Goal: Use online tool/utility

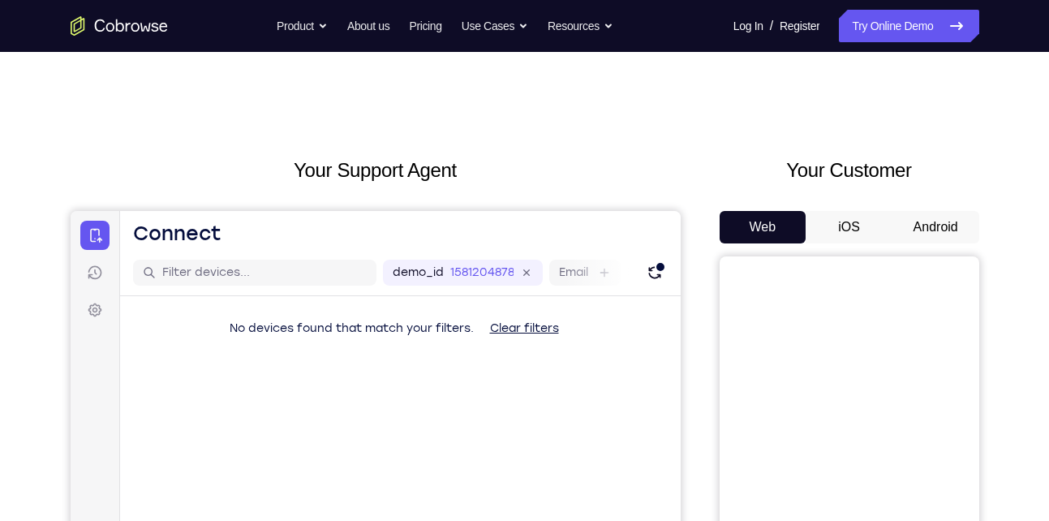
click at [960, 237] on button "Android" at bounding box center [935, 227] width 87 height 32
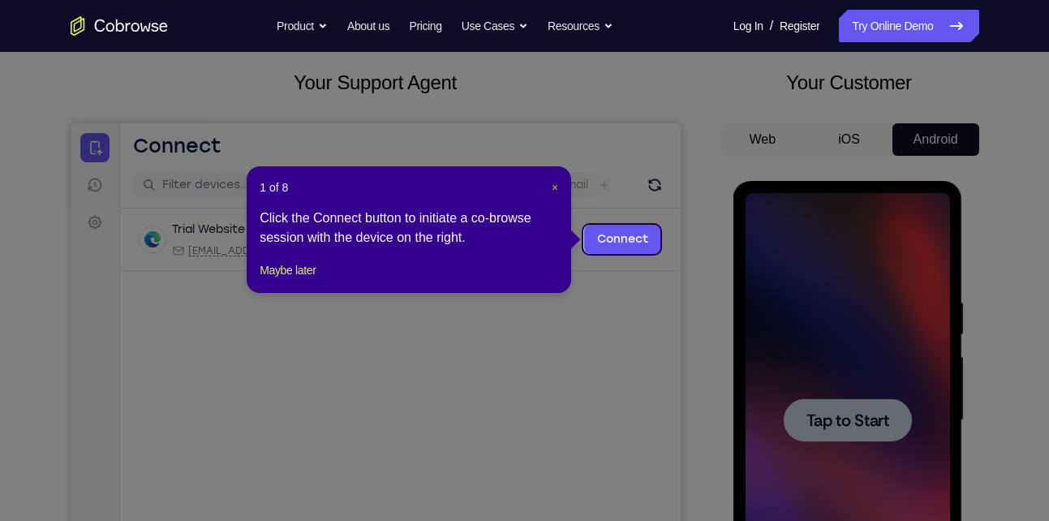
click at [554, 184] on span "×" at bounding box center [555, 187] width 6 height 13
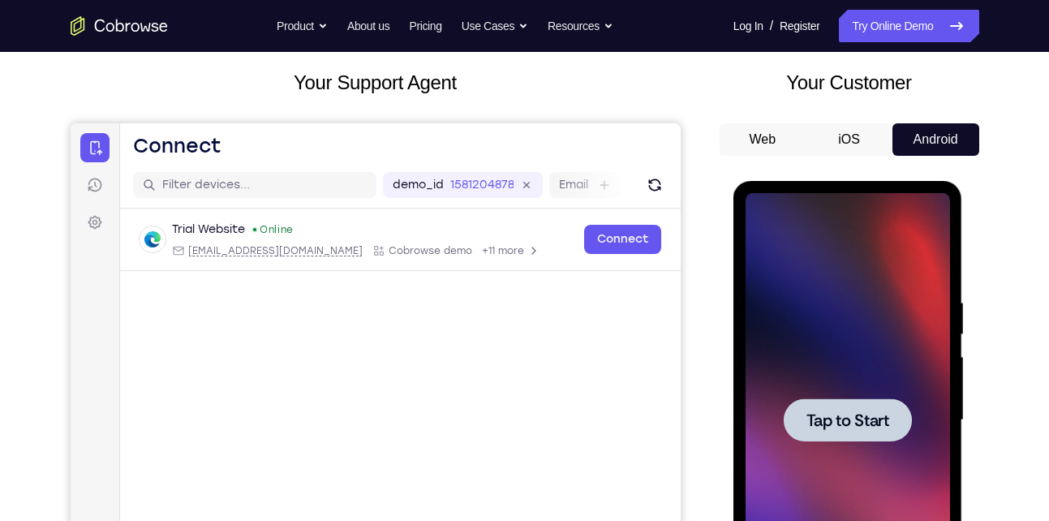
click at [877, 440] on div at bounding box center [848, 419] width 128 height 43
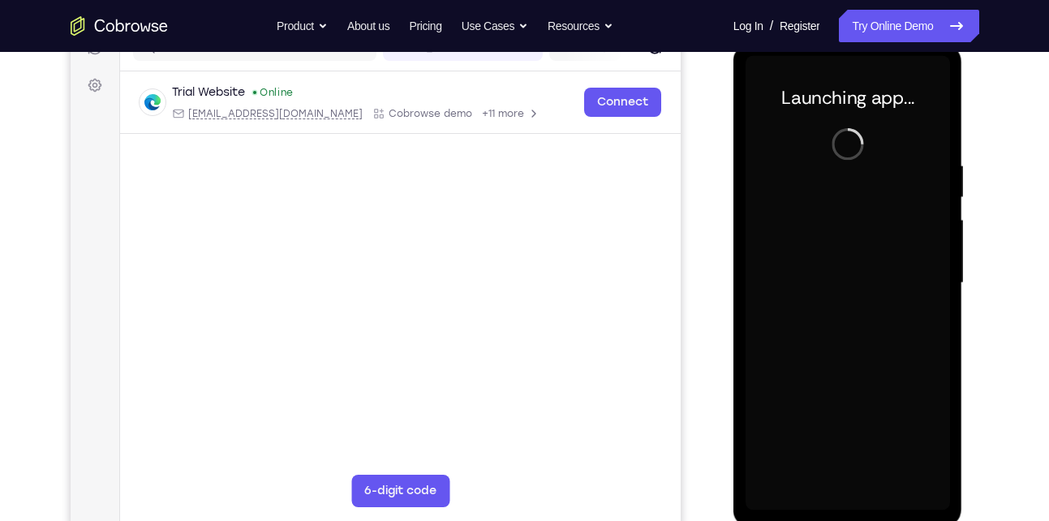
scroll to position [228, 0]
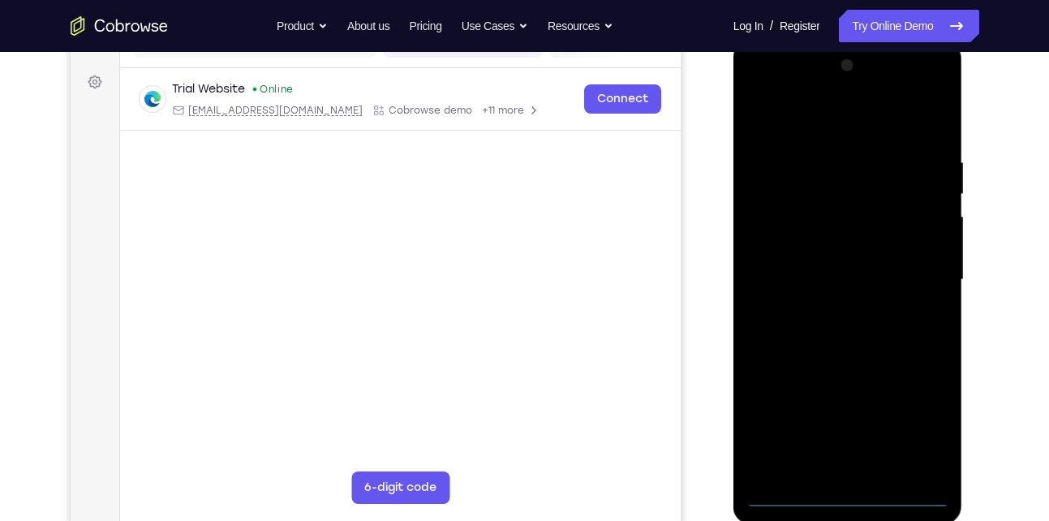
click at [848, 500] on div at bounding box center [847, 280] width 204 height 454
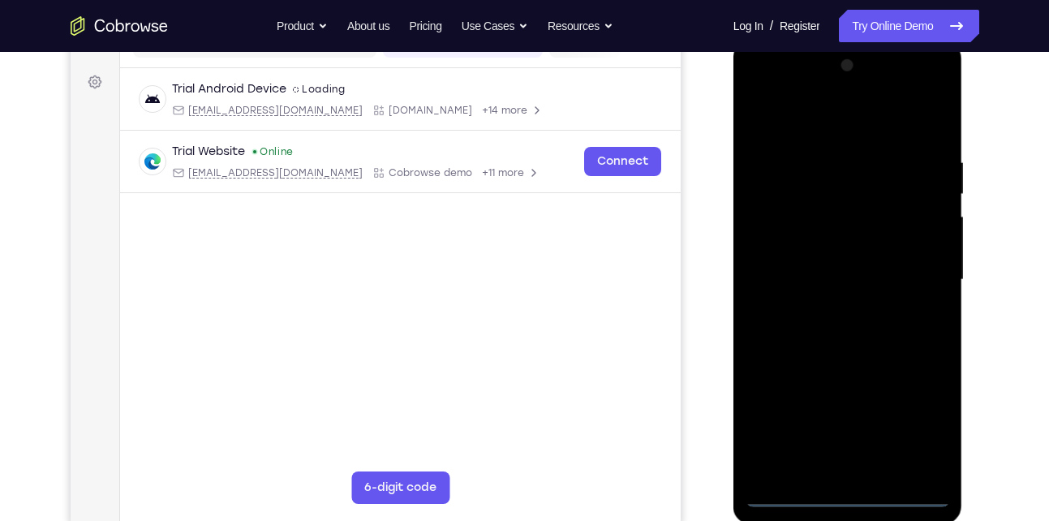
click at [926, 429] on div at bounding box center [847, 280] width 204 height 454
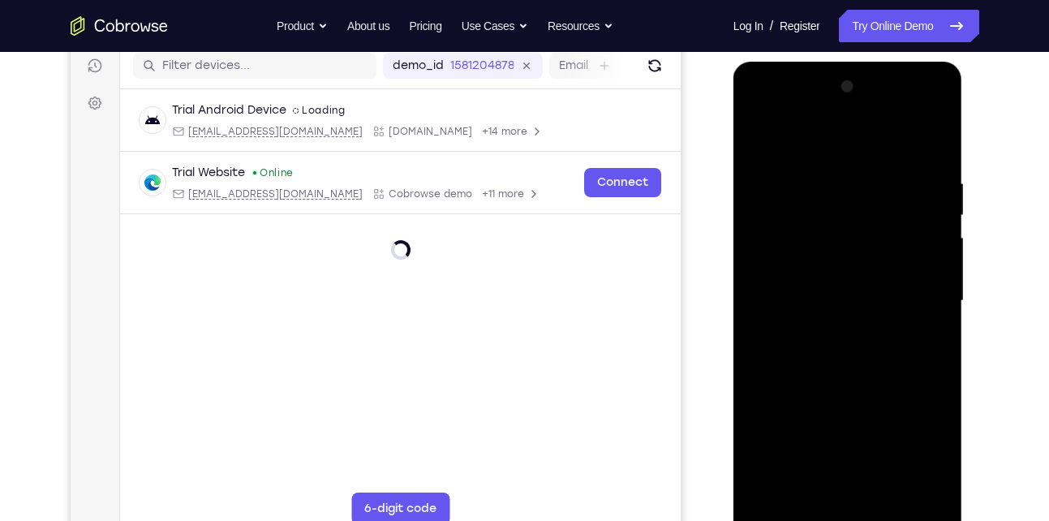
scroll to position [204, 0]
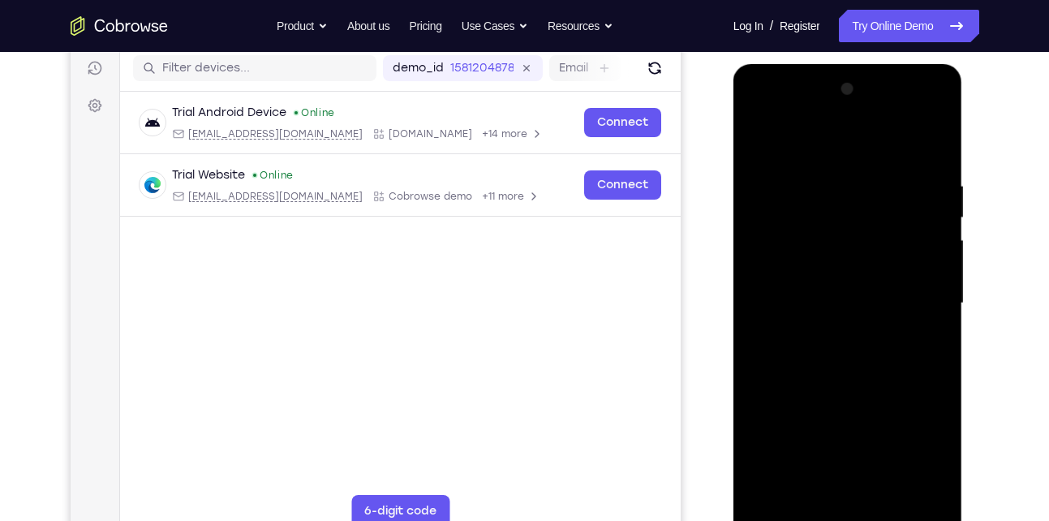
click at [805, 152] on div at bounding box center [847, 303] width 204 height 454
click at [917, 301] on div at bounding box center [847, 303] width 204 height 454
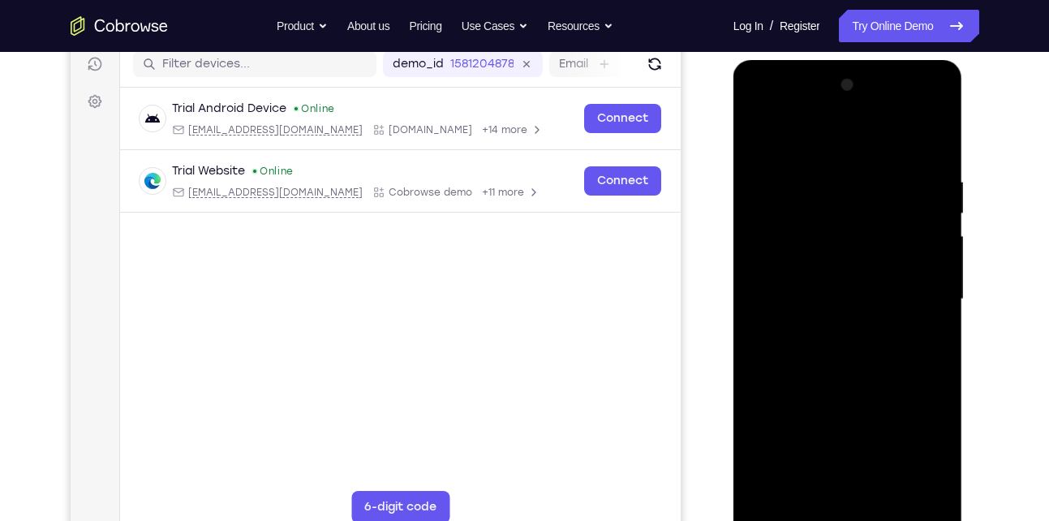
scroll to position [209, 0]
click at [833, 332] on div at bounding box center [847, 298] width 204 height 454
click at [842, 277] on div at bounding box center [847, 298] width 204 height 454
click at [835, 300] on div at bounding box center [847, 298] width 204 height 454
click at [834, 344] on div at bounding box center [847, 298] width 204 height 454
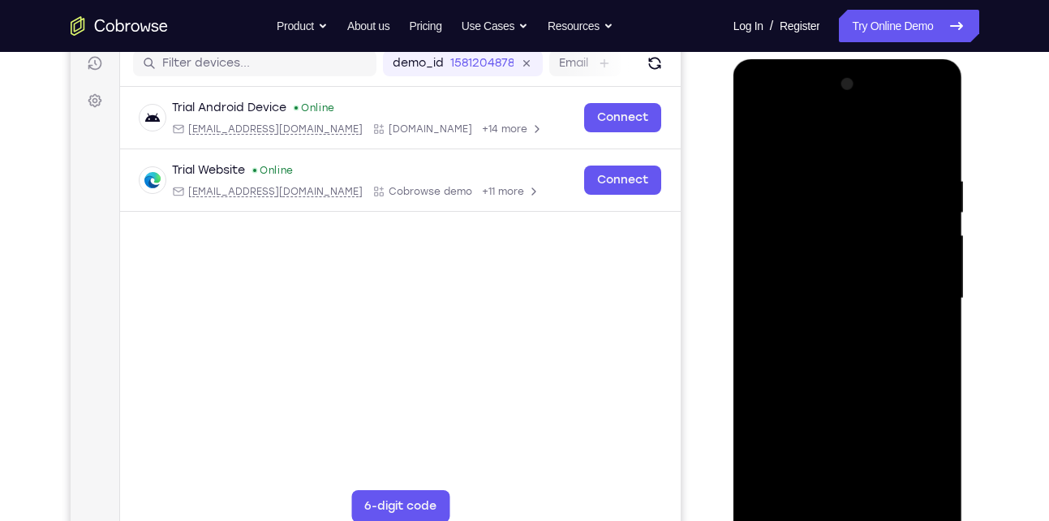
click at [834, 344] on div at bounding box center [847, 298] width 204 height 454
click at [835, 337] on div at bounding box center [847, 298] width 204 height 454
drag, startPoint x: 825, startPoint y: 145, endPoint x: 811, endPoint y: 42, distance: 103.9
click at [811, 59] on html "Online web based iOS Simulators and Android Emulators. Run iPhone, iPad, Mobile…" at bounding box center [848, 302] width 231 height 487
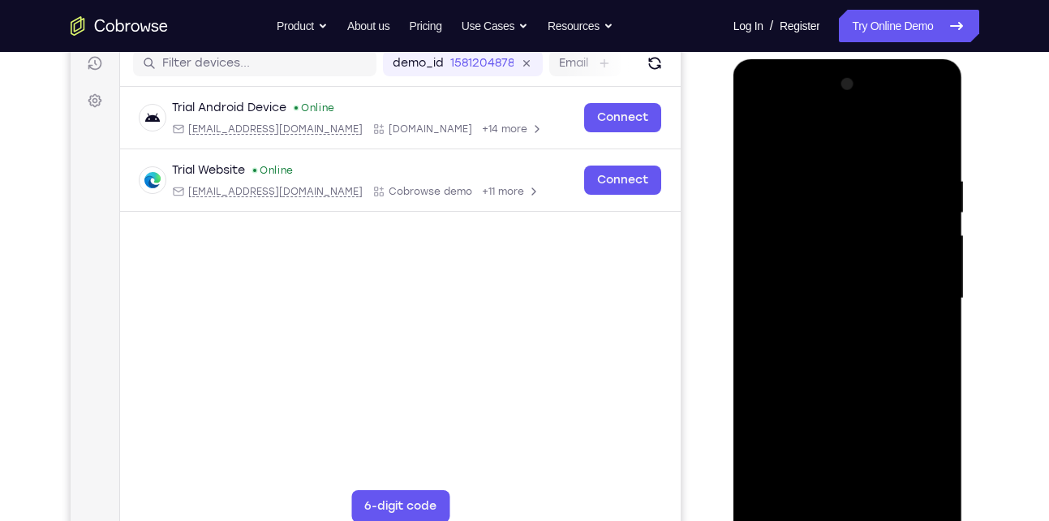
click at [931, 137] on div at bounding box center [847, 298] width 204 height 454
click at [931, 138] on div at bounding box center [847, 298] width 204 height 454
click at [824, 175] on div at bounding box center [847, 298] width 204 height 454
drag, startPoint x: 831, startPoint y: 382, endPoint x: 791, endPoint y: 157, distance: 228.3
click at [791, 157] on div at bounding box center [847, 298] width 204 height 454
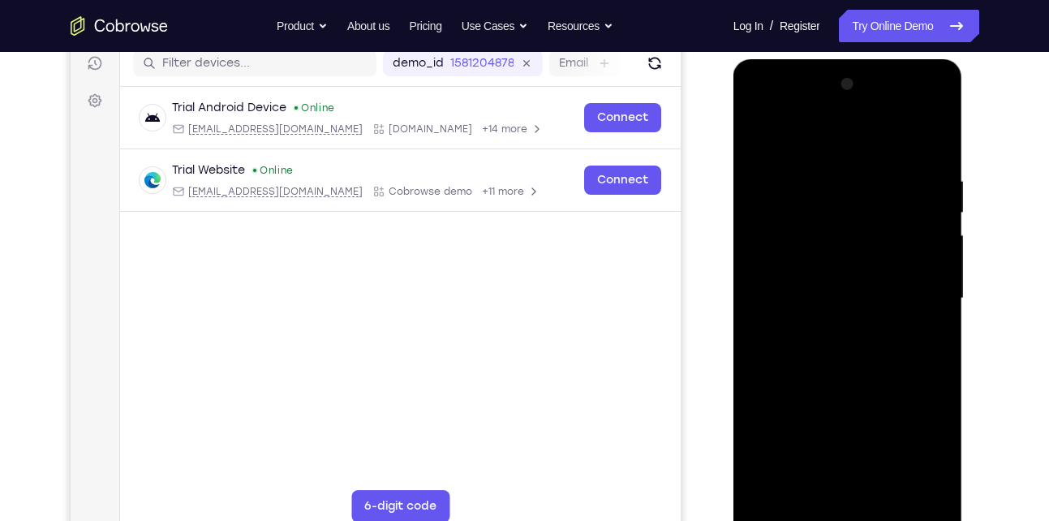
click at [882, 492] on div at bounding box center [847, 298] width 204 height 454
click at [850, 384] on div at bounding box center [847, 298] width 204 height 454
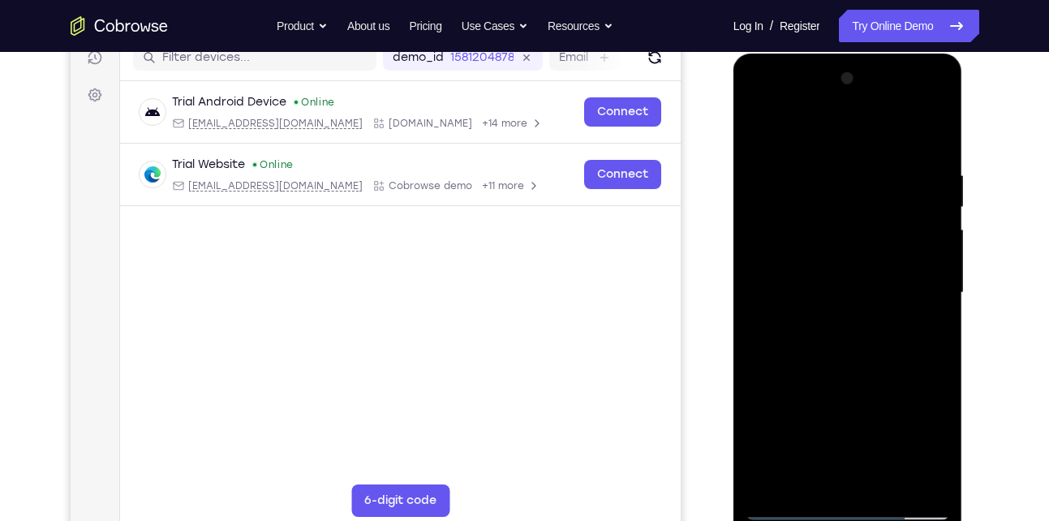
click at [827, 433] on div at bounding box center [847, 293] width 204 height 454
click at [814, 475] on div at bounding box center [847, 293] width 204 height 454
click at [758, 133] on div at bounding box center [847, 293] width 204 height 454
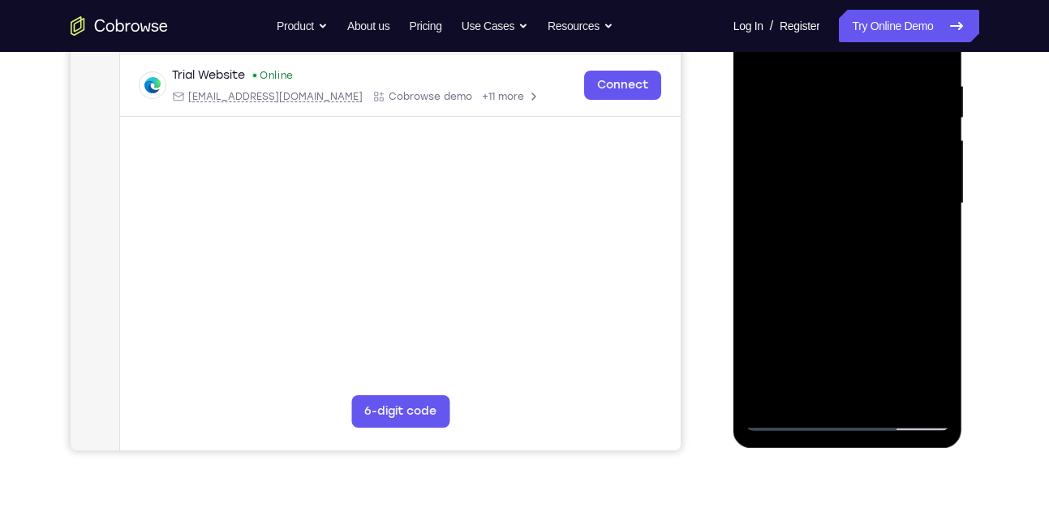
scroll to position [305, 0]
drag, startPoint x: 811, startPoint y: 269, endPoint x: 796, endPoint y: 354, distance: 86.6
click at [796, 354] on div at bounding box center [847, 203] width 204 height 454
click at [833, 342] on div at bounding box center [847, 203] width 204 height 454
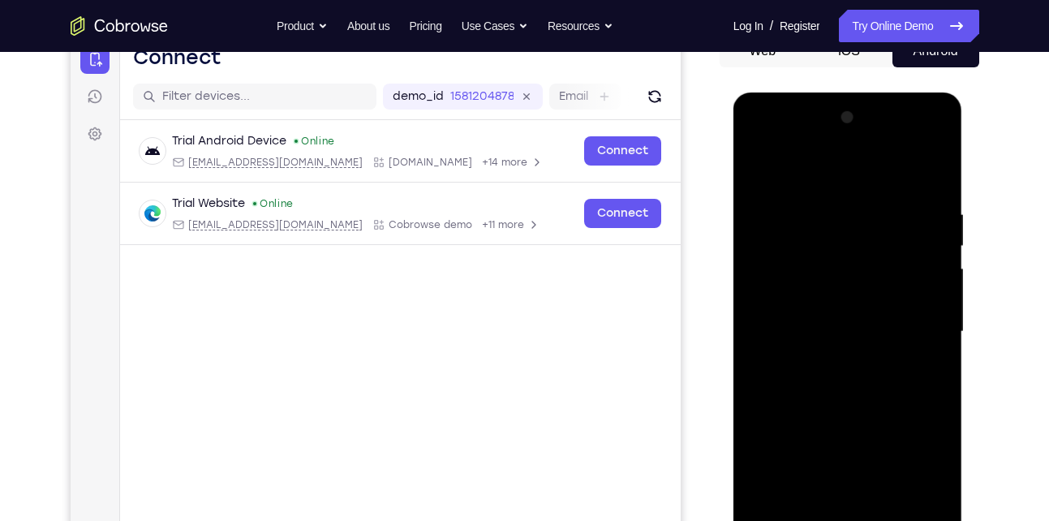
scroll to position [174, 0]
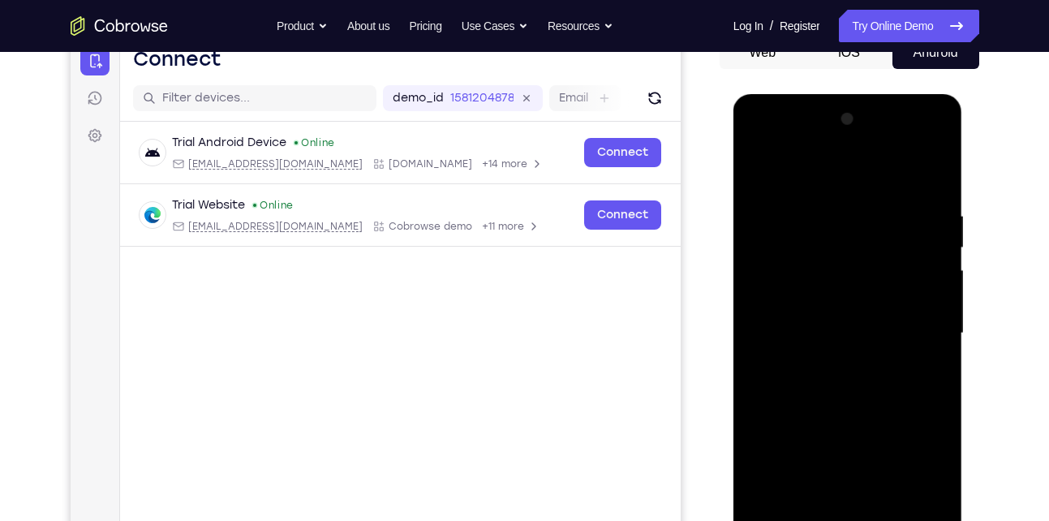
click at [760, 169] on div at bounding box center [847, 333] width 204 height 454
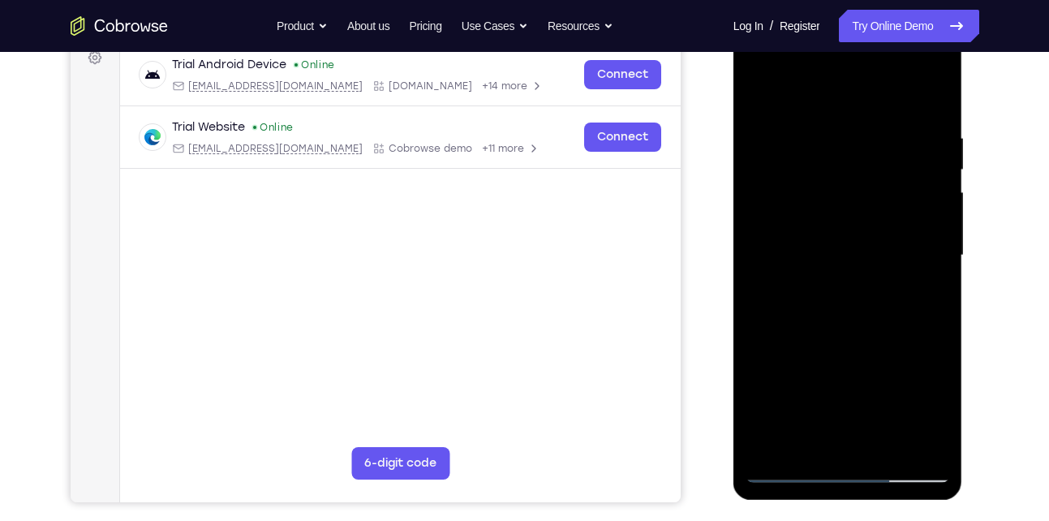
scroll to position [253, 0]
click at [836, 425] on div at bounding box center [847, 255] width 204 height 454
click at [763, 94] on div at bounding box center [847, 255] width 204 height 454
click at [820, 282] on div at bounding box center [847, 255] width 204 height 454
click at [822, 406] on div at bounding box center [847, 255] width 204 height 454
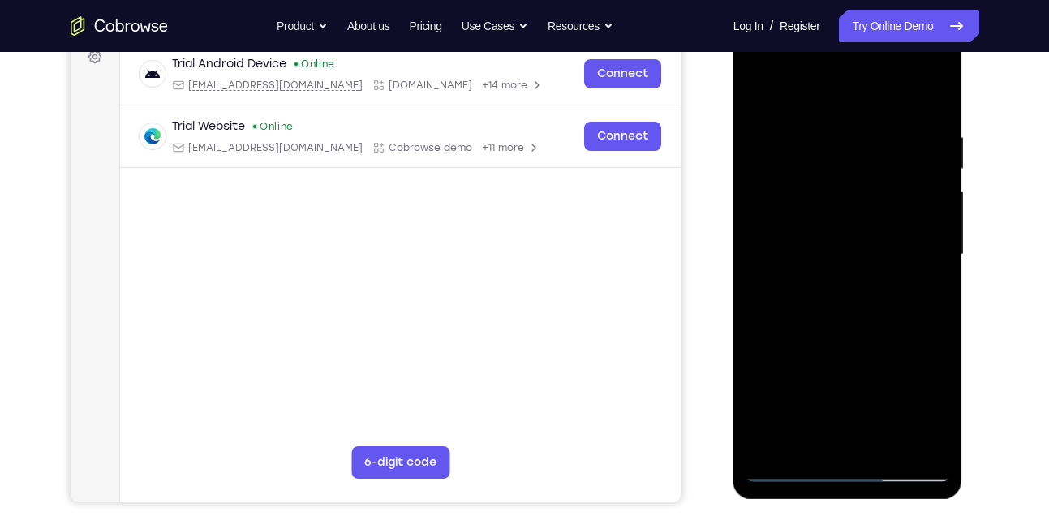
click at [822, 406] on div at bounding box center [847, 255] width 204 height 454
click at [762, 86] on div at bounding box center [847, 255] width 204 height 454
click at [844, 355] on div at bounding box center [847, 255] width 204 height 454
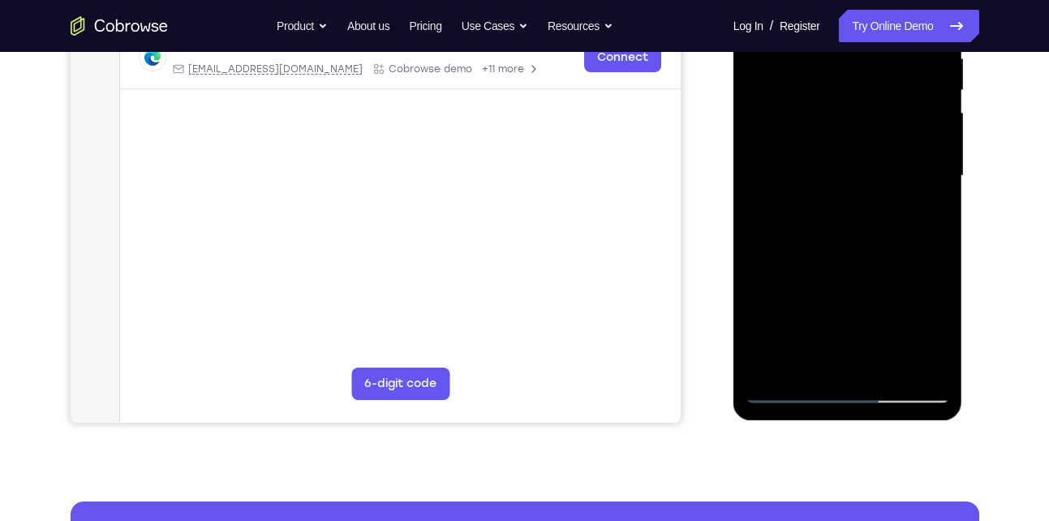
scroll to position [331, 0]
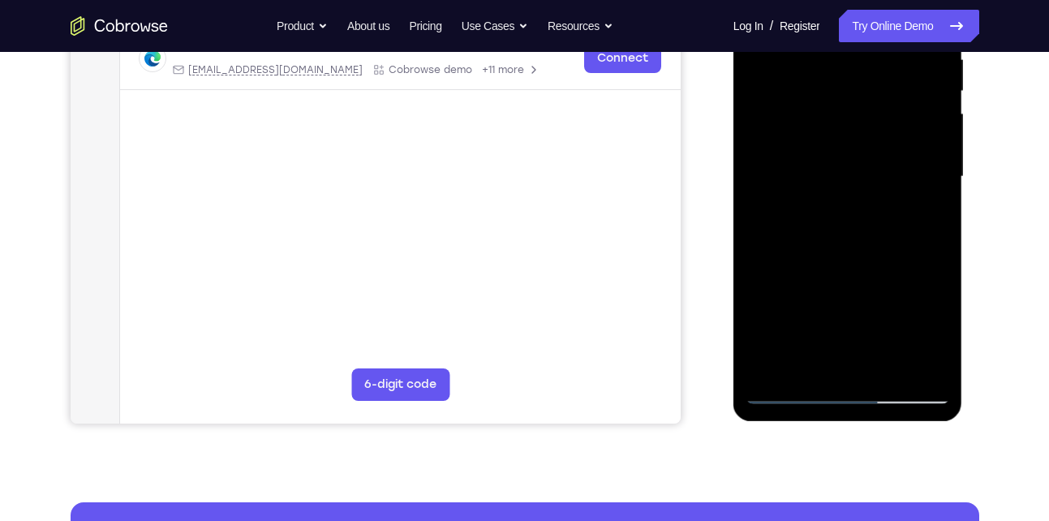
click at [827, 359] on div at bounding box center [847, 177] width 204 height 454
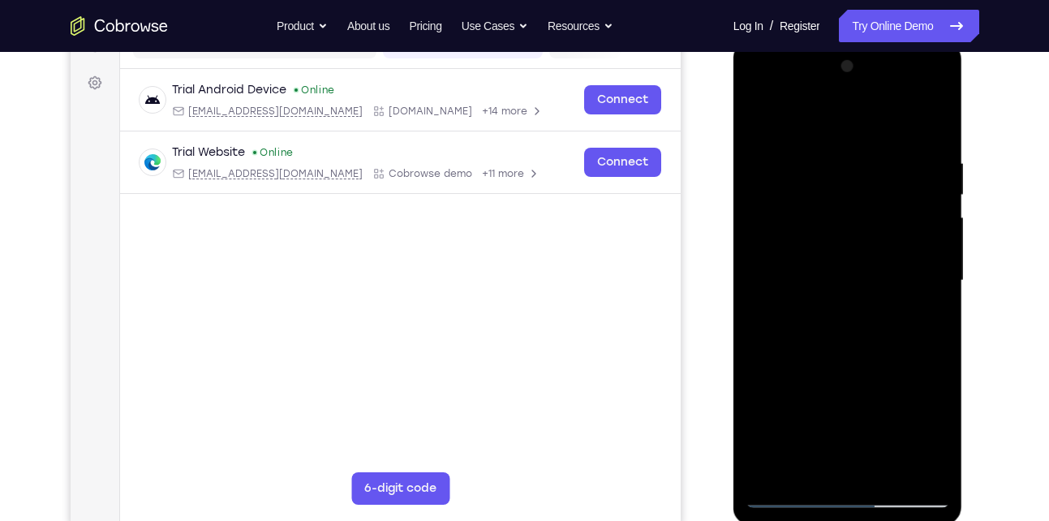
scroll to position [225, 0]
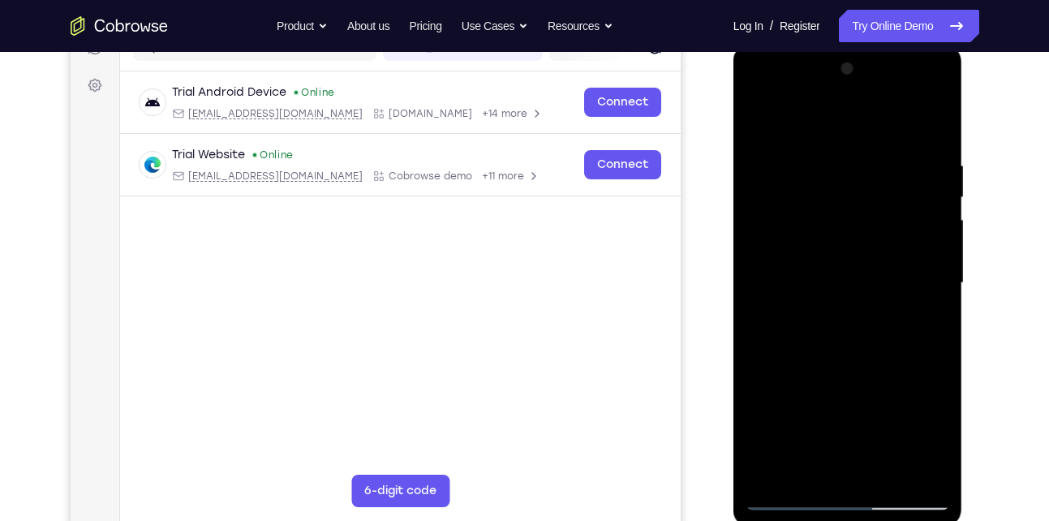
click at [765, 128] on div at bounding box center [847, 283] width 204 height 454
click at [831, 311] on div at bounding box center [847, 283] width 204 height 454
click at [756, 122] on div at bounding box center [847, 283] width 204 height 454
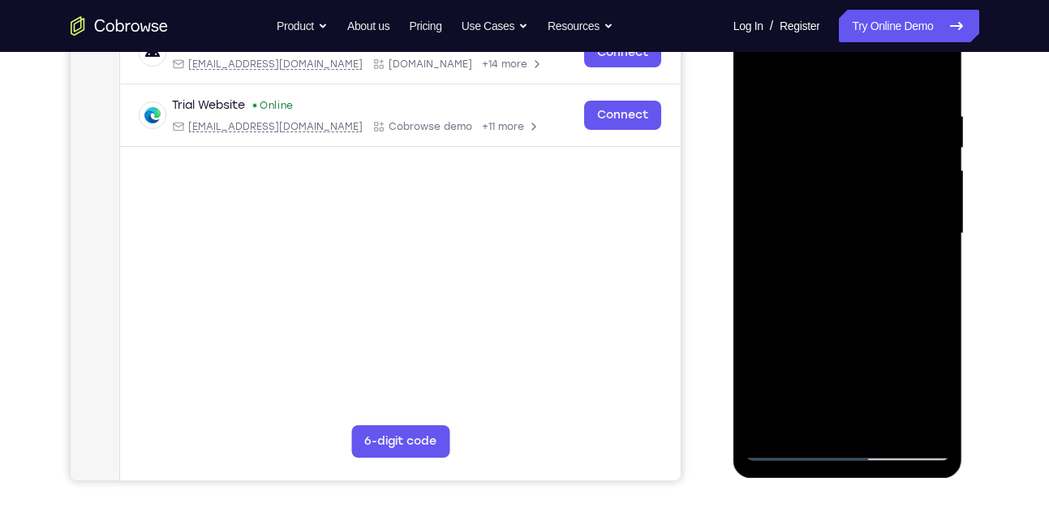
scroll to position [275, 0]
drag, startPoint x: 835, startPoint y: 375, endPoint x: 840, endPoint y: 305, distance: 69.9
click at [840, 305] on div at bounding box center [847, 233] width 204 height 454
click at [839, 337] on div at bounding box center [847, 233] width 204 height 454
click at [811, 392] on div at bounding box center [847, 233] width 204 height 454
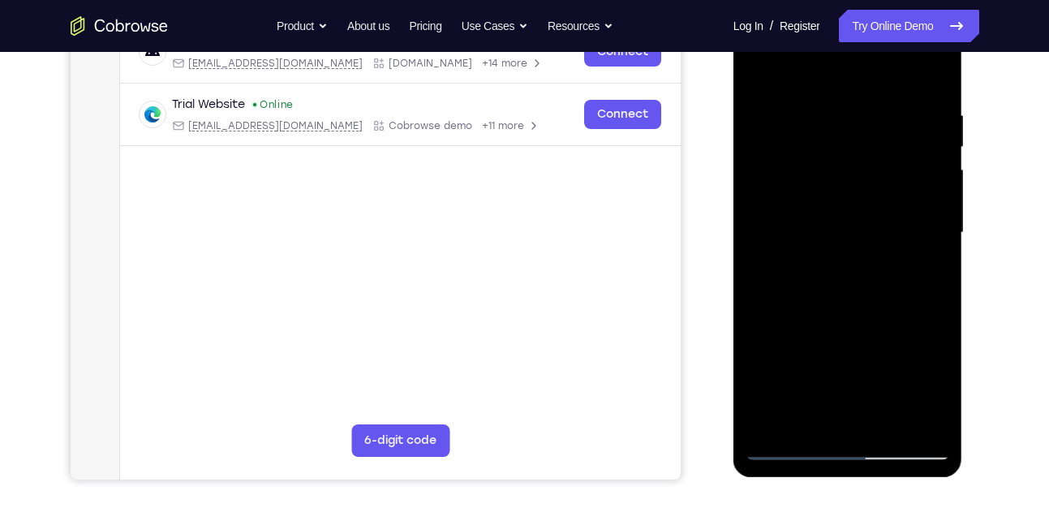
click at [811, 392] on div at bounding box center [847, 233] width 204 height 454
click at [792, 450] on div at bounding box center [847, 233] width 204 height 454
click at [818, 375] on div at bounding box center [847, 233] width 204 height 454
click at [807, 412] on div at bounding box center [847, 233] width 204 height 454
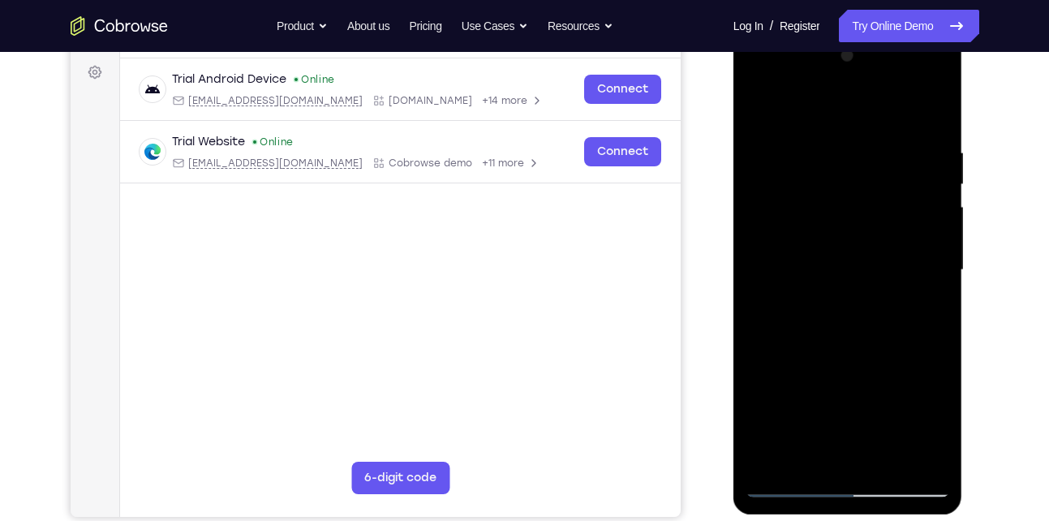
scroll to position [225, 0]
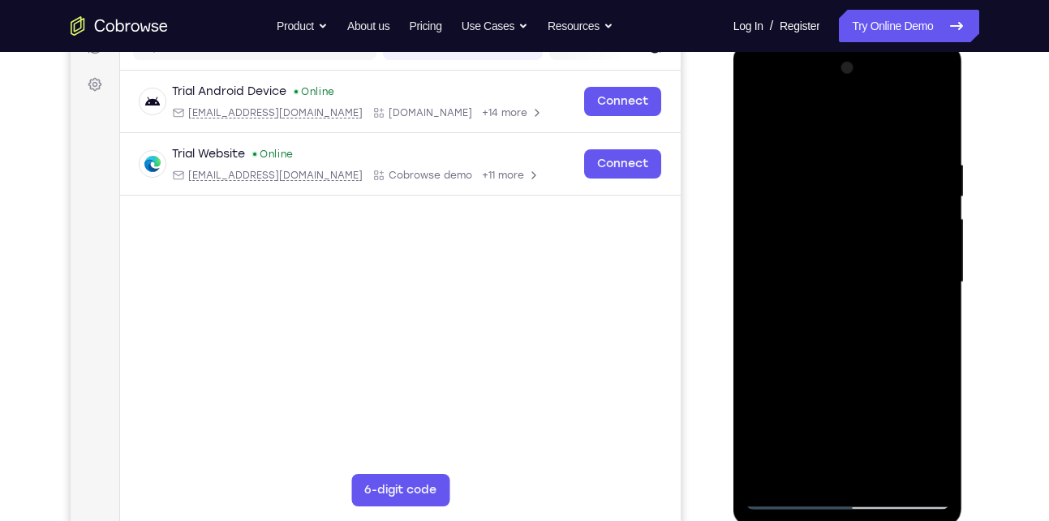
click at [758, 123] on div at bounding box center [847, 282] width 204 height 454
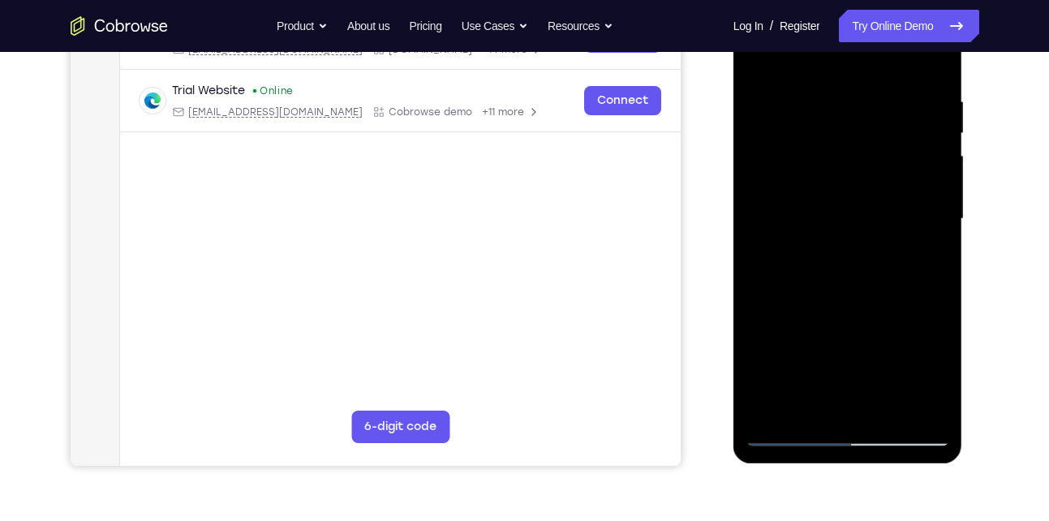
scroll to position [290, 0]
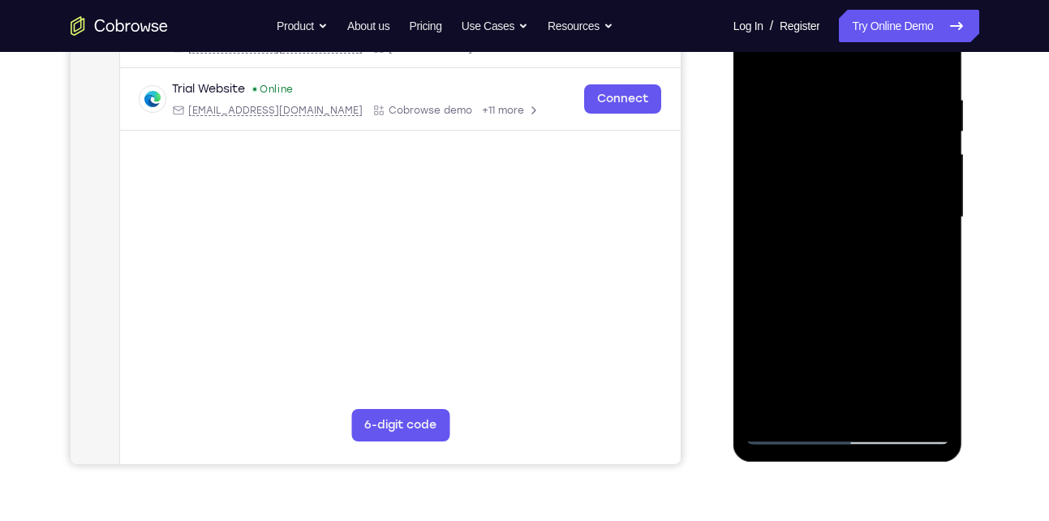
click at [840, 289] on div at bounding box center [847, 217] width 204 height 454
click at [825, 251] on div at bounding box center [847, 217] width 204 height 454
click at [863, 250] on div at bounding box center [847, 217] width 204 height 454
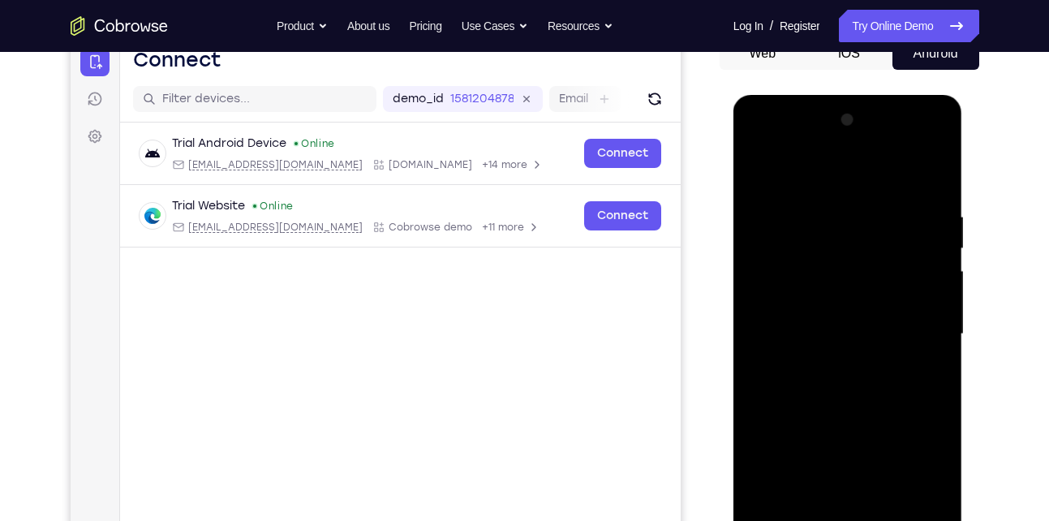
drag, startPoint x: 868, startPoint y: 196, endPoint x: 863, endPoint y: 272, distance: 75.6
click at [863, 272] on div at bounding box center [847, 334] width 204 height 454
drag, startPoint x: 863, startPoint y: 275, endPoint x: 857, endPoint y: 305, distance: 30.7
click at [857, 305] on div at bounding box center [847, 334] width 204 height 454
click at [868, 284] on div at bounding box center [847, 334] width 204 height 454
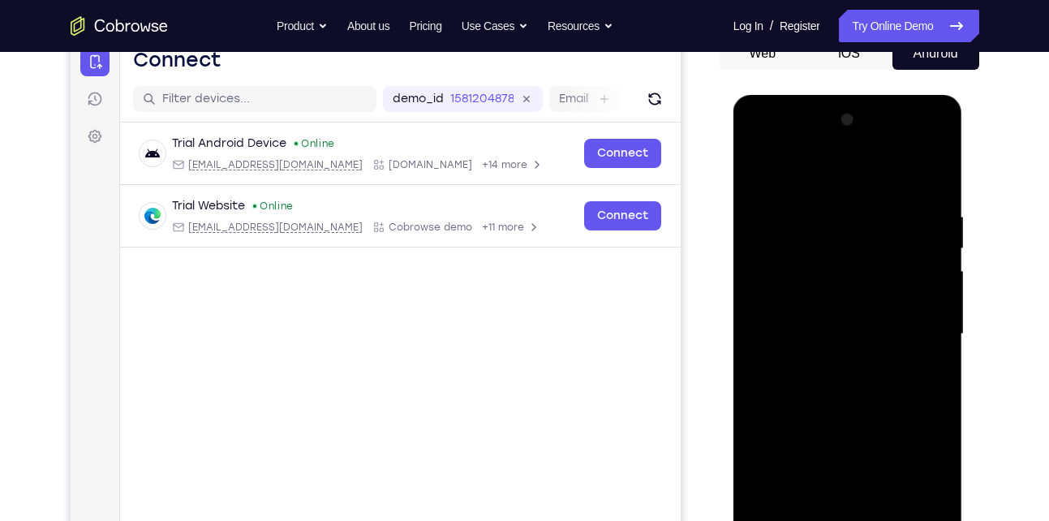
click at [916, 319] on div at bounding box center [847, 334] width 204 height 454
drag, startPoint x: 862, startPoint y: 251, endPoint x: 859, endPoint y: 274, distance: 23.7
click at [859, 274] on div at bounding box center [847, 334] width 204 height 454
click at [756, 175] on div at bounding box center [847, 334] width 204 height 454
drag, startPoint x: 830, startPoint y: 366, endPoint x: 841, endPoint y: 288, distance: 78.7
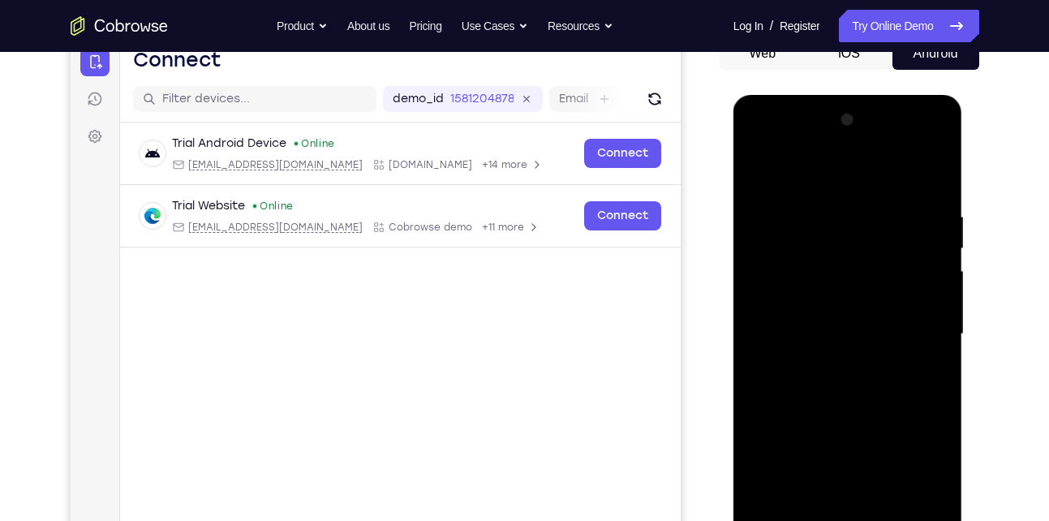
click at [841, 288] on div at bounding box center [847, 334] width 204 height 454
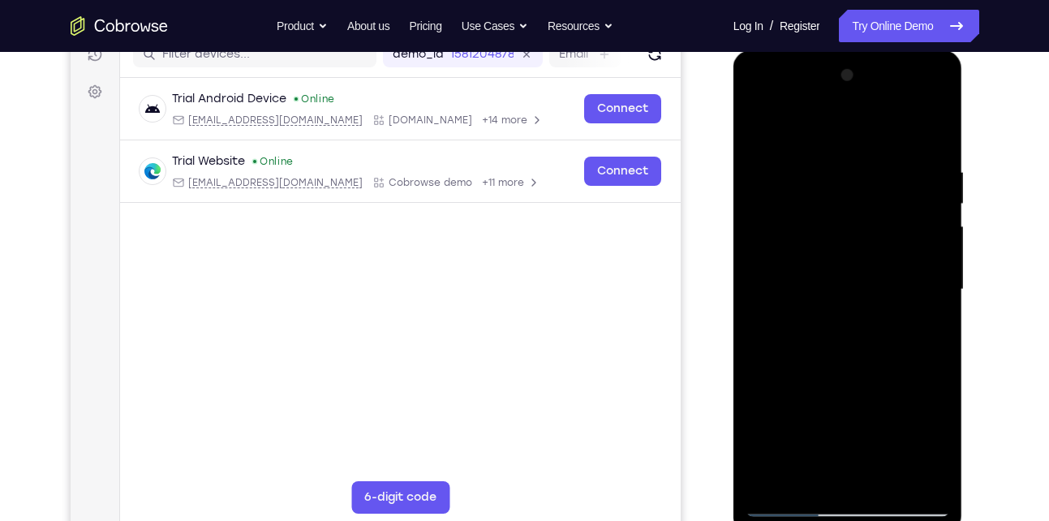
scroll to position [219, 0]
drag, startPoint x: 858, startPoint y: 381, endPoint x: 855, endPoint y: 492, distance: 110.4
click at [855, 492] on div at bounding box center [847, 289] width 204 height 454
click at [848, 289] on div at bounding box center [847, 289] width 204 height 454
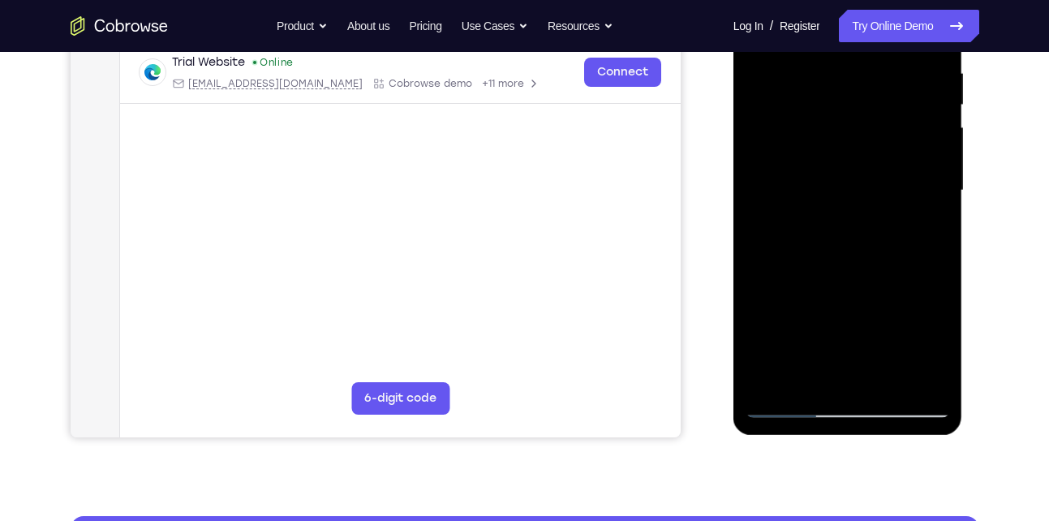
scroll to position [318, 0]
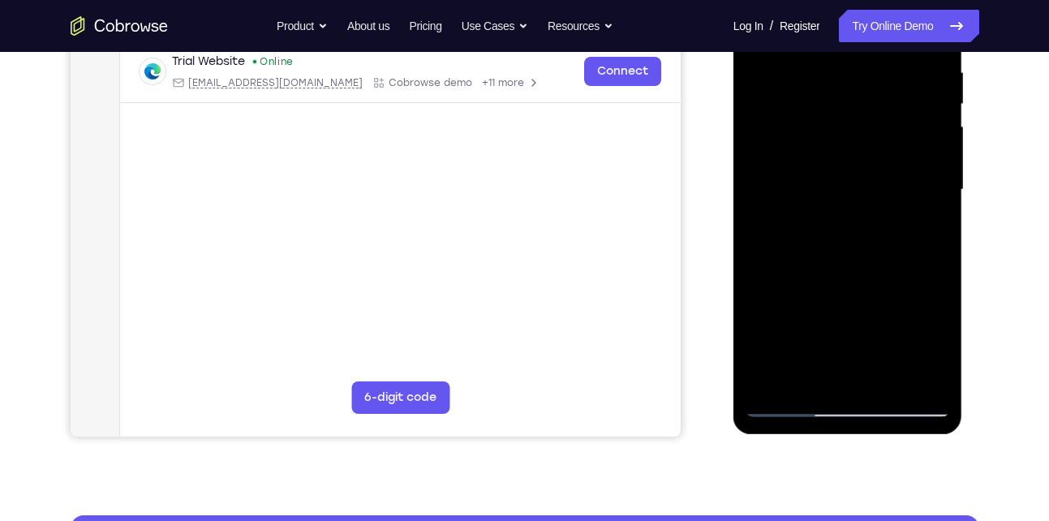
click at [831, 365] on div at bounding box center [847, 190] width 204 height 454
click at [805, 368] on div at bounding box center [847, 190] width 204 height 454
click at [891, 283] on div at bounding box center [847, 190] width 204 height 454
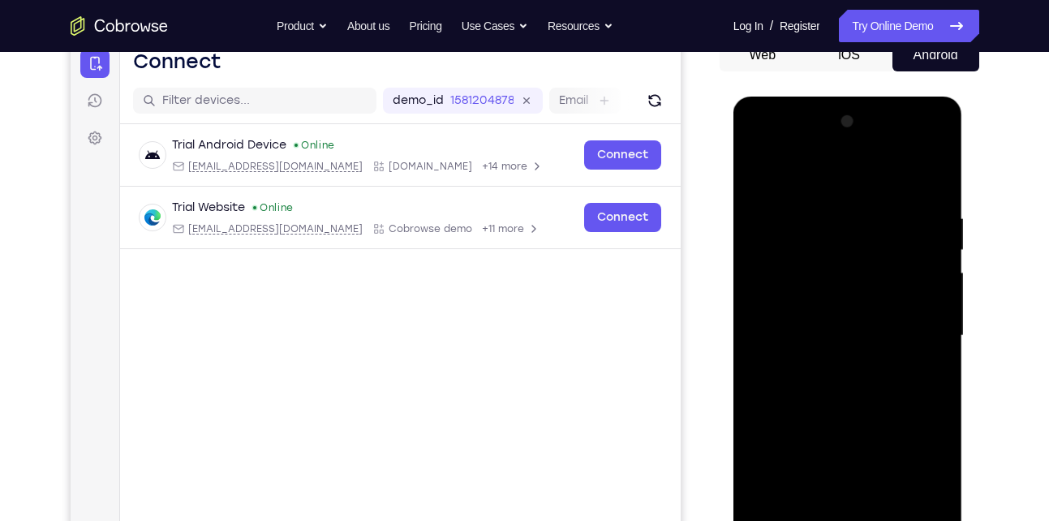
scroll to position [168, 0]
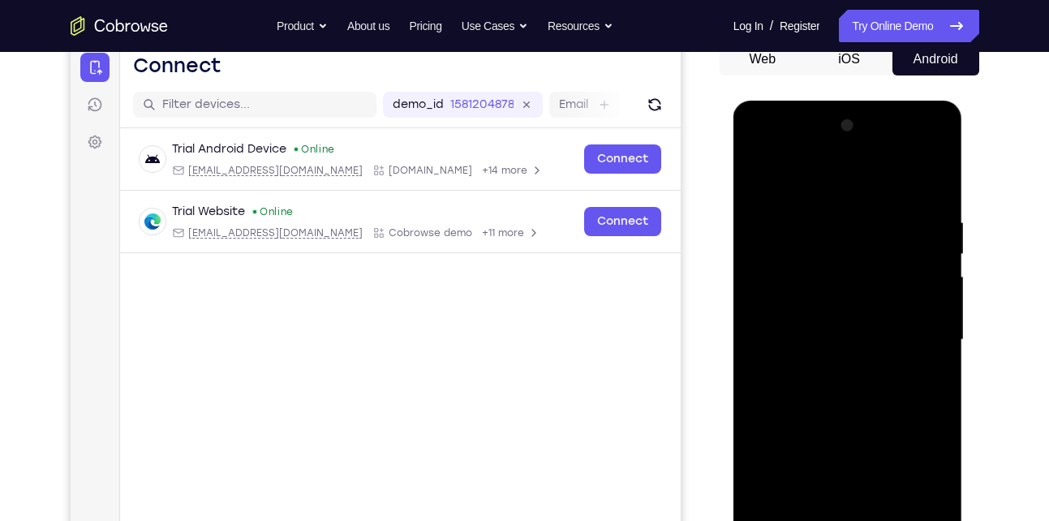
click at [763, 178] on div at bounding box center [847, 340] width 204 height 454
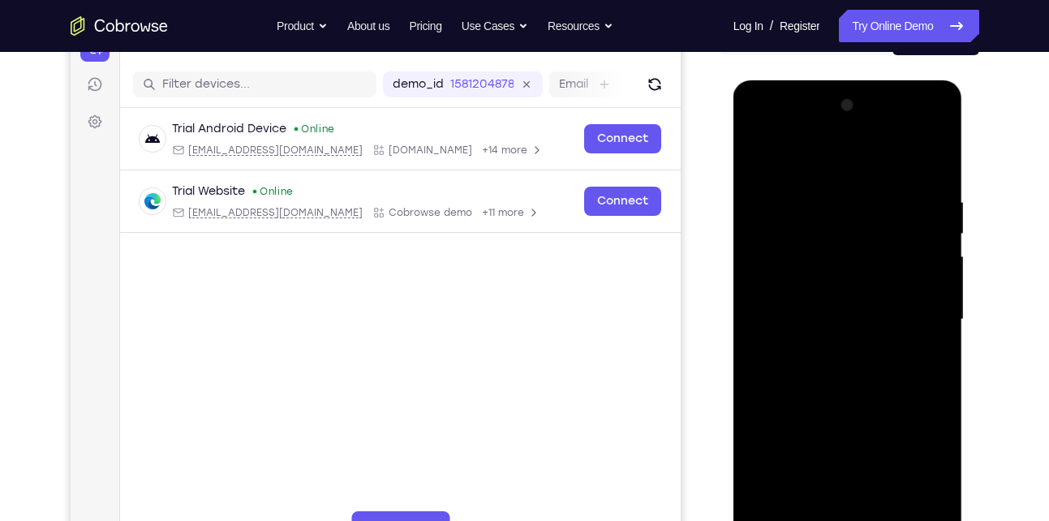
scroll to position [190, 0]
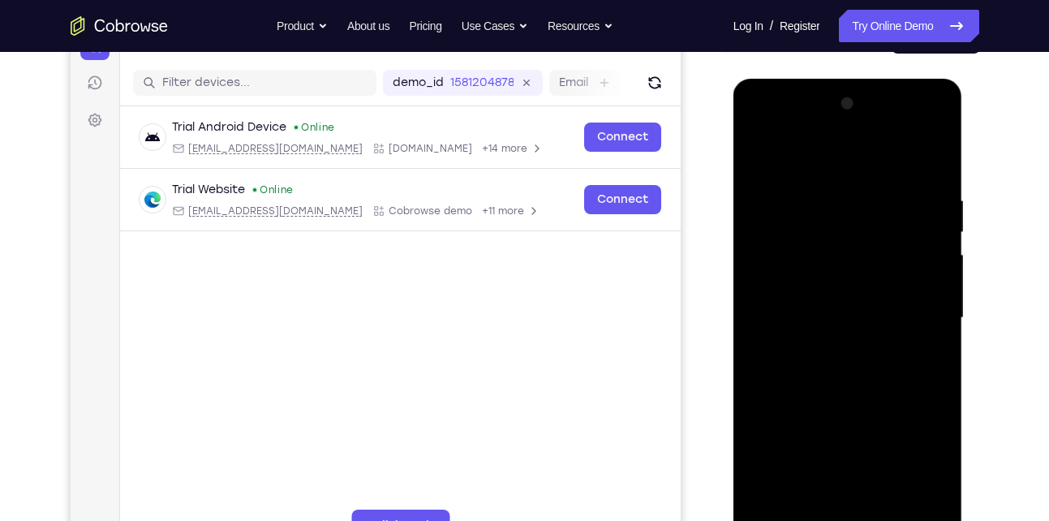
click at [827, 176] on div at bounding box center [847, 318] width 204 height 454
click at [930, 263] on div at bounding box center [847, 318] width 204 height 454
click at [779, 296] on div at bounding box center [847, 318] width 204 height 454
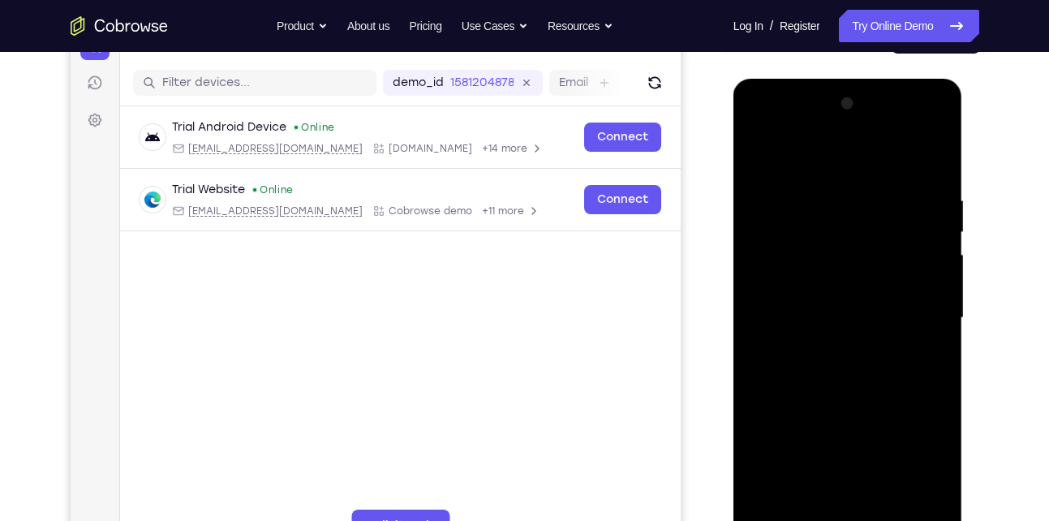
click at [919, 277] on div at bounding box center [847, 318] width 204 height 454
click at [912, 283] on div at bounding box center [847, 318] width 204 height 454
click at [913, 282] on div at bounding box center [847, 318] width 204 height 454
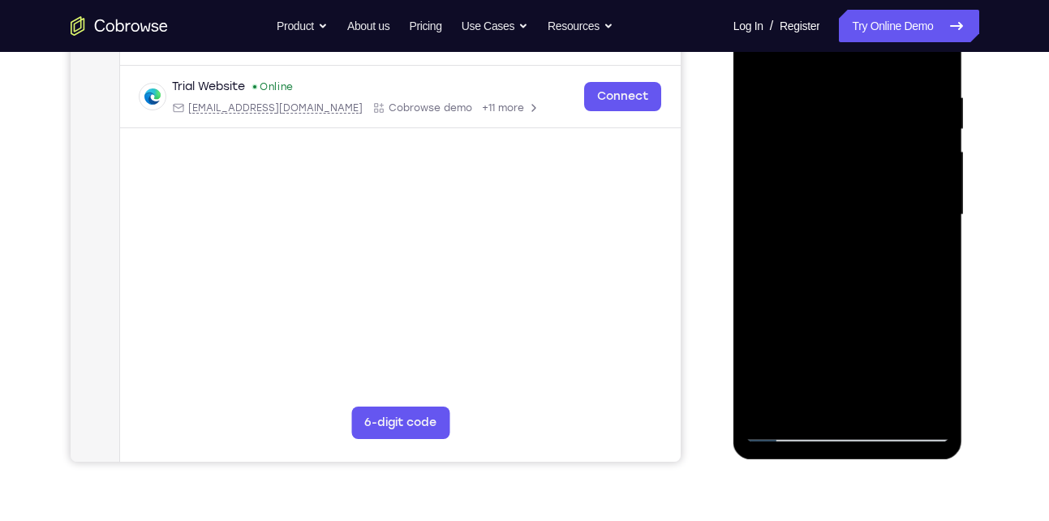
click at [930, 235] on div at bounding box center [847, 215] width 204 height 454
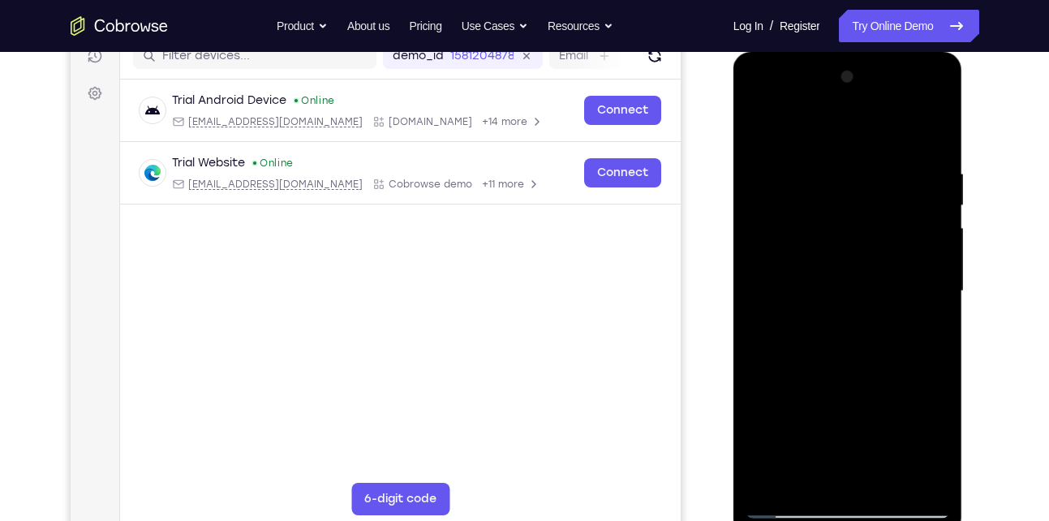
click at [924, 211] on div at bounding box center [847, 291] width 204 height 454
click at [767, 176] on div at bounding box center [847, 291] width 204 height 454
click at [931, 133] on div at bounding box center [847, 291] width 204 height 454
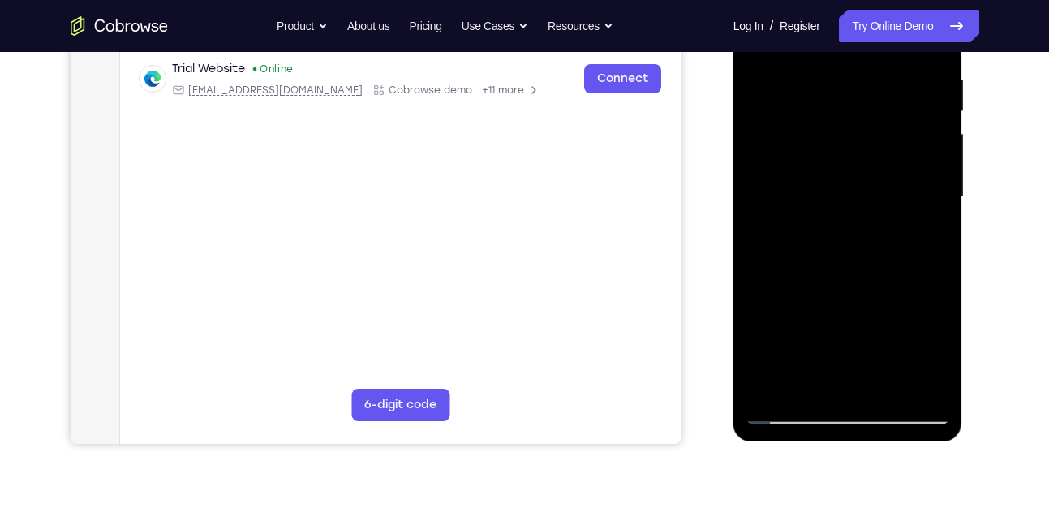
scroll to position [213, 0]
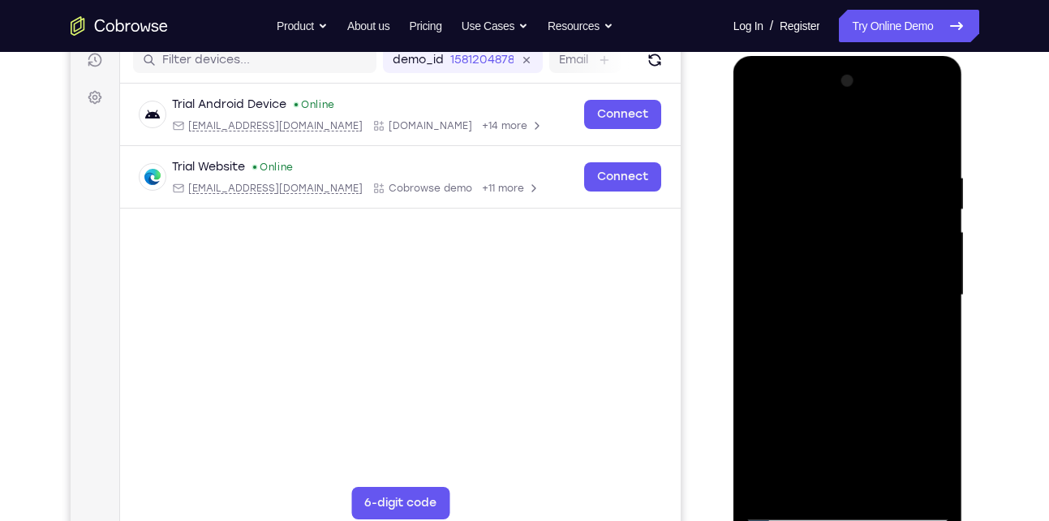
drag, startPoint x: 916, startPoint y: 156, endPoint x: 835, endPoint y: 164, distance: 80.7
click at [835, 164] on div at bounding box center [847, 295] width 204 height 454
click at [891, 152] on div at bounding box center [847, 295] width 204 height 454
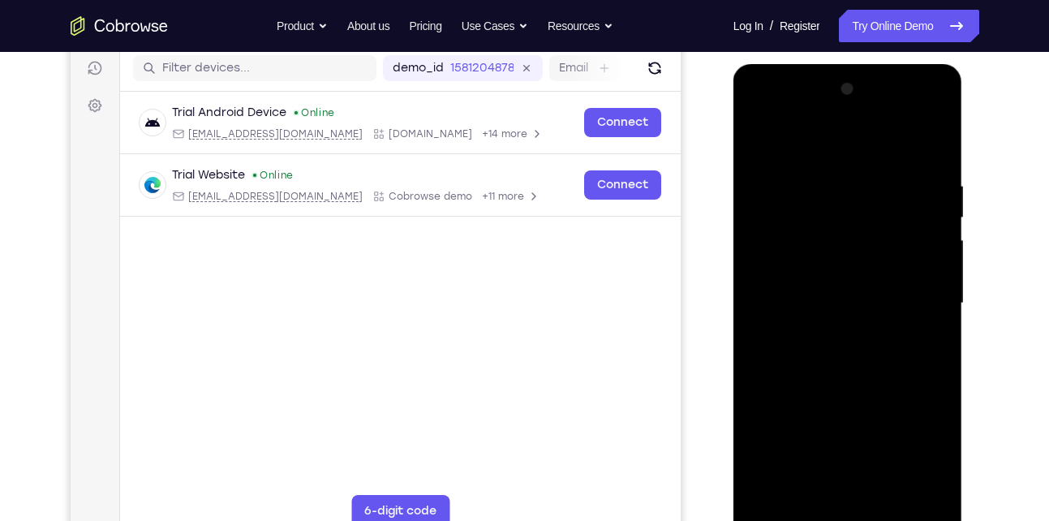
click at [761, 273] on div at bounding box center [847, 303] width 204 height 454
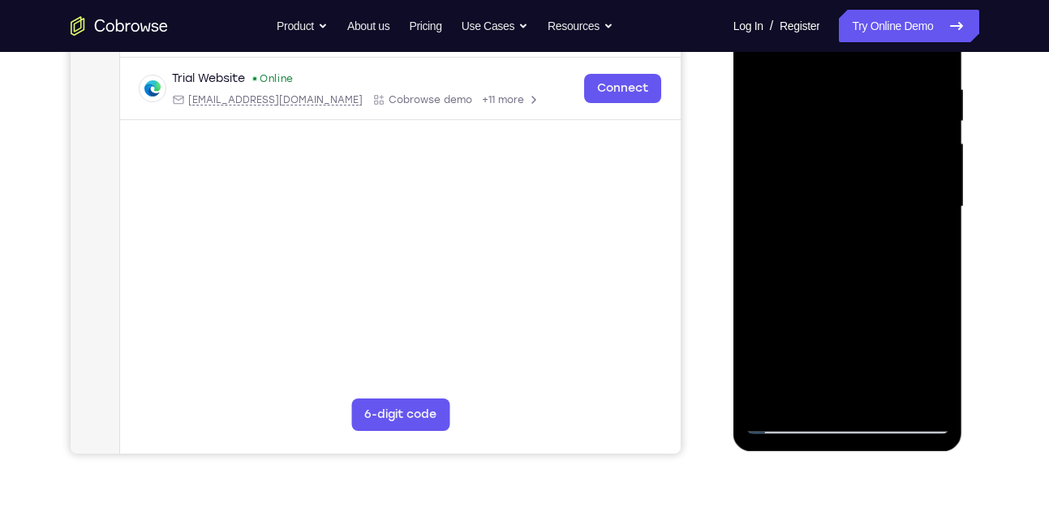
click at [819, 392] on div at bounding box center [847, 207] width 204 height 454
click at [811, 392] on div at bounding box center [847, 207] width 204 height 454
drag, startPoint x: 936, startPoint y: 264, endPoint x: 842, endPoint y: 267, distance: 94.1
click at [842, 267] on div at bounding box center [847, 207] width 204 height 454
click at [922, 267] on div at bounding box center [847, 207] width 204 height 454
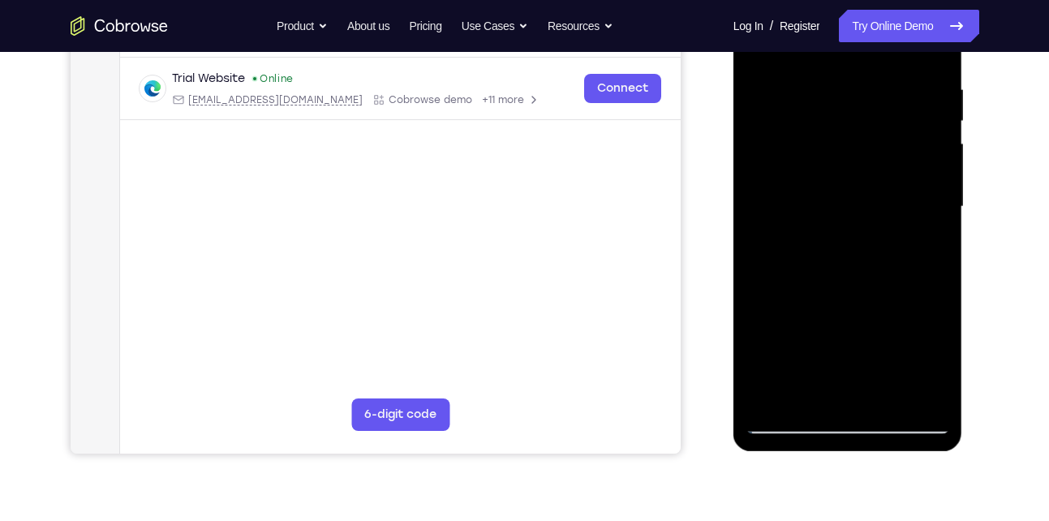
click at [758, 294] on div at bounding box center [847, 207] width 204 height 454
click at [788, 415] on div at bounding box center [847, 207] width 204 height 454
click at [788, 419] on div at bounding box center [847, 207] width 204 height 454
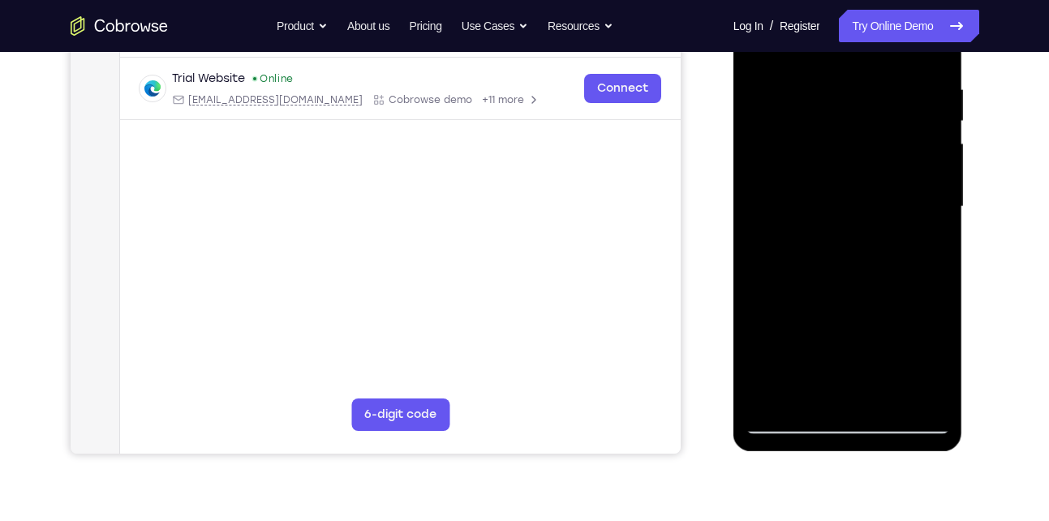
click at [925, 391] on div at bounding box center [847, 207] width 204 height 454
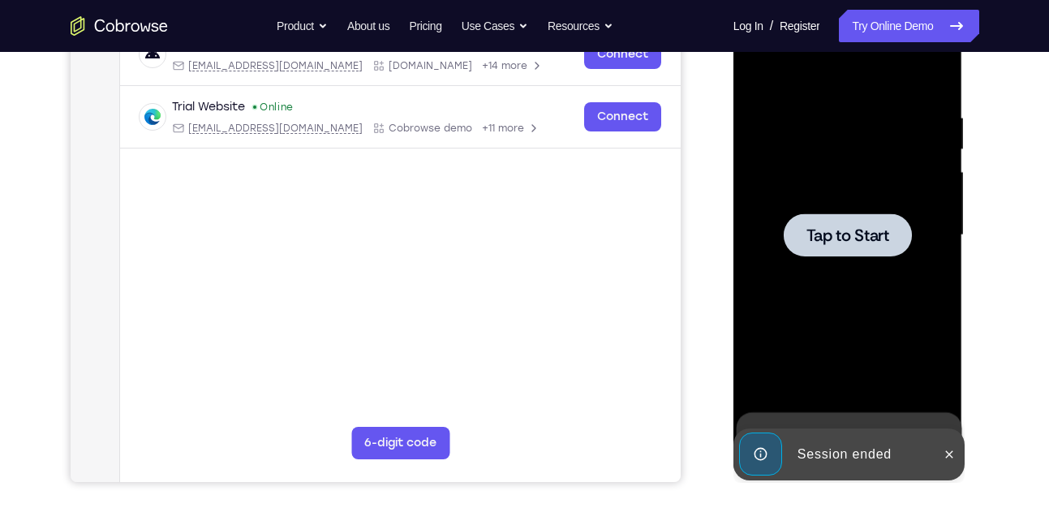
scroll to position [271, 0]
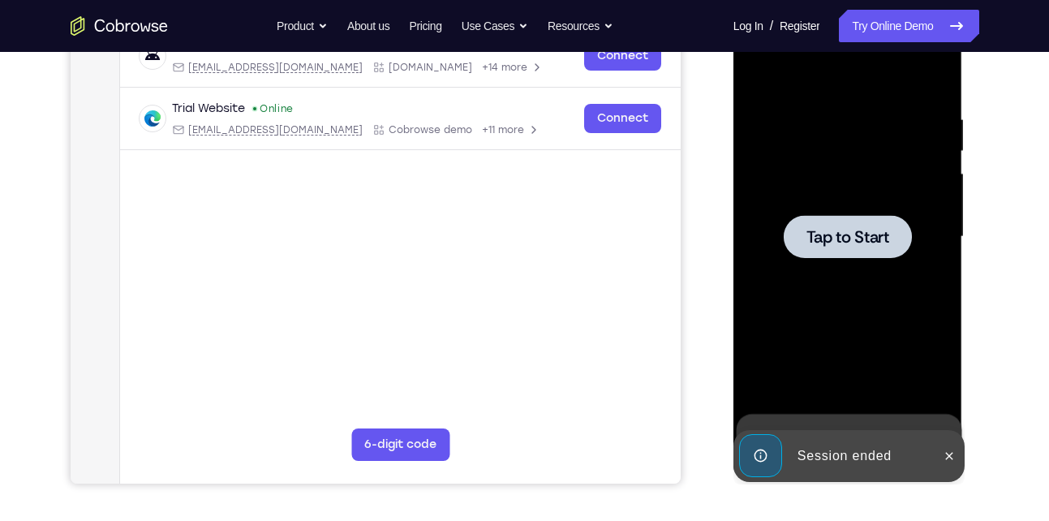
click at [903, 188] on div at bounding box center [847, 237] width 204 height 454
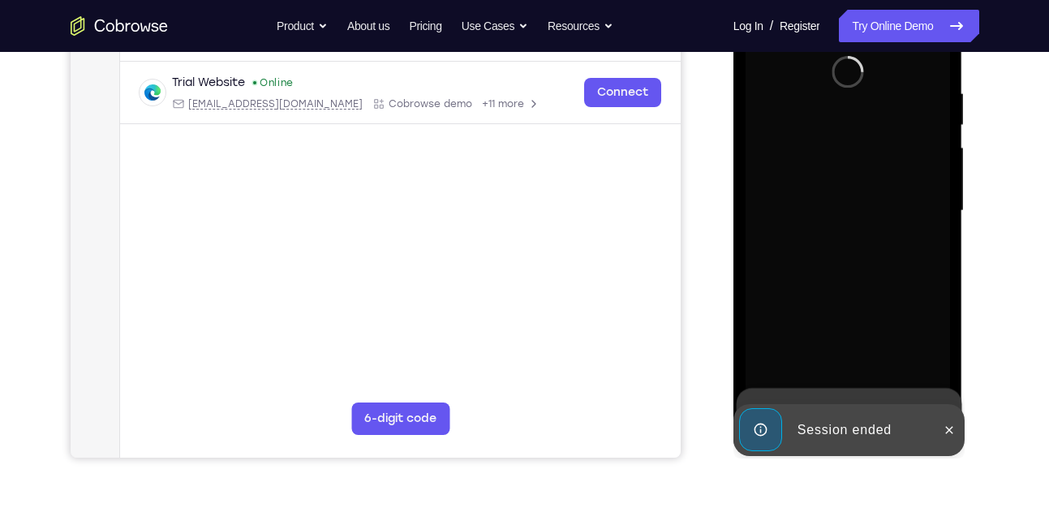
scroll to position [298, 0]
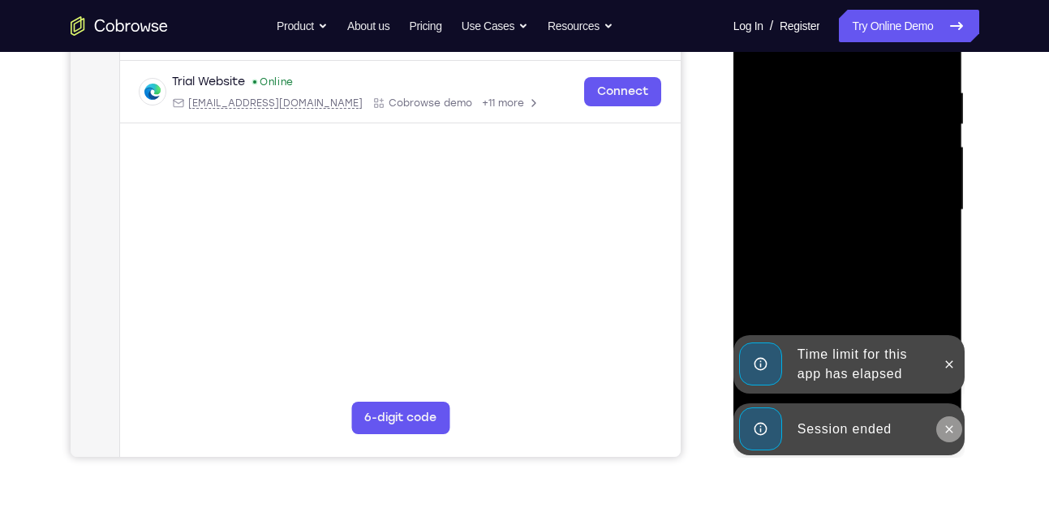
click at [949, 428] on icon at bounding box center [949, 428] width 7 height 7
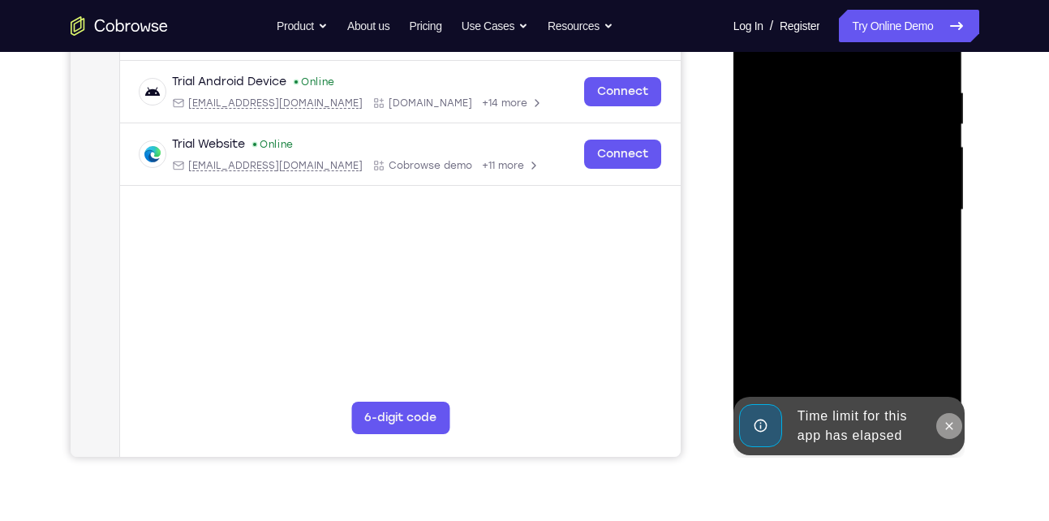
click at [947, 427] on icon at bounding box center [949, 425] width 7 height 7
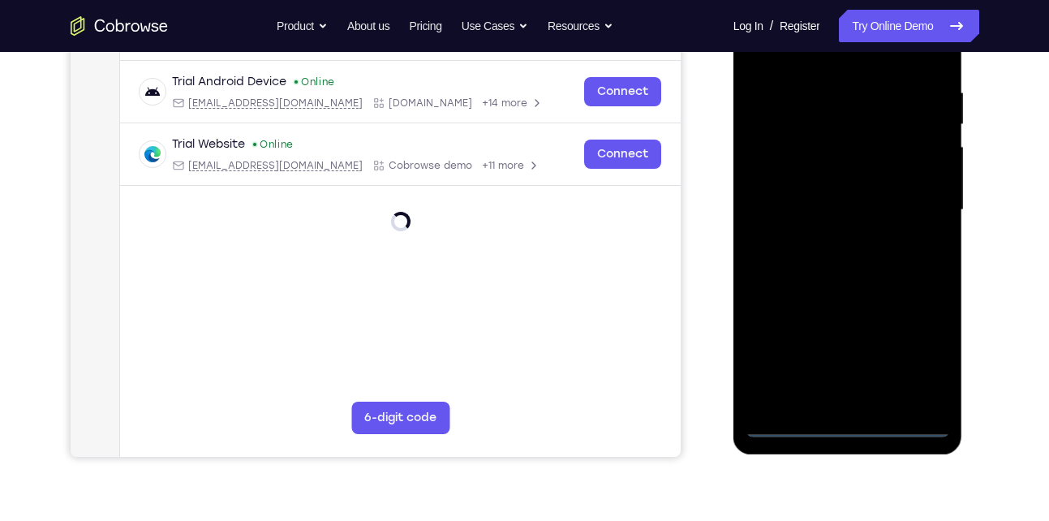
click at [844, 426] on div at bounding box center [847, 210] width 204 height 454
click at [926, 361] on div at bounding box center [847, 210] width 204 height 454
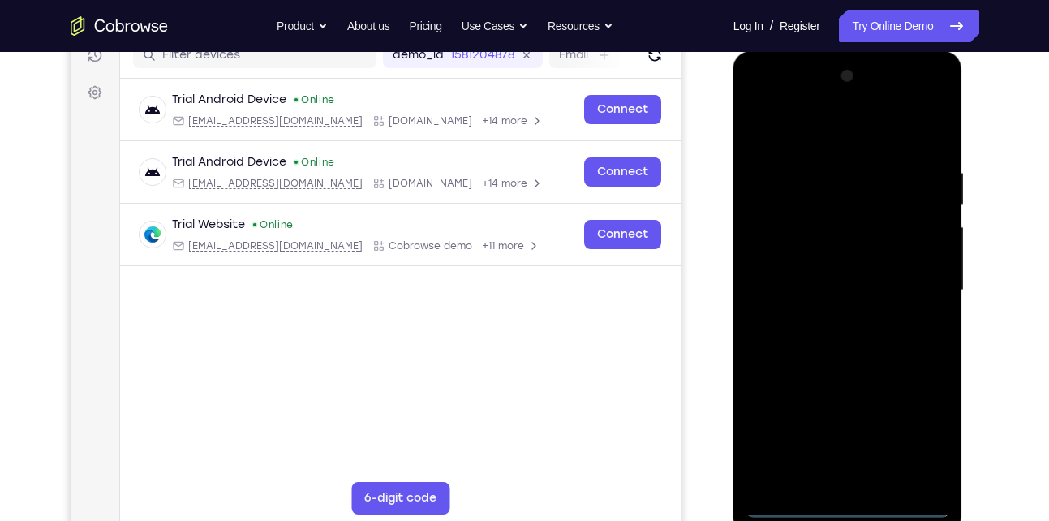
scroll to position [214, 0]
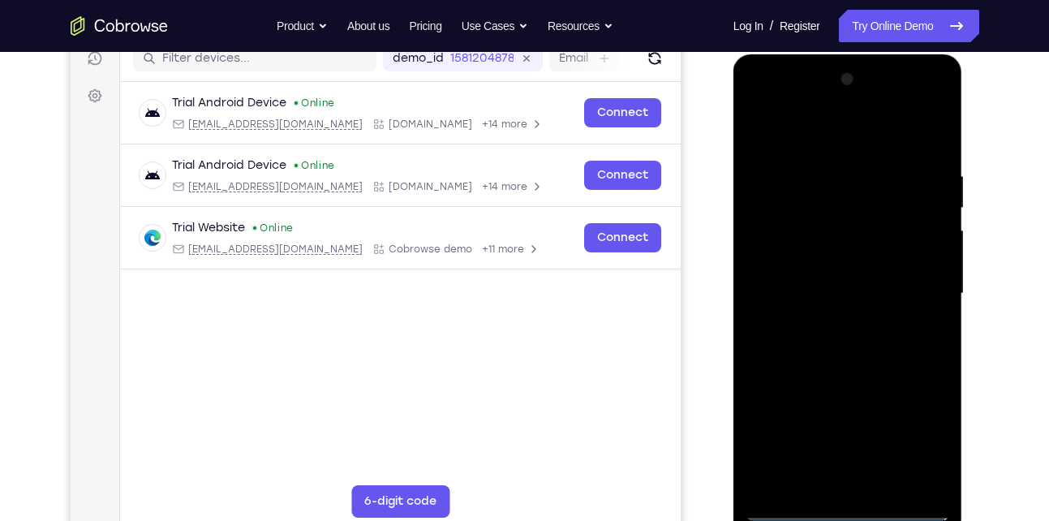
click at [827, 132] on div at bounding box center [847, 294] width 204 height 454
click at [911, 286] on div at bounding box center [847, 294] width 204 height 454
click at [828, 324] on div at bounding box center [847, 294] width 204 height 454
click at [842, 273] on div at bounding box center [847, 294] width 204 height 454
click at [830, 294] on div at bounding box center [847, 294] width 204 height 454
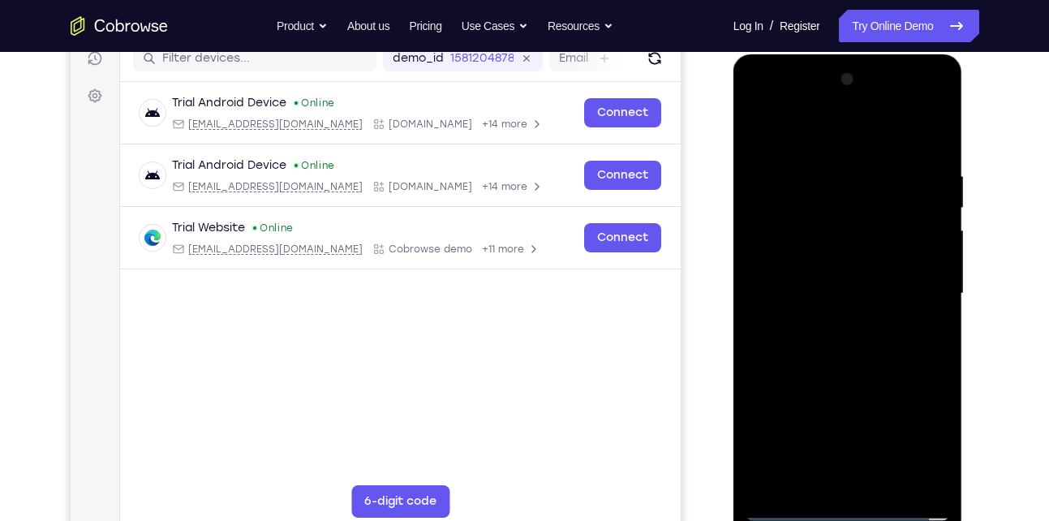
click at [826, 346] on div at bounding box center [847, 294] width 204 height 454
click at [851, 333] on div at bounding box center [847, 294] width 204 height 454
drag, startPoint x: 836, startPoint y: 140, endPoint x: 822, endPoint y: 75, distance: 65.7
click at [822, 75] on div at bounding box center [847, 294] width 204 height 454
click at [870, 346] on div at bounding box center [847, 294] width 204 height 454
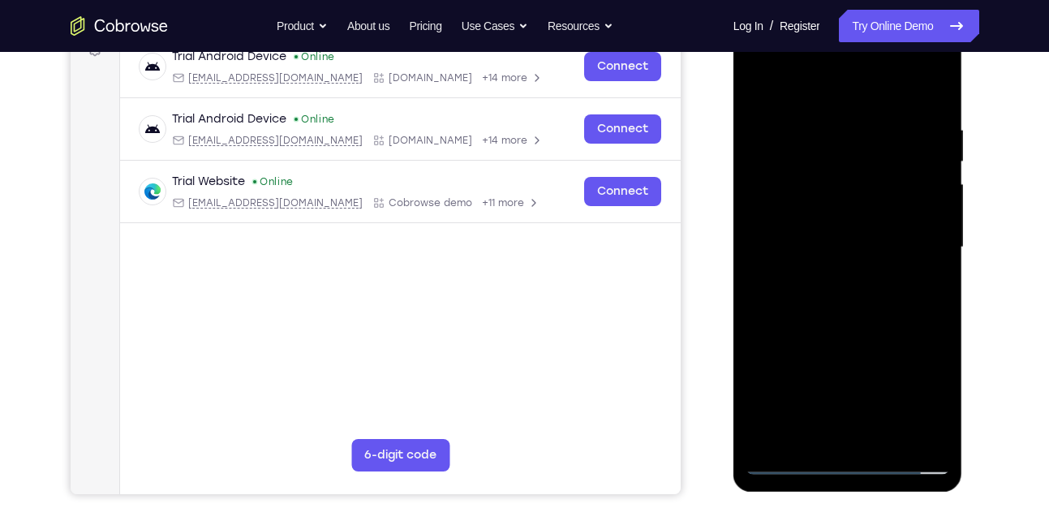
scroll to position [273, 0]
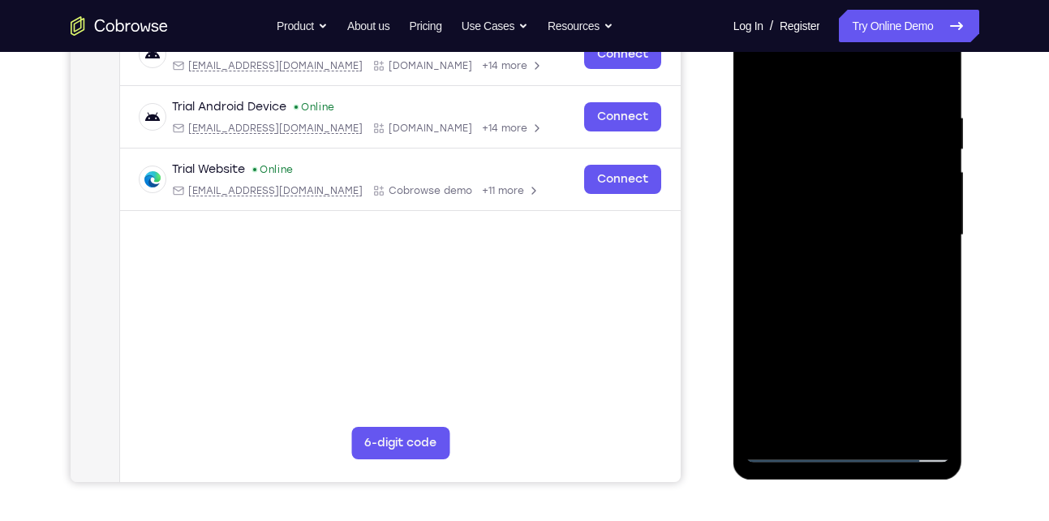
click at [876, 423] on div at bounding box center [847, 235] width 204 height 454
click at [880, 315] on div at bounding box center [847, 235] width 204 height 454
click at [885, 423] on div at bounding box center [847, 235] width 204 height 454
click at [856, 324] on div at bounding box center [847, 235] width 204 height 454
click at [896, 232] on div at bounding box center [847, 235] width 204 height 454
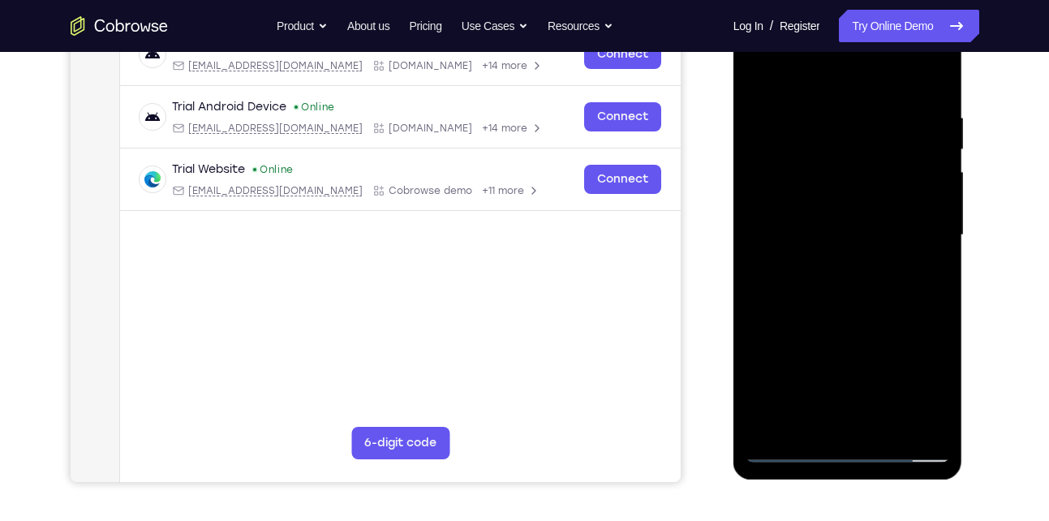
scroll to position [324, 0]
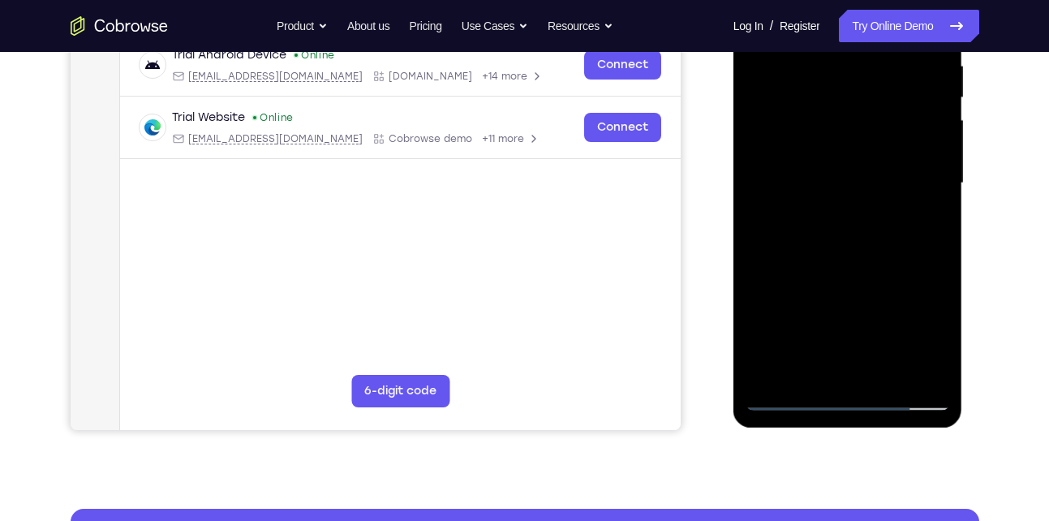
click at [814, 367] on div at bounding box center [847, 183] width 204 height 454
click at [806, 367] on div at bounding box center [847, 183] width 204 height 454
click at [886, 271] on div at bounding box center [847, 183] width 204 height 454
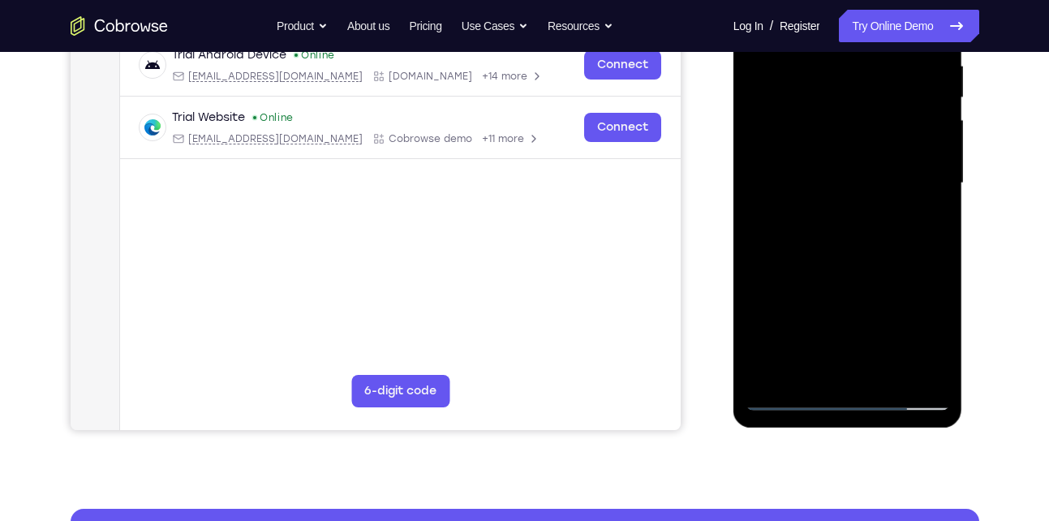
click at [886, 271] on div at bounding box center [847, 183] width 204 height 454
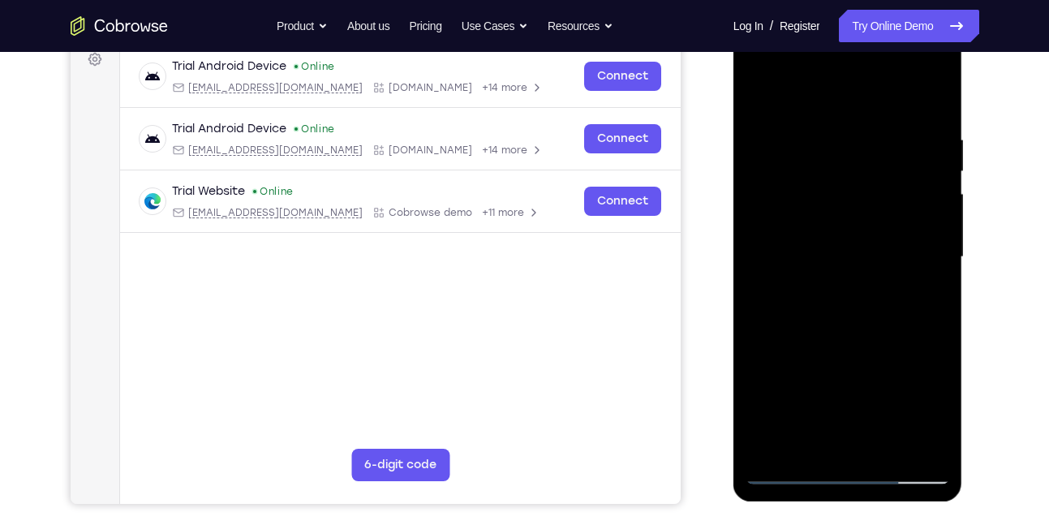
scroll to position [250, 0]
click at [762, 101] on div at bounding box center [847, 258] width 204 height 454
click at [831, 277] on div at bounding box center [847, 258] width 204 height 454
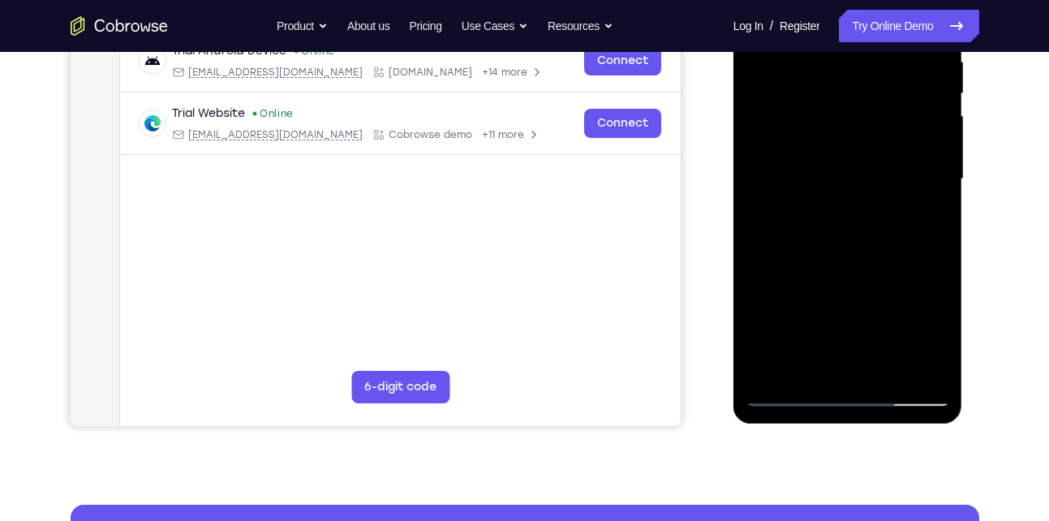
scroll to position [329, 0]
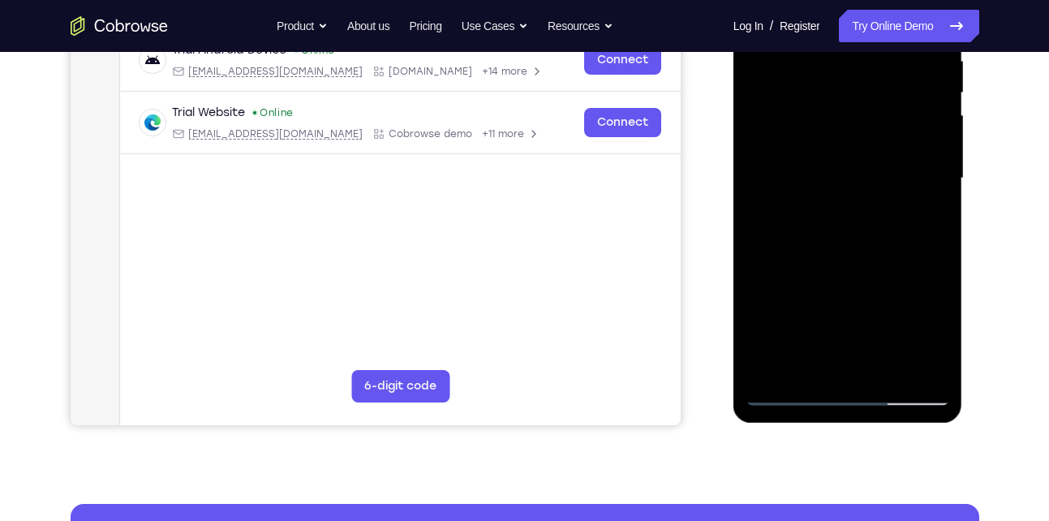
click at [934, 333] on div at bounding box center [847, 178] width 204 height 454
click at [808, 361] on div at bounding box center [847, 178] width 204 height 454
click at [765, 273] on div at bounding box center [847, 178] width 204 height 454
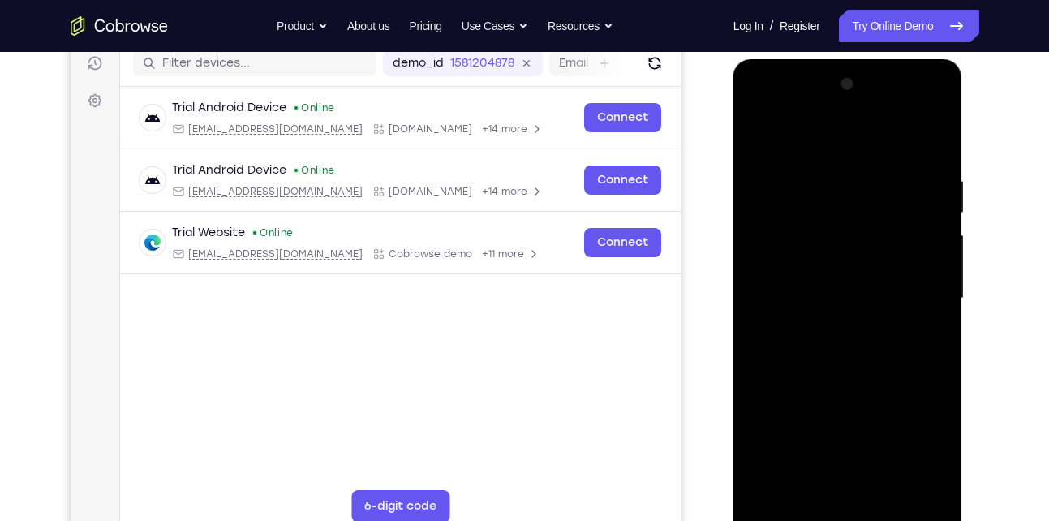
scroll to position [205, 0]
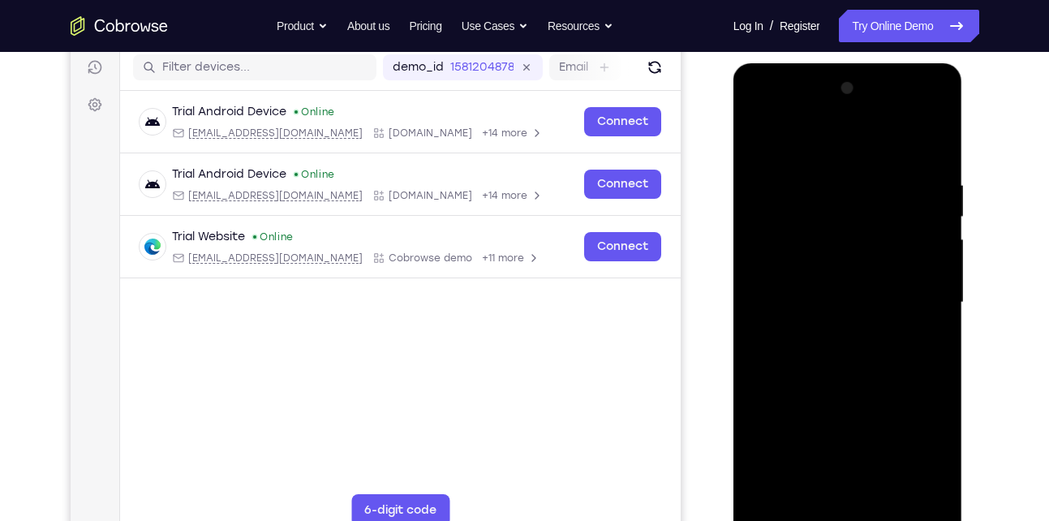
click at [765, 142] on div at bounding box center [847, 302] width 204 height 454
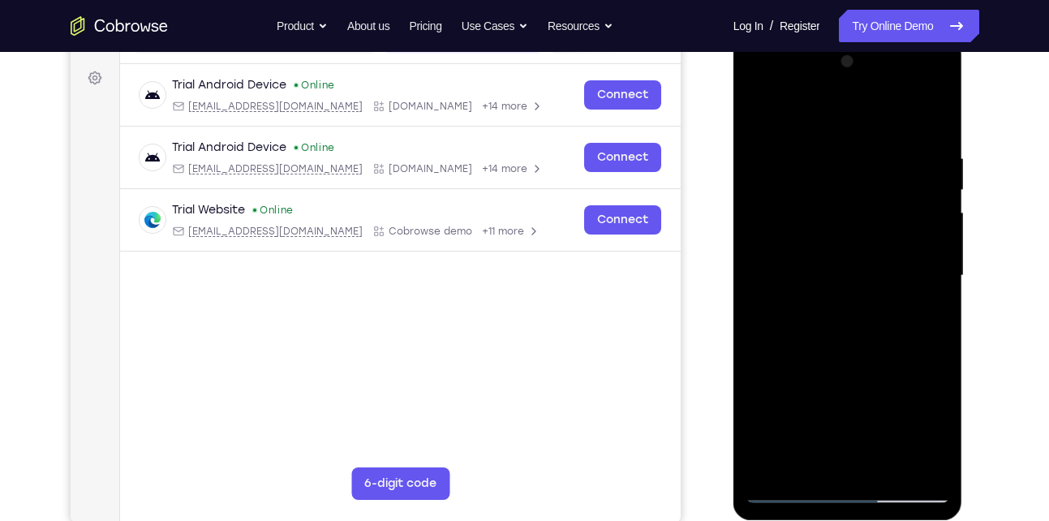
scroll to position [233, 0]
click at [761, 116] on div at bounding box center [847, 275] width 204 height 454
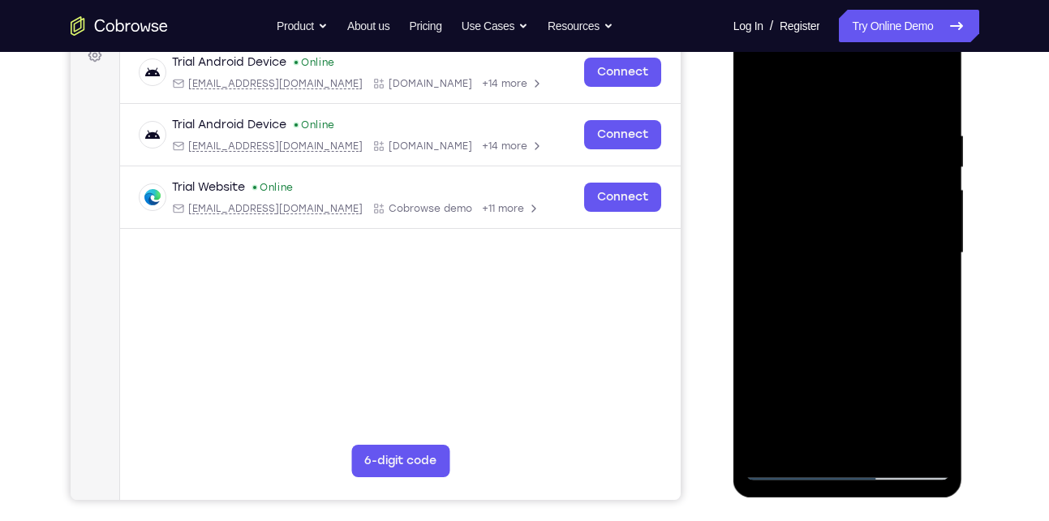
scroll to position [256, 0]
click at [865, 137] on div at bounding box center [847, 252] width 204 height 454
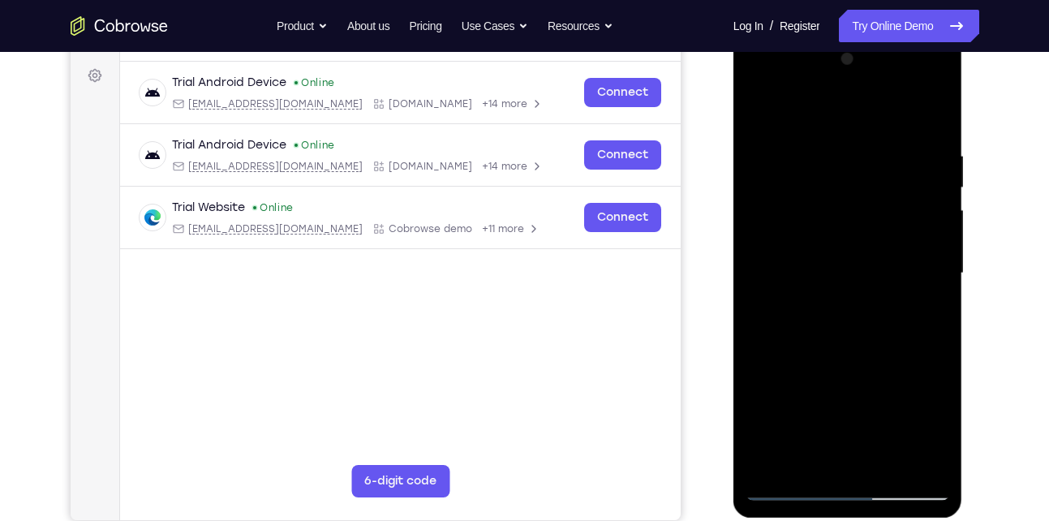
scroll to position [363, 0]
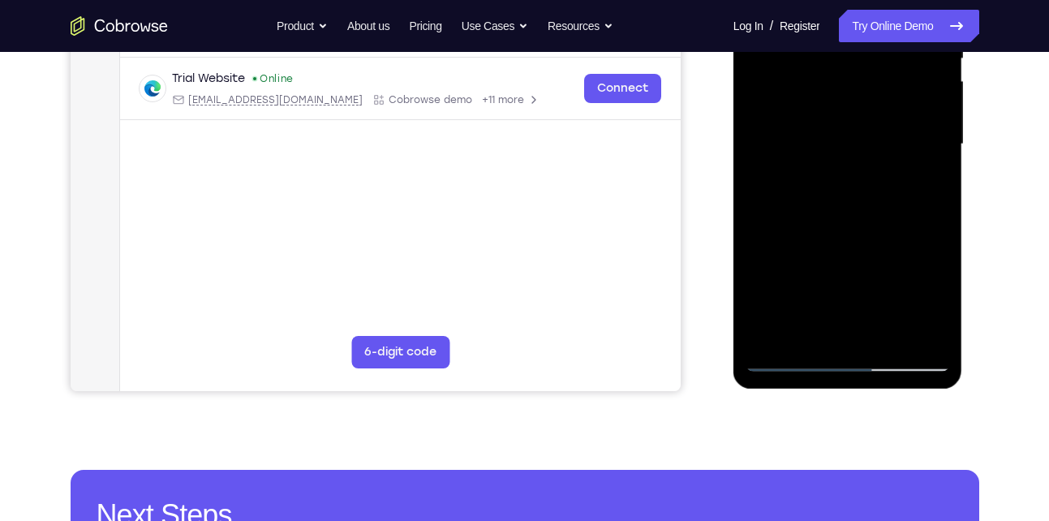
click at [913, 327] on div at bounding box center [847, 144] width 204 height 454
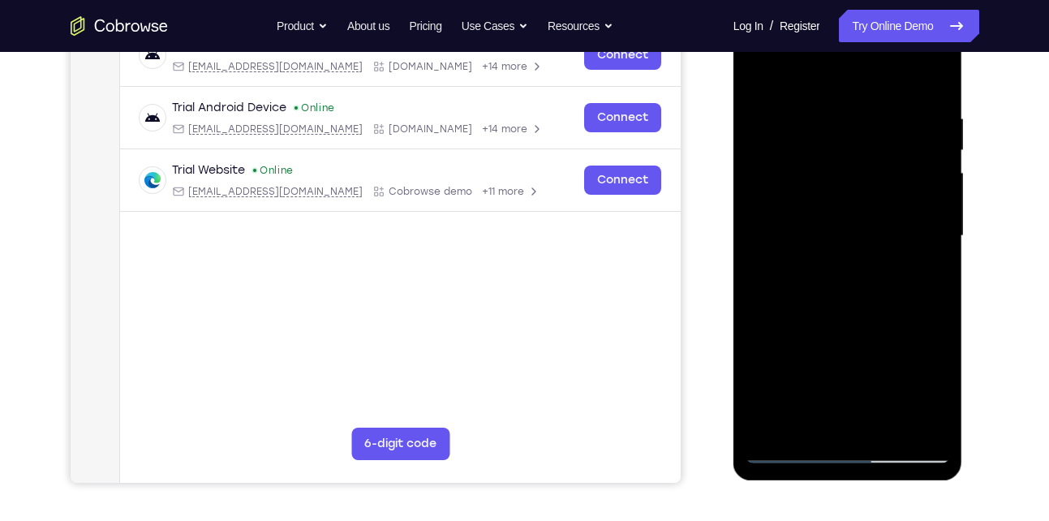
scroll to position [271, 0]
drag, startPoint x: 902, startPoint y: 195, endPoint x: 884, endPoint y: 347, distance: 153.5
click at [884, 347] on div at bounding box center [847, 237] width 204 height 454
drag, startPoint x: 884, startPoint y: 347, endPoint x: 888, endPoint y: 218, distance: 129.0
click at [888, 218] on div at bounding box center [847, 237] width 204 height 454
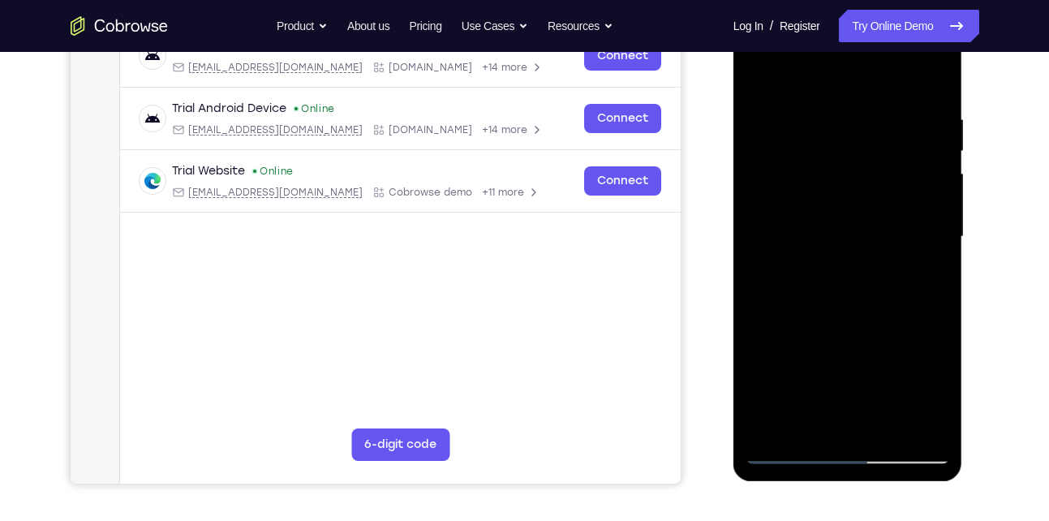
click at [933, 350] on div at bounding box center [847, 237] width 204 height 454
click at [811, 422] on div at bounding box center [847, 237] width 204 height 454
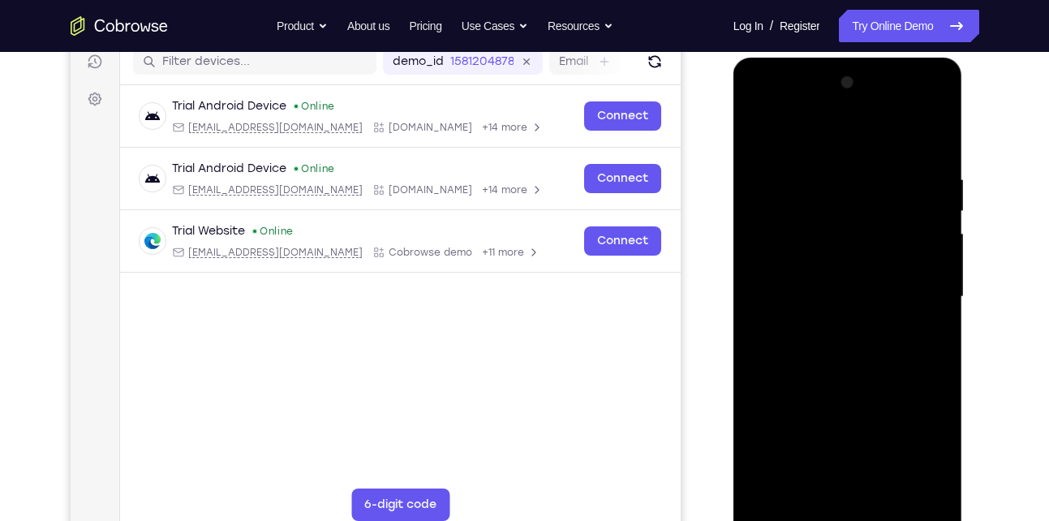
scroll to position [188, 0]
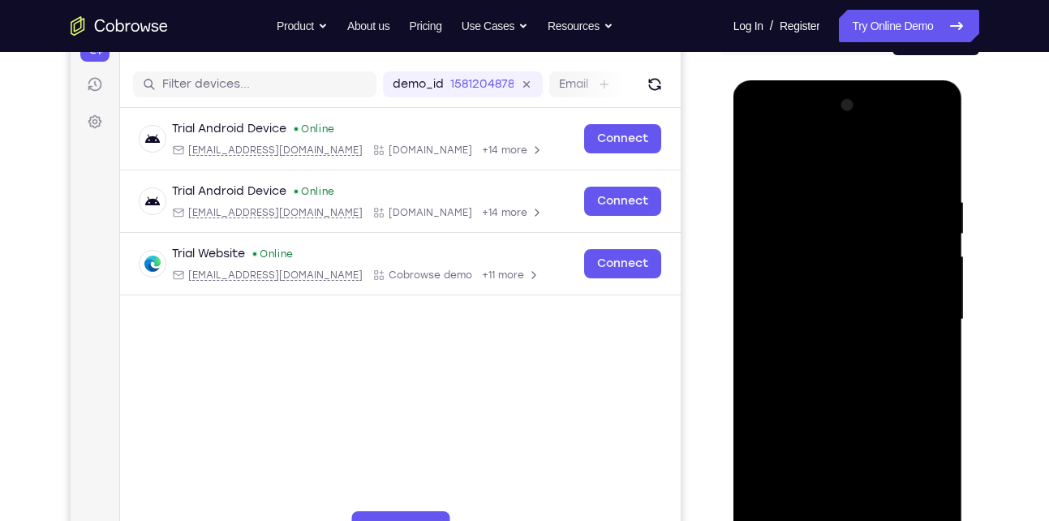
click at [825, 162] on div at bounding box center [847, 319] width 204 height 454
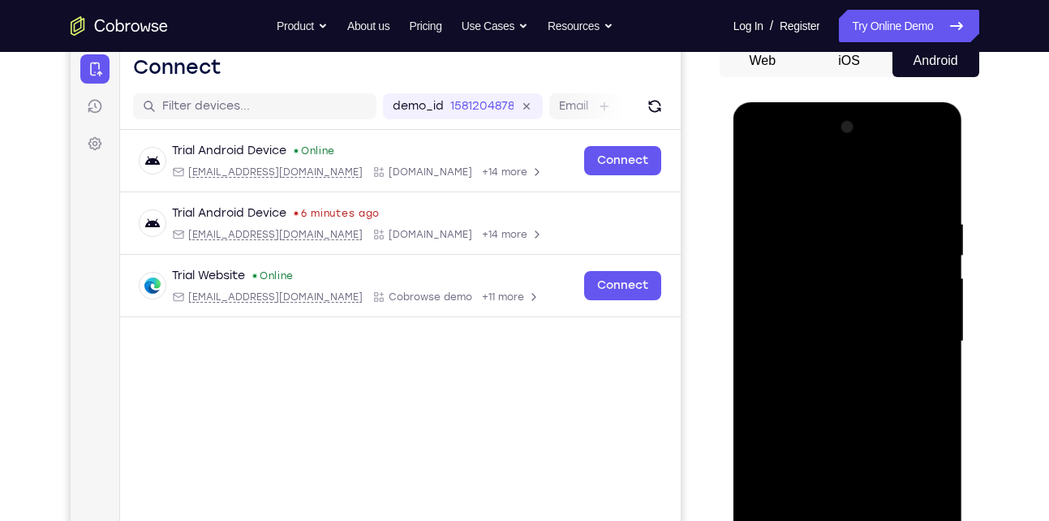
scroll to position [165, 0]
click at [814, 193] on div at bounding box center [847, 342] width 204 height 454
drag, startPoint x: 814, startPoint y: 193, endPoint x: 811, endPoint y: 289, distance: 95.7
click at [811, 289] on div at bounding box center [847, 342] width 204 height 454
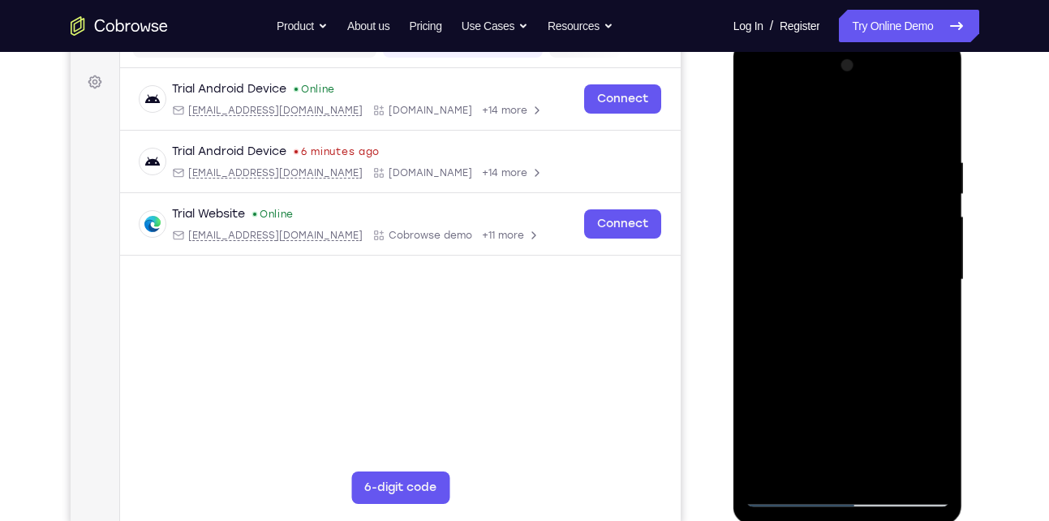
scroll to position [333, 0]
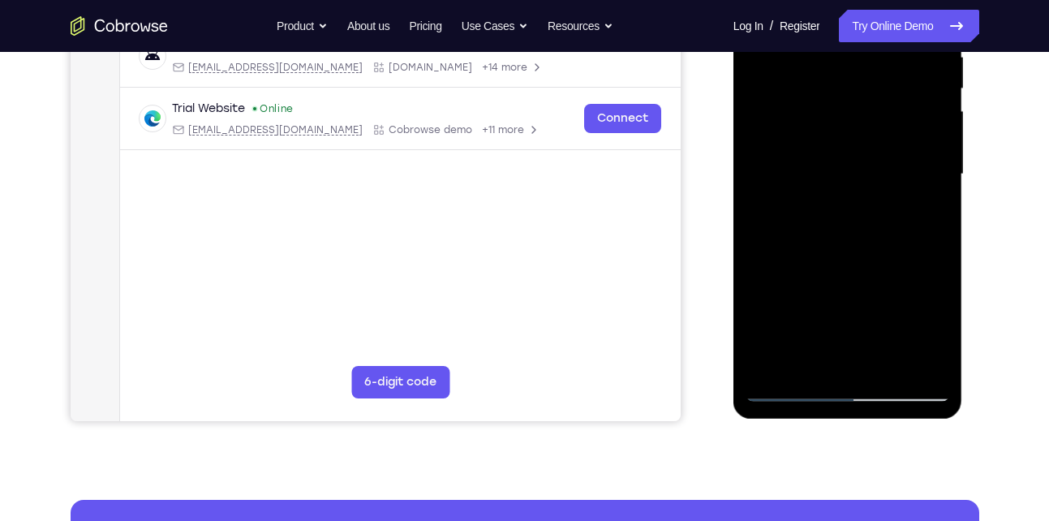
click at [815, 363] on div at bounding box center [847, 174] width 204 height 454
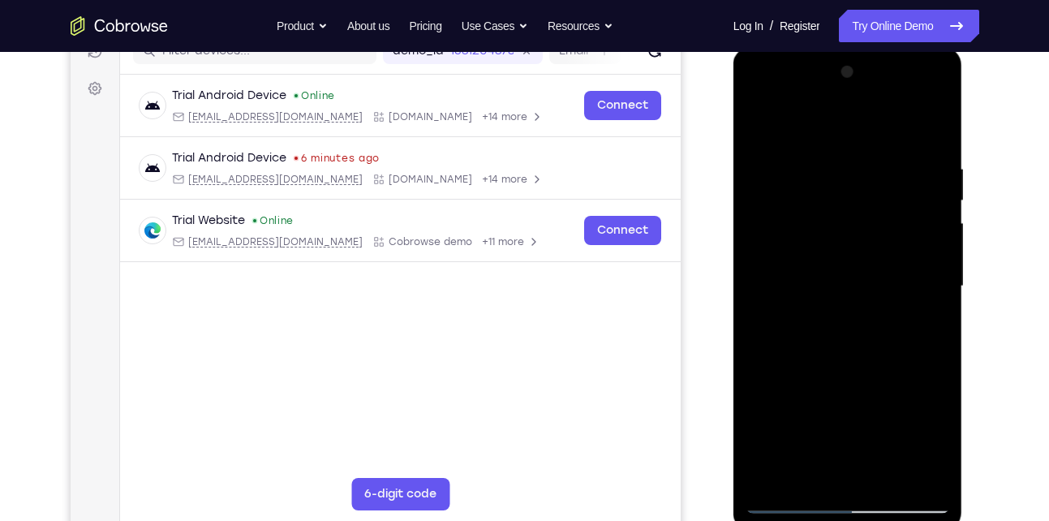
scroll to position [221, 0]
click at [835, 118] on div at bounding box center [847, 287] width 204 height 454
click at [765, 178] on div at bounding box center [847, 287] width 204 height 454
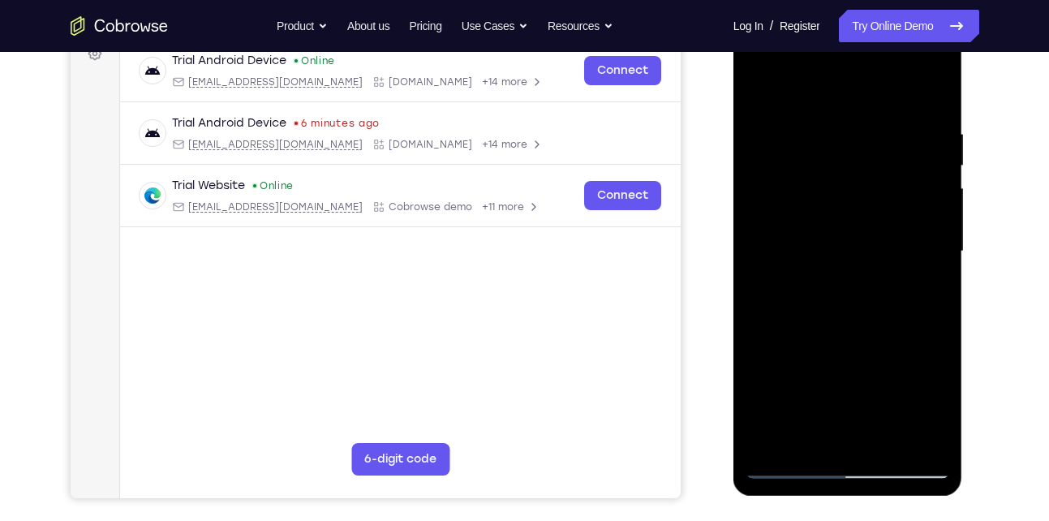
click at [925, 285] on div at bounding box center [847, 251] width 204 height 454
click at [827, 432] on div at bounding box center [847, 251] width 204 height 454
click at [814, 436] on div at bounding box center [847, 251] width 204 height 454
click at [934, 404] on div at bounding box center [847, 251] width 204 height 454
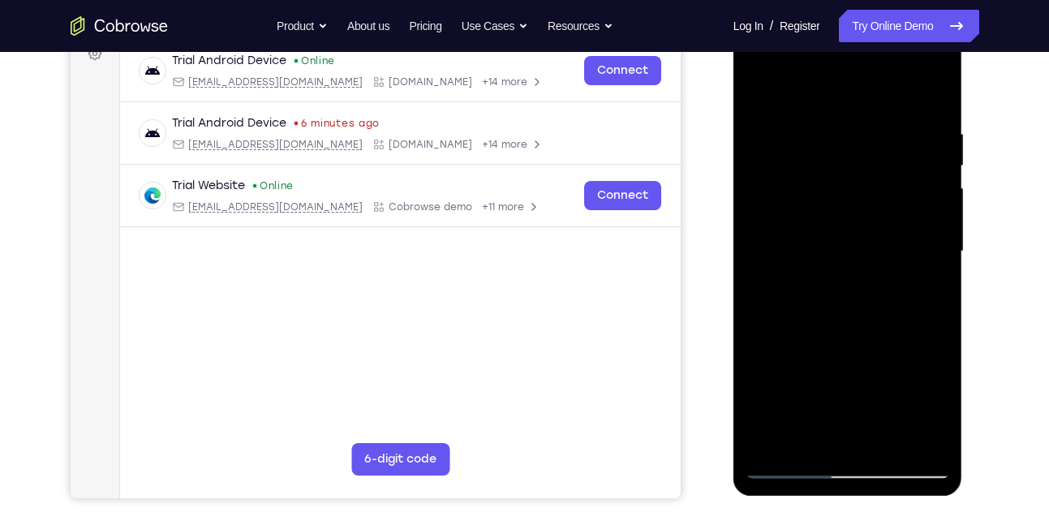
click at [934, 404] on div at bounding box center [847, 251] width 204 height 454
drag, startPoint x: 920, startPoint y: 313, endPoint x: 814, endPoint y: 307, distance: 106.4
click at [814, 307] on div at bounding box center [847, 251] width 204 height 454
click at [922, 311] on div at bounding box center [847, 251] width 204 height 454
click at [758, 341] on div at bounding box center [847, 251] width 204 height 454
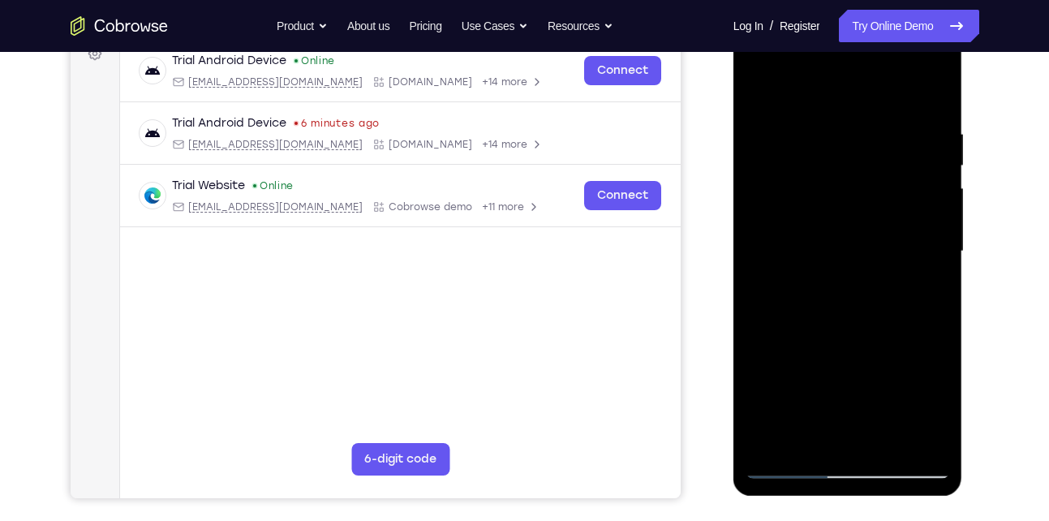
click at [758, 341] on div at bounding box center [847, 251] width 204 height 454
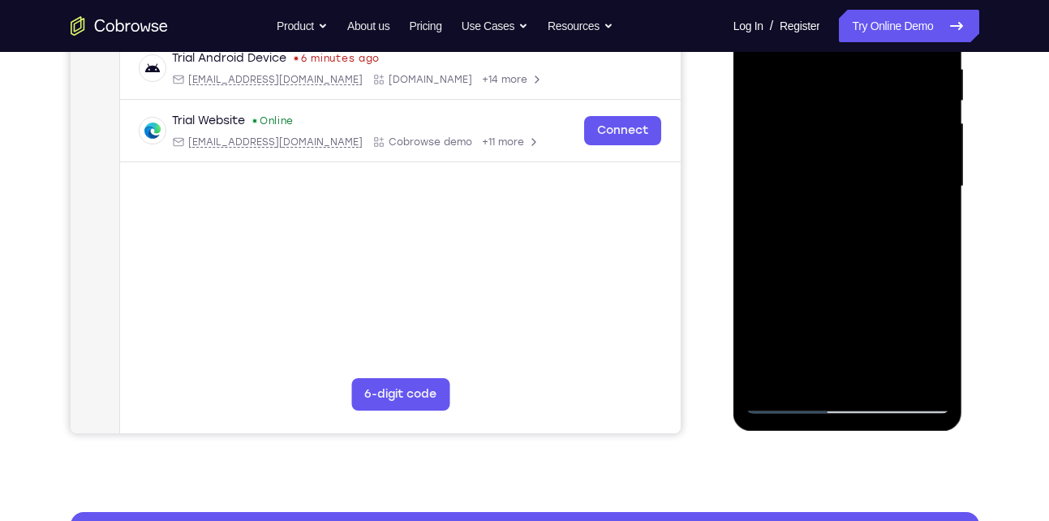
scroll to position [322, 0]
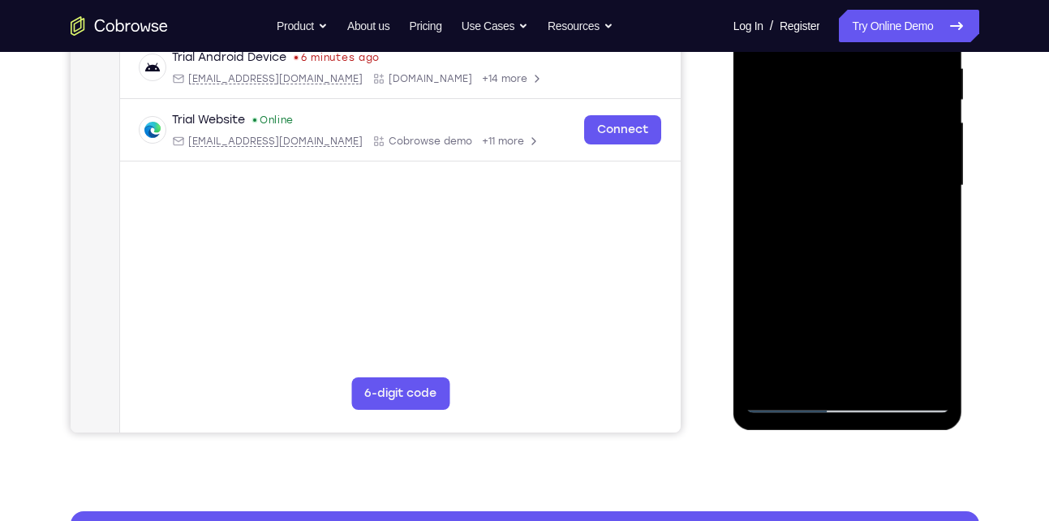
click at [788, 397] on div at bounding box center [847, 186] width 204 height 454
click at [798, 365] on div at bounding box center [847, 186] width 204 height 454
click at [790, 401] on div at bounding box center [847, 186] width 204 height 454
click at [924, 371] on div at bounding box center [847, 186] width 204 height 454
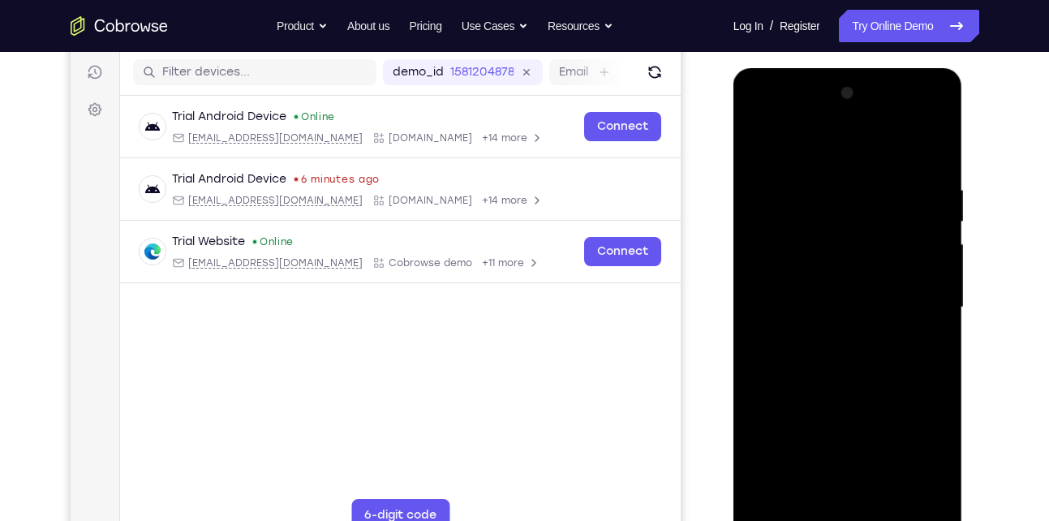
scroll to position [196, 0]
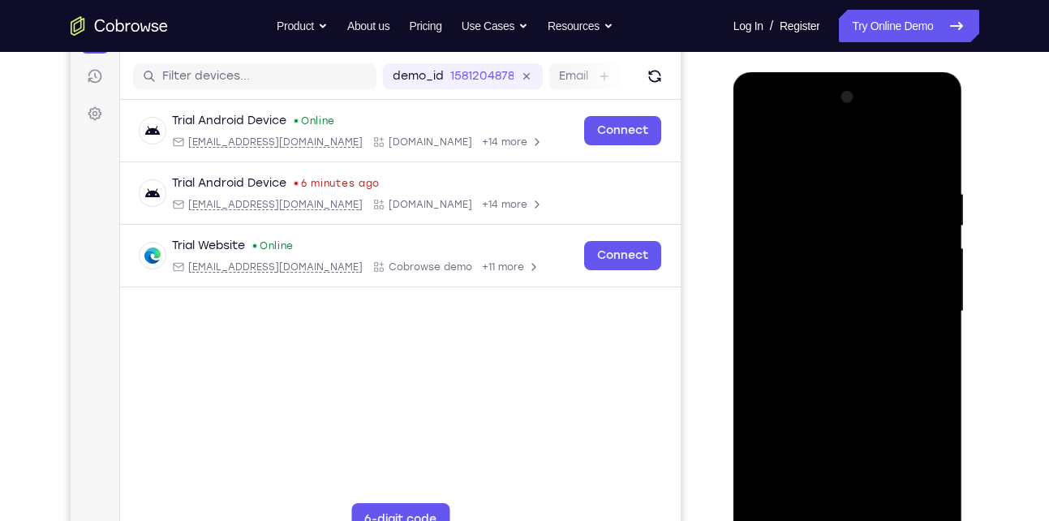
click at [930, 157] on div at bounding box center [847, 311] width 204 height 454
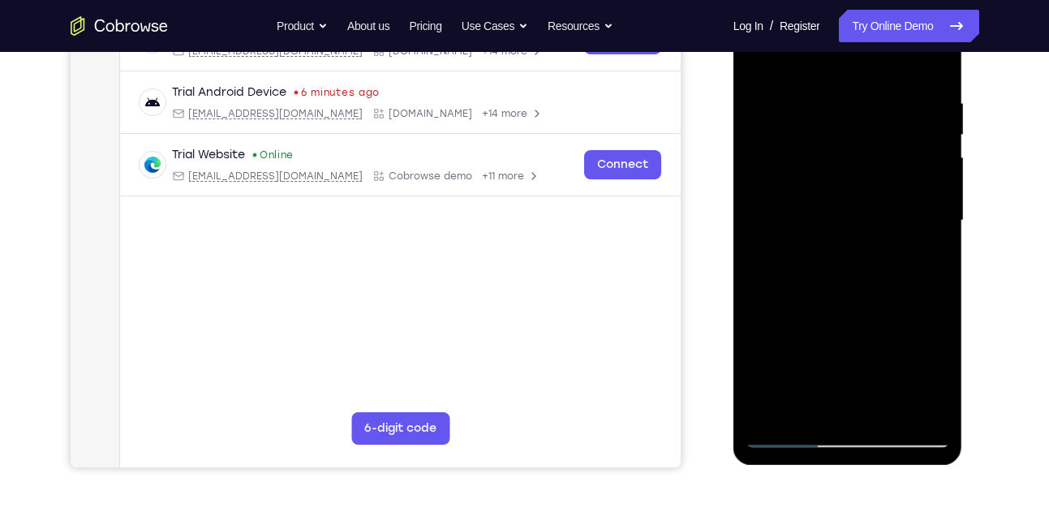
scroll to position [288, 0]
click at [887, 414] on div at bounding box center [847, 220] width 204 height 454
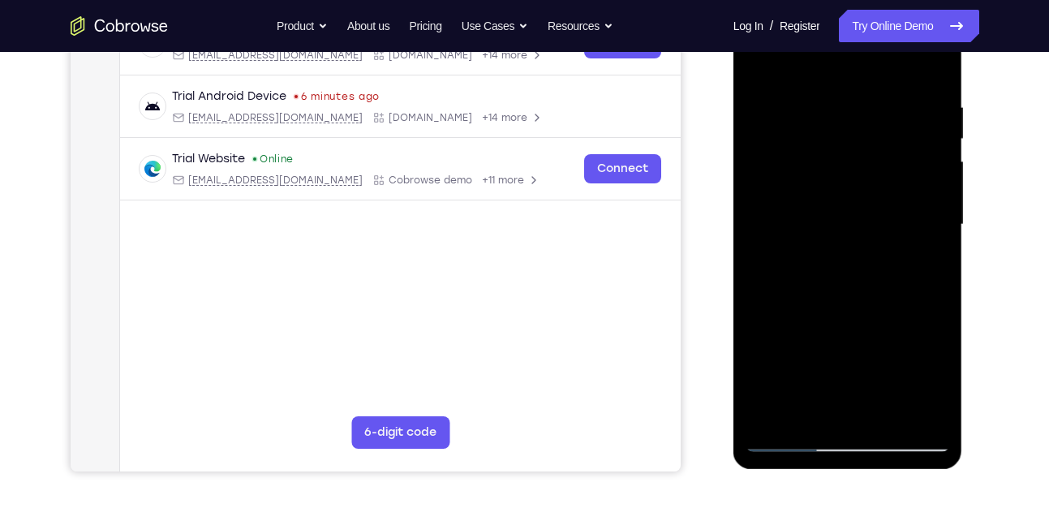
scroll to position [279, 0]
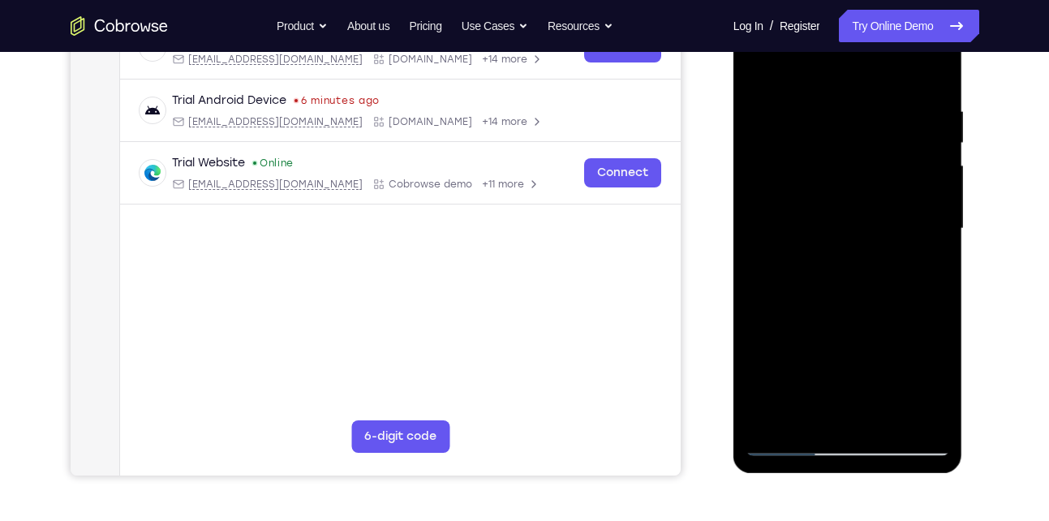
click at [864, 255] on div at bounding box center [847, 229] width 204 height 454
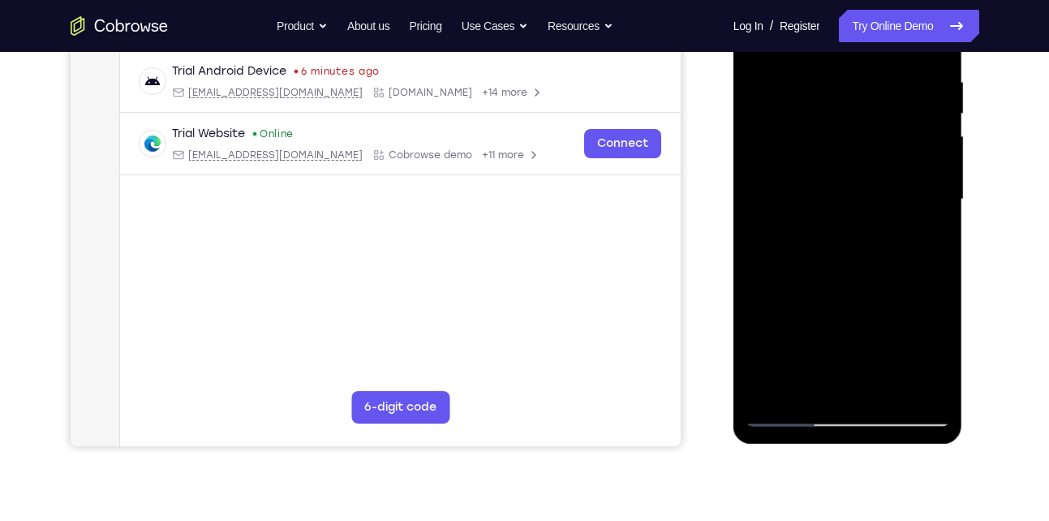
scroll to position [309, 0]
click at [829, 234] on div at bounding box center [847, 199] width 204 height 454
click at [815, 379] on div at bounding box center [847, 199] width 204 height 454
click at [804, 379] on div at bounding box center [847, 199] width 204 height 454
click at [801, 293] on div at bounding box center [847, 199] width 204 height 454
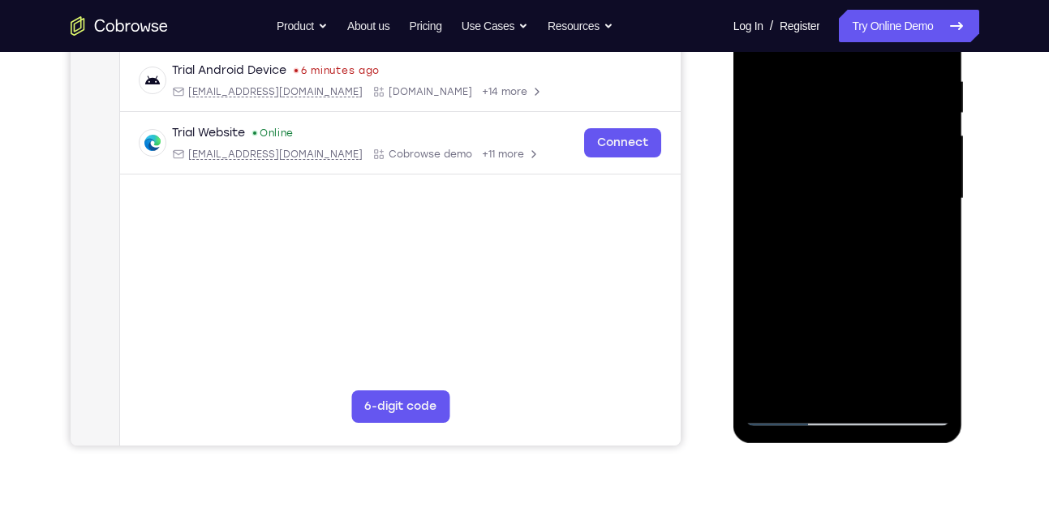
click at [801, 293] on div at bounding box center [847, 199] width 204 height 454
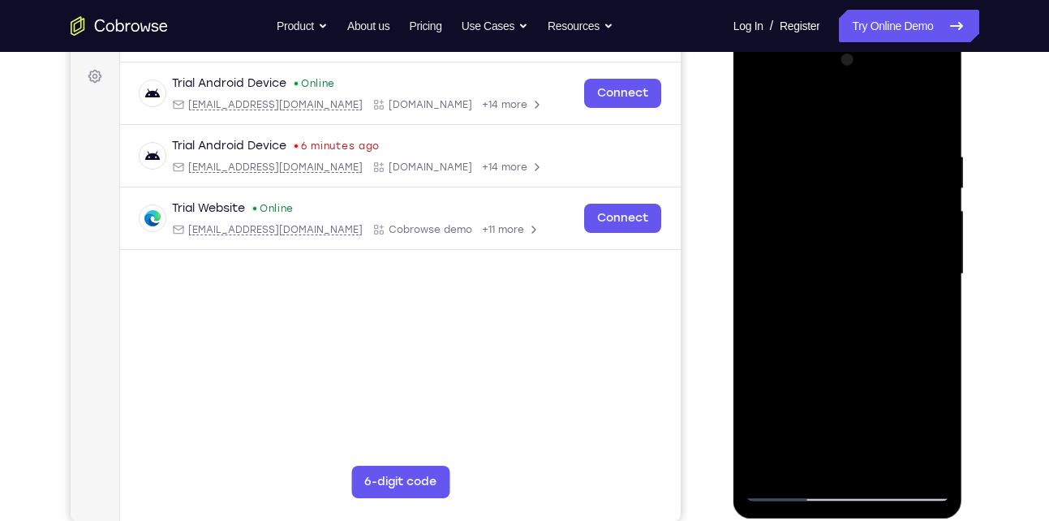
scroll to position [225, 0]
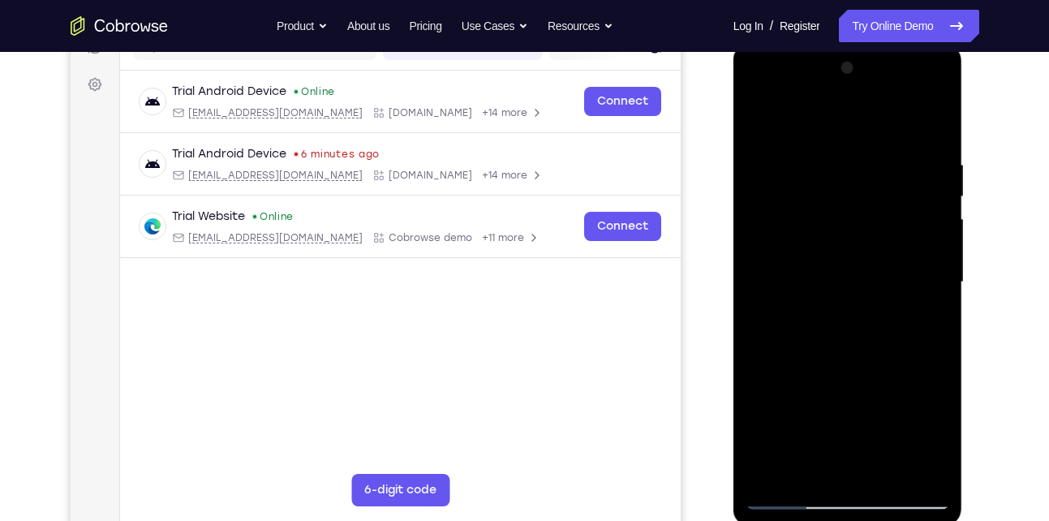
click at [754, 112] on div at bounding box center [847, 282] width 204 height 454
click at [822, 335] on div at bounding box center [847, 282] width 204 height 454
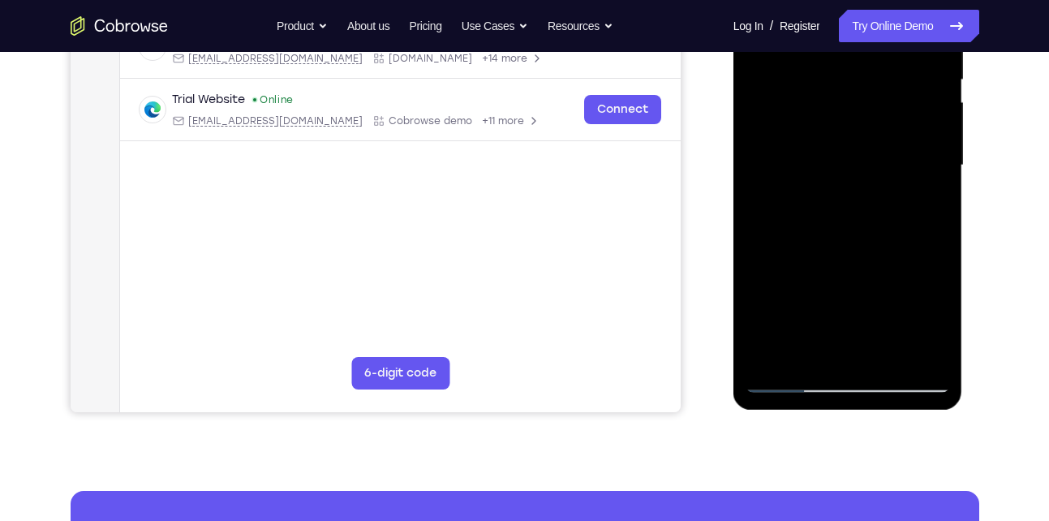
scroll to position [343, 0]
click at [788, 377] on div at bounding box center [847, 165] width 204 height 454
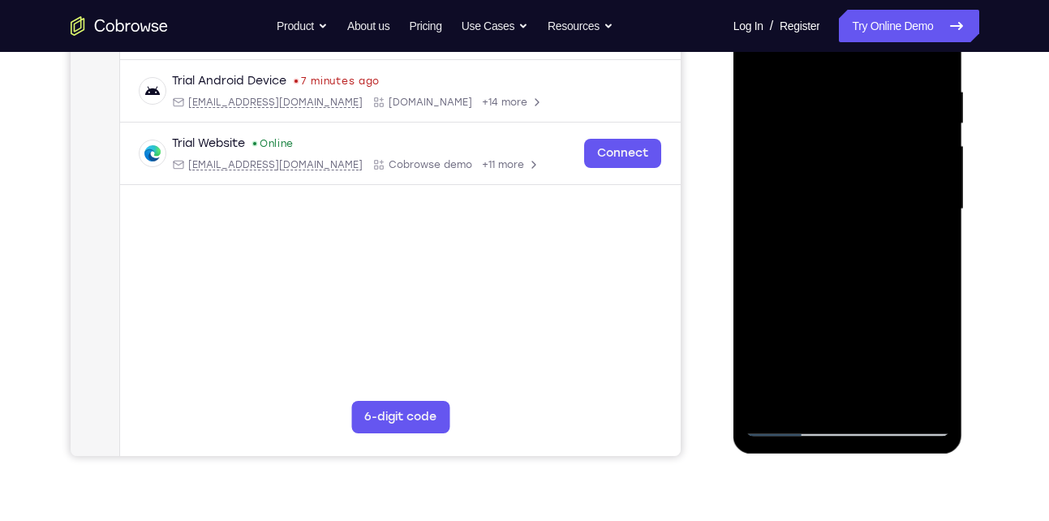
scroll to position [226, 0]
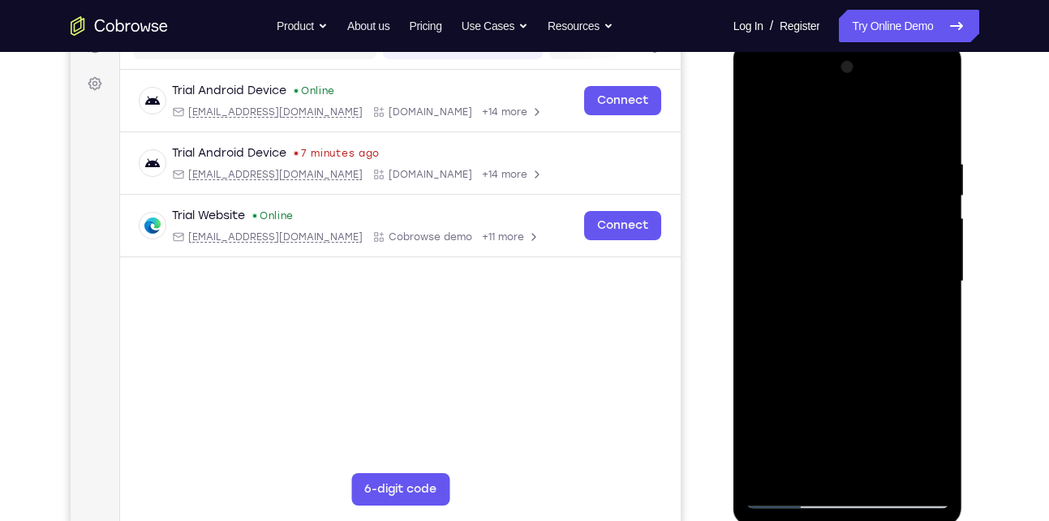
click at [754, 121] on div at bounding box center [847, 281] width 204 height 454
drag, startPoint x: 831, startPoint y: 151, endPoint x: 835, endPoint y: 350, distance: 199.6
click at [835, 350] on div at bounding box center [847, 281] width 204 height 454
click at [823, 150] on div at bounding box center [847, 281] width 204 height 454
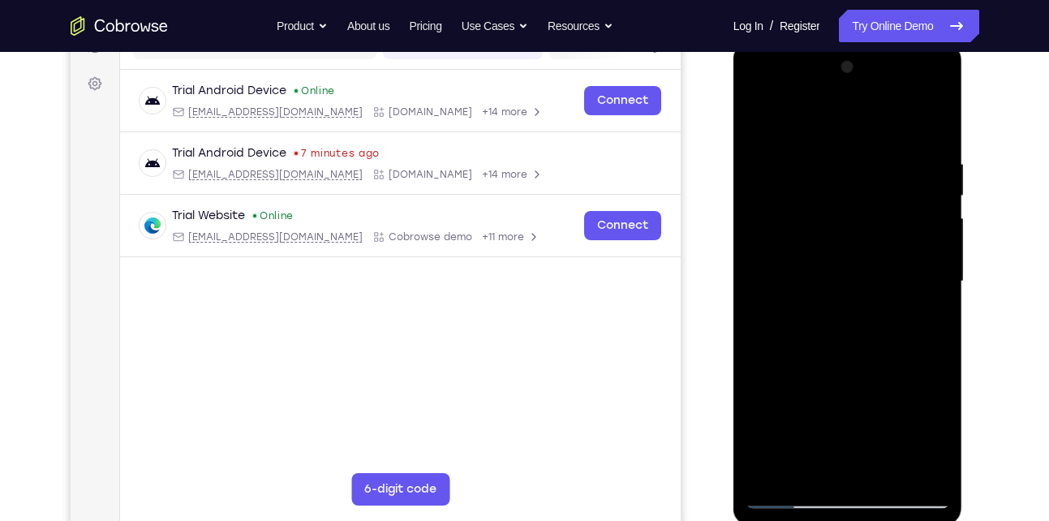
click at [920, 162] on div at bounding box center [847, 281] width 204 height 454
click at [921, 162] on div at bounding box center [847, 281] width 204 height 454
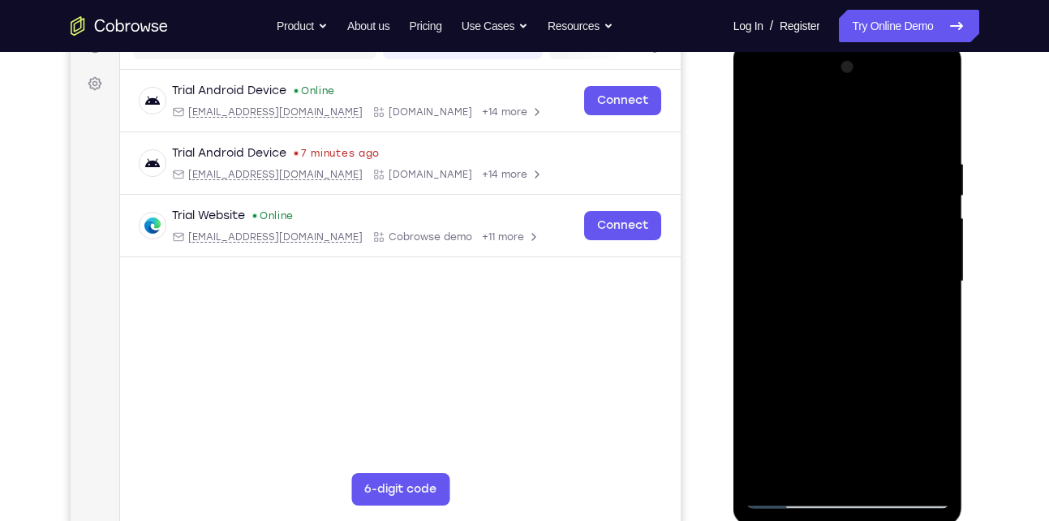
click at [921, 162] on div at bounding box center [847, 281] width 204 height 454
drag, startPoint x: 921, startPoint y: 162, endPoint x: 784, endPoint y: 202, distance: 142.7
click at [784, 202] on div at bounding box center [847, 281] width 204 height 454
click at [906, 221] on div at bounding box center [847, 281] width 204 height 454
click at [934, 191] on div at bounding box center [847, 281] width 204 height 454
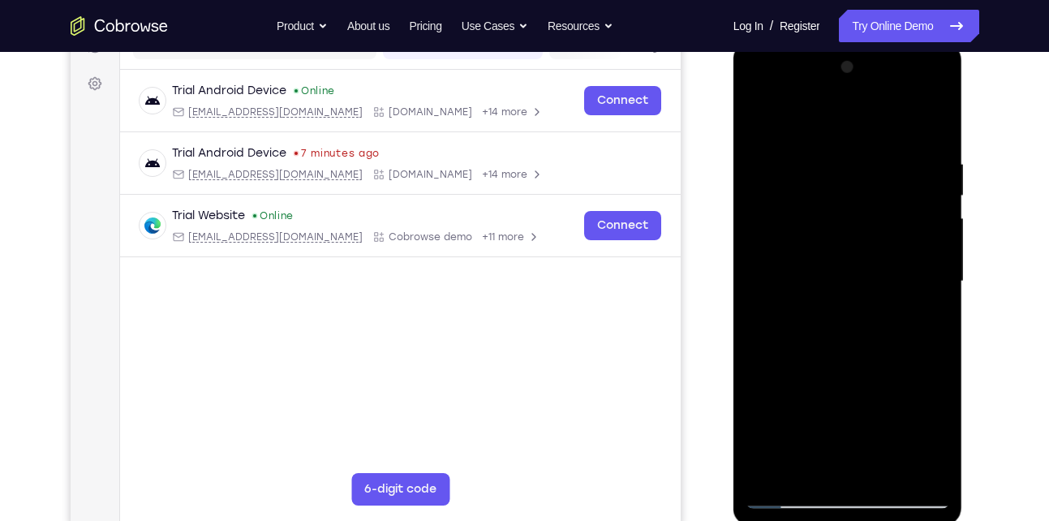
click at [934, 191] on div at bounding box center [847, 281] width 204 height 454
click at [934, 125] on div at bounding box center [847, 281] width 204 height 454
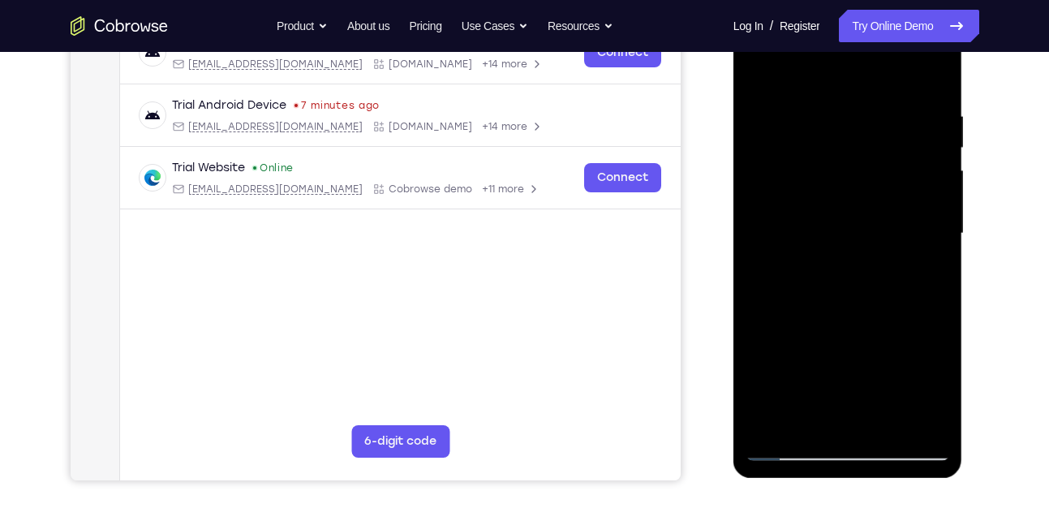
scroll to position [275, 0]
drag, startPoint x: 850, startPoint y: 307, endPoint x: 850, endPoint y: 192, distance: 115.2
click at [850, 192] on div at bounding box center [847, 233] width 204 height 454
click at [757, 324] on div at bounding box center [847, 233] width 204 height 454
click at [873, 420] on div at bounding box center [847, 233] width 204 height 454
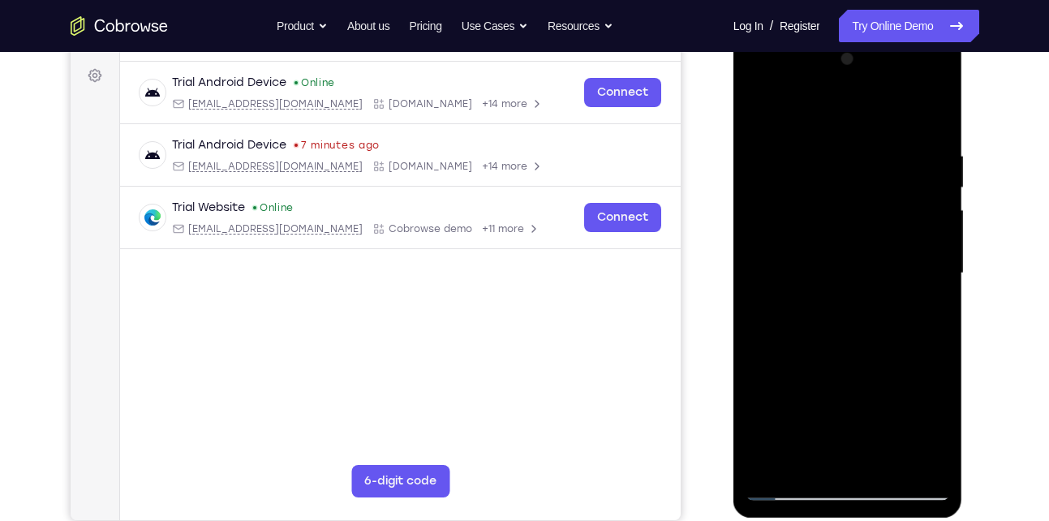
scroll to position [234, 0]
click at [763, 111] on div at bounding box center [847, 274] width 204 height 454
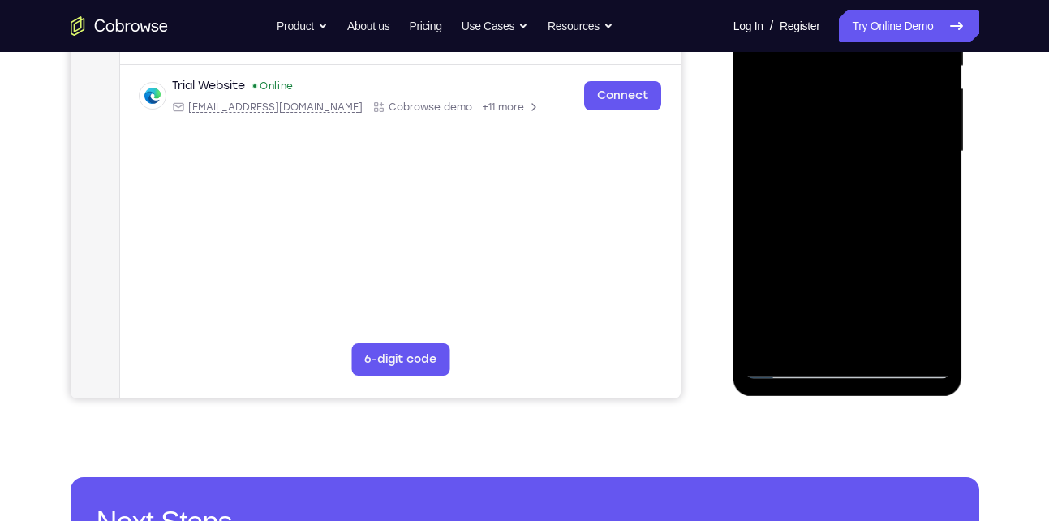
drag, startPoint x: 837, startPoint y: 285, endPoint x: 815, endPoint y: 116, distance: 170.1
click at [815, 116] on div at bounding box center [847, 152] width 204 height 454
drag, startPoint x: 834, startPoint y: 259, endPoint x: 830, endPoint y: 55, distance: 203.6
click at [830, 55] on div at bounding box center [847, 152] width 204 height 454
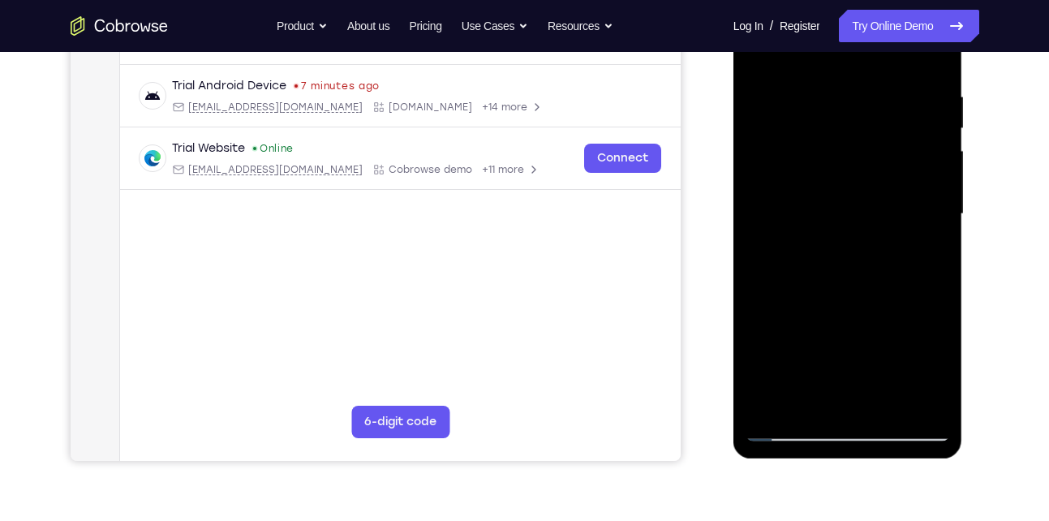
scroll to position [293, 0]
drag, startPoint x: 837, startPoint y: 299, endPoint x: 826, endPoint y: 126, distance: 174.0
click at [826, 126] on div at bounding box center [847, 215] width 204 height 454
drag, startPoint x: 822, startPoint y: 290, endPoint x: 818, endPoint y: 112, distance: 178.5
click at [818, 112] on div at bounding box center [847, 215] width 204 height 454
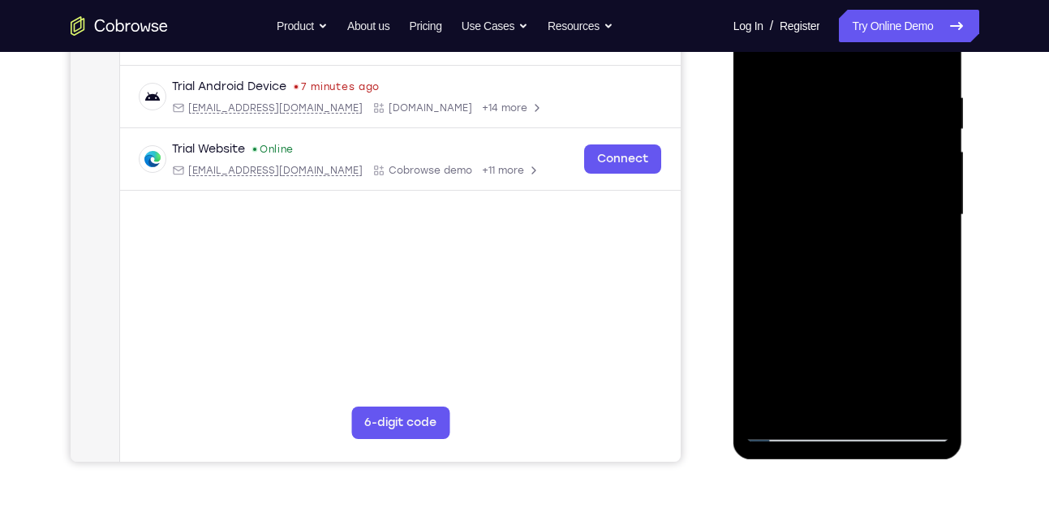
drag, startPoint x: 838, startPoint y: 309, endPoint x: 831, endPoint y: 175, distance: 134.0
click at [831, 175] on div at bounding box center [847, 215] width 204 height 454
click at [811, 277] on div at bounding box center [847, 215] width 204 height 454
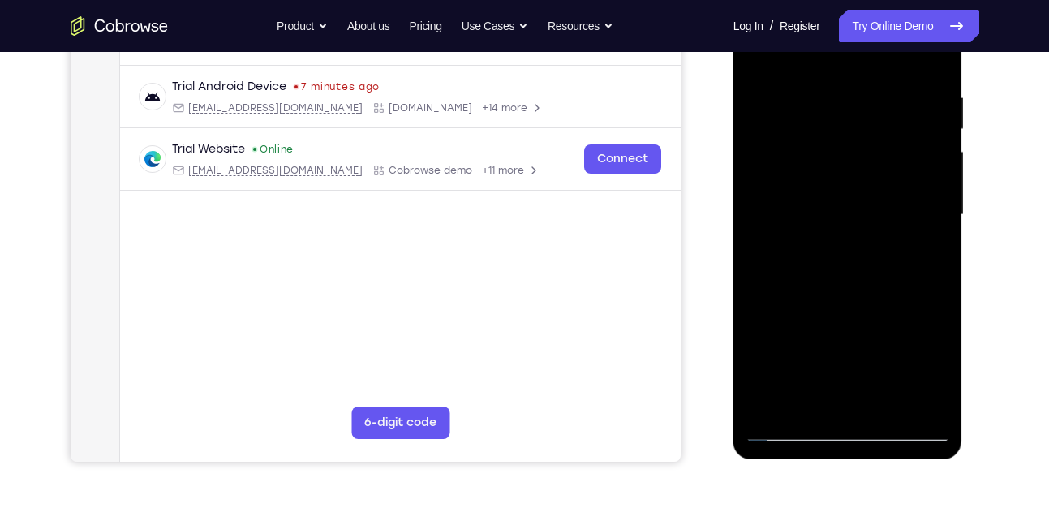
drag, startPoint x: 804, startPoint y: 309, endPoint x: 795, endPoint y: 191, distance: 118.8
click at [795, 191] on div at bounding box center [847, 215] width 204 height 454
click at [761, 260] on div at bounding box center [847, 215] width 204 height 454
click at [771, 406] on div at bounding box center [847, 215] width 204 height 454
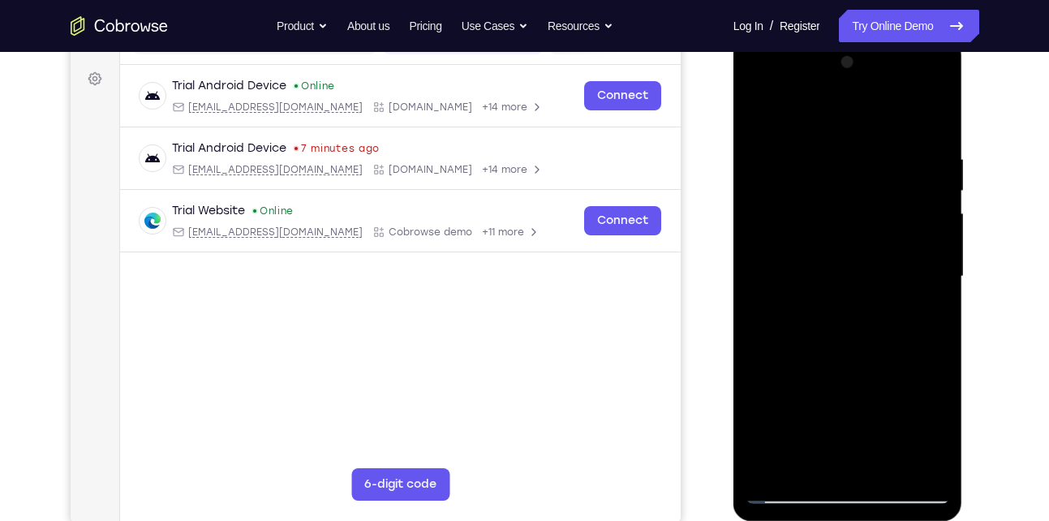
scroll to position [230, 0]
drag, startPoint x: 840, startPoint y: 214, endPoint x: 837, endPoint y: 405, distance: 190.6
click at [837, 405] on div at bounding box center [847, 277] width 204 height 454
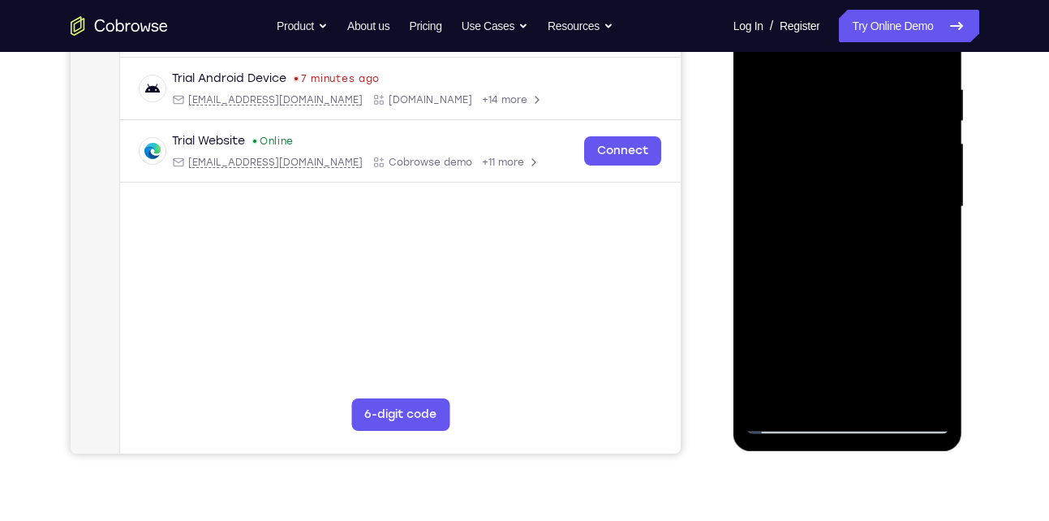
scroll to position [303, 0]
click at [879, 392] on div at bounding box center [847, 205] width 204 height 454
click at [788, 422] on div at bounding box center [847, 205] width 204 height 454
click at [923, 397] on div at bounding box center [847, 205] width 204 height 454
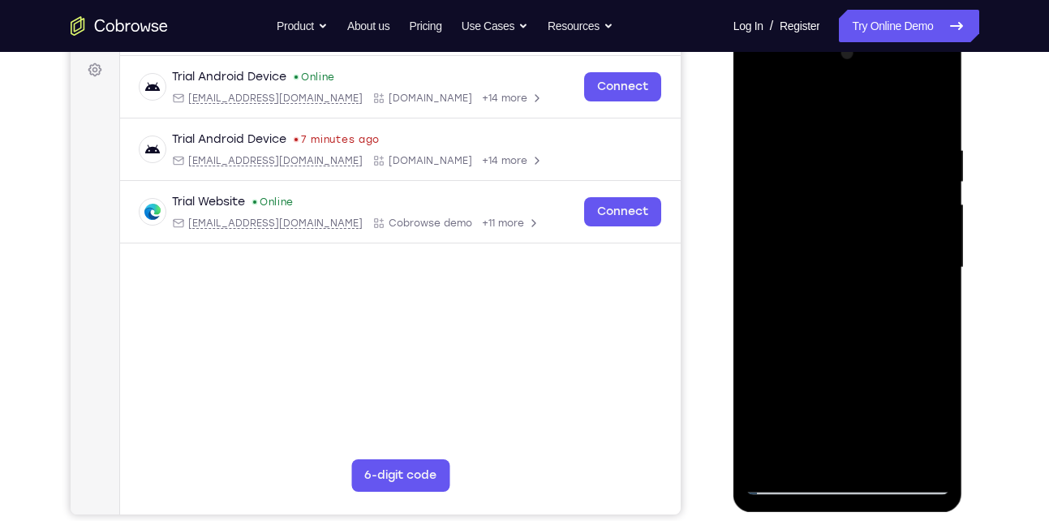
scroll to position [239, 0]
drag, startPoint x: 880, startPoint y: 257, endPoint x: 876, endPoint y: 281, distance: 24.7
click at [876, 281] on div at bounding box center [847, 268] width 204 height 454
click at [849, 281] on div at bounding box center [847, 268] width 204 height 454
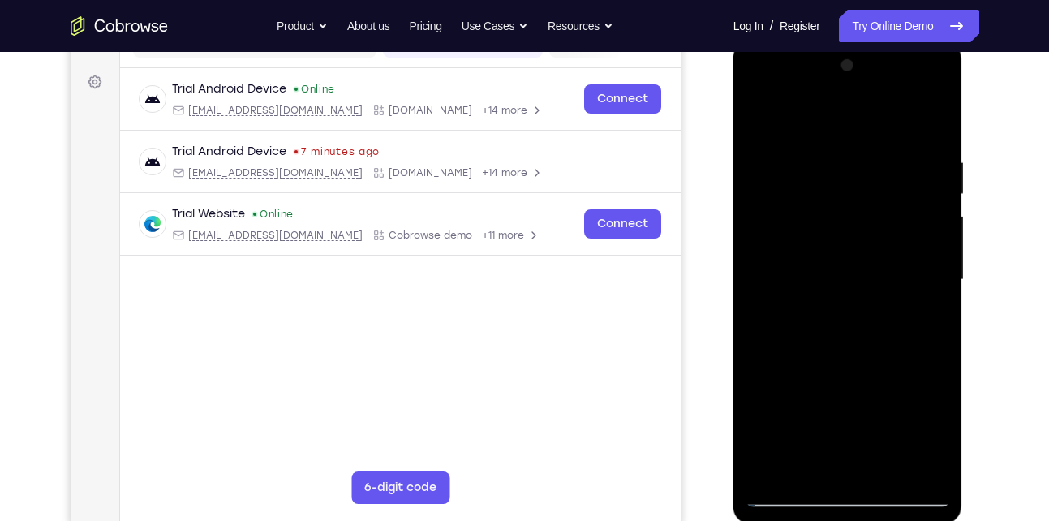
scroll to position [226, 0]
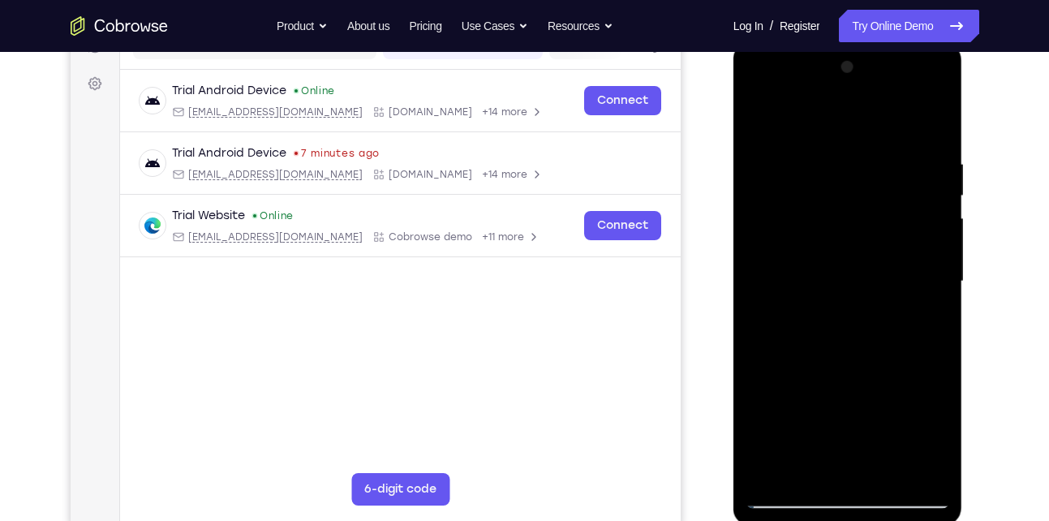
click at [835, 140] on div at bounding box center [847, 281] width 204 height 454
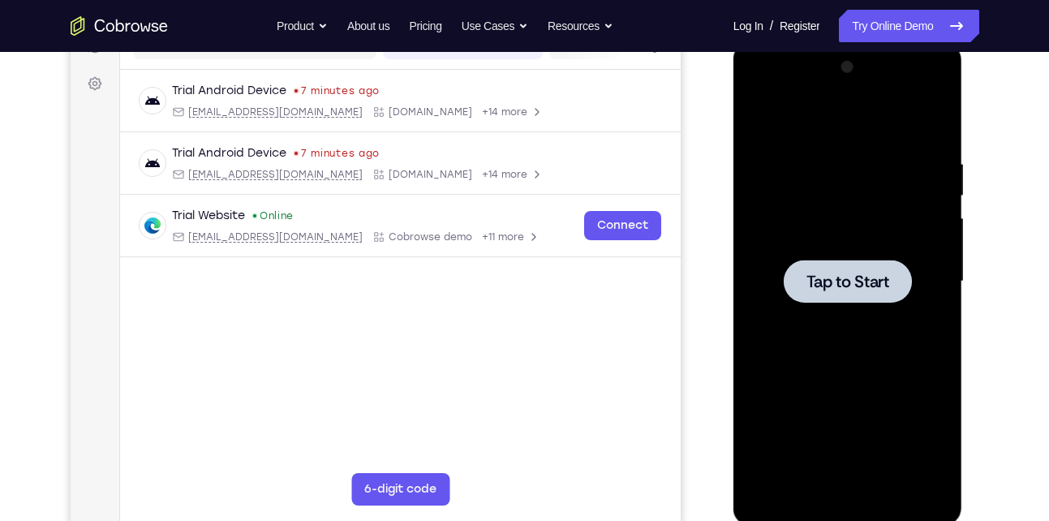
click at [835, 276] on span "Tap to Start" at bounding box center [847, 281] width 83 height 16
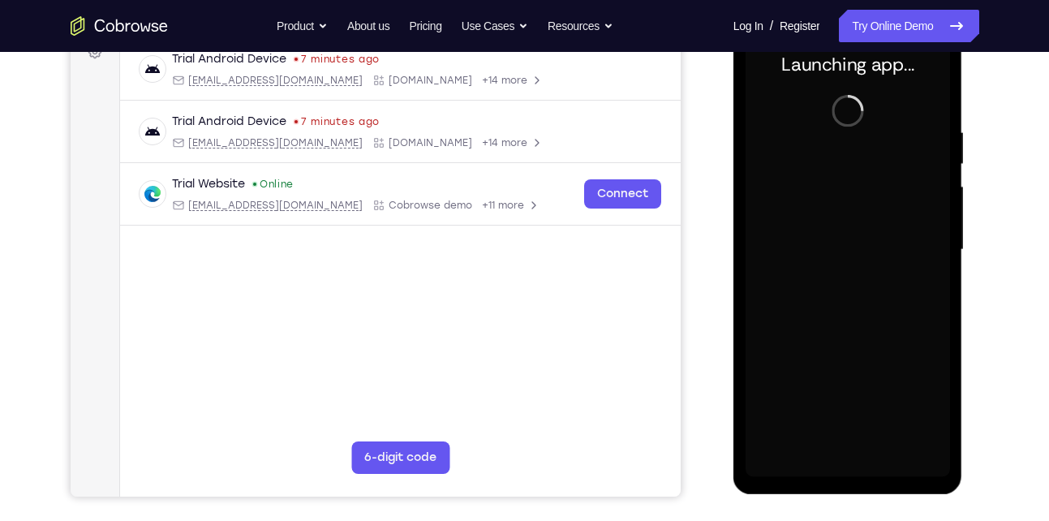
scroll to position [261, 0]
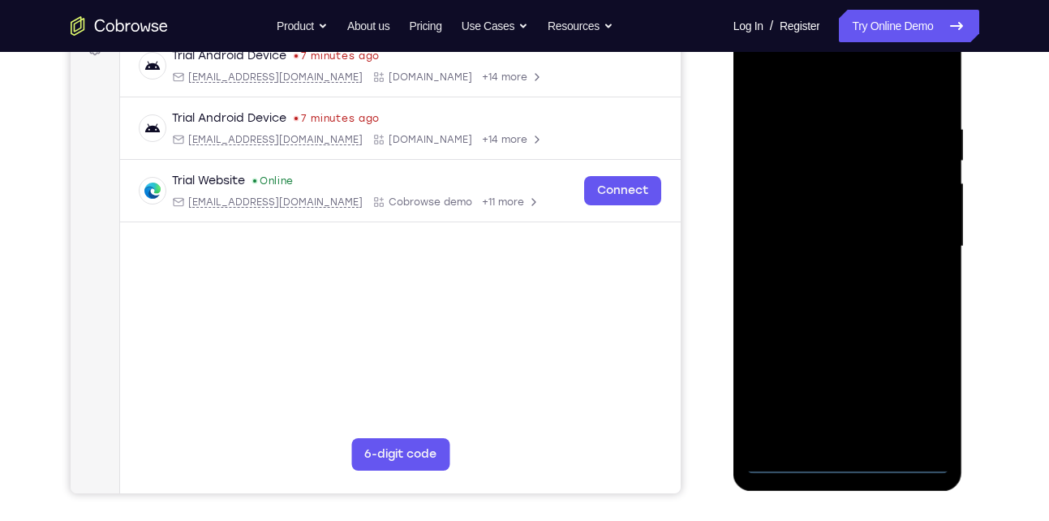
click at [848, 462] on div at bounding box center [847, 246] width 204 height 454
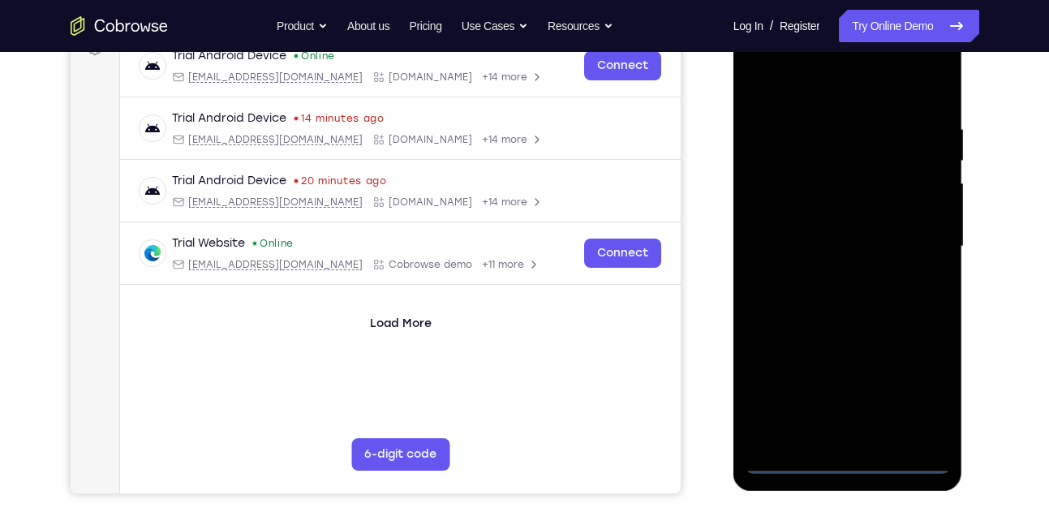
click at [928, 399] on div at bounding box center [847, 246] width 204 height 454
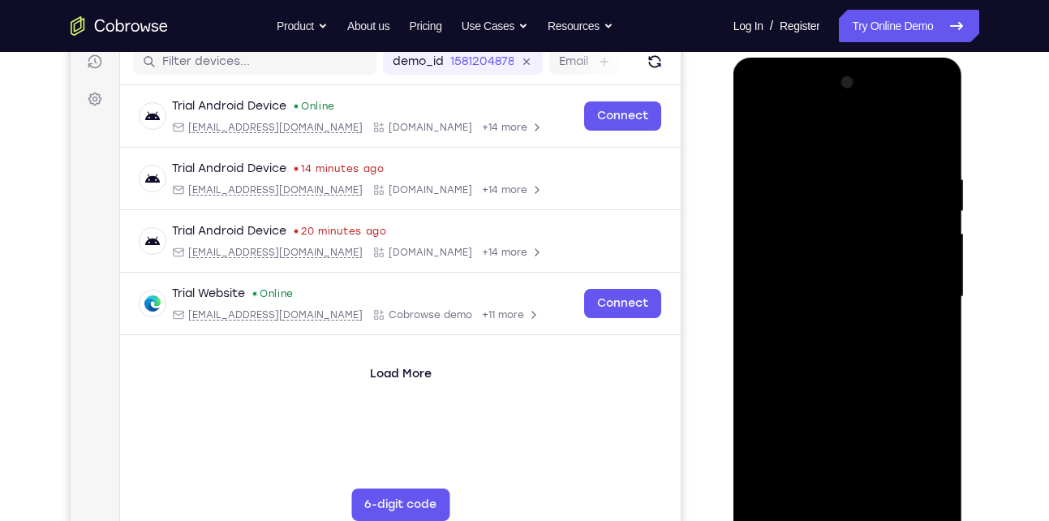
scroll to position [210, 0]
click at [831, 144] on div at bounding box center [847, 298] width 204 height 454
click at [927, 293] on div at bounding box center [847, 298] width 204 height 454
click at [827, 332] on div at bounding box center [847, 298] width 204 height 454
click at [856, 281] on div at bounding box center [847, 298] width 204 height 454
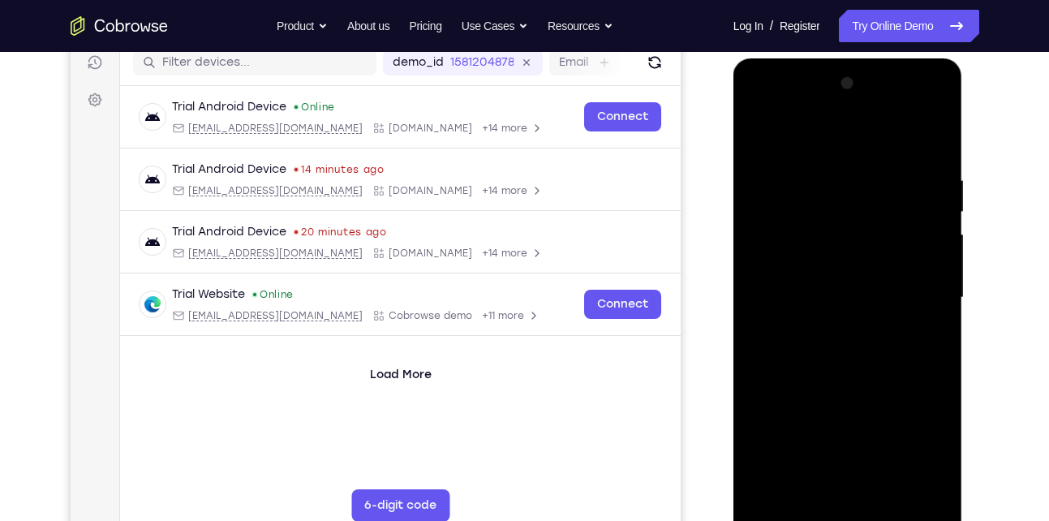
click at [843, 297] on div at bounding box center [847, 298] width 204 height 454
click at [827, 346] on div at bounding box center [847, 298] width 204 height 454
click at [837, 367] on div at bounding box center [847, 298] width 204 height 454
click at [812, 174] on div at bounding box center [847, 298] width 204 height 454
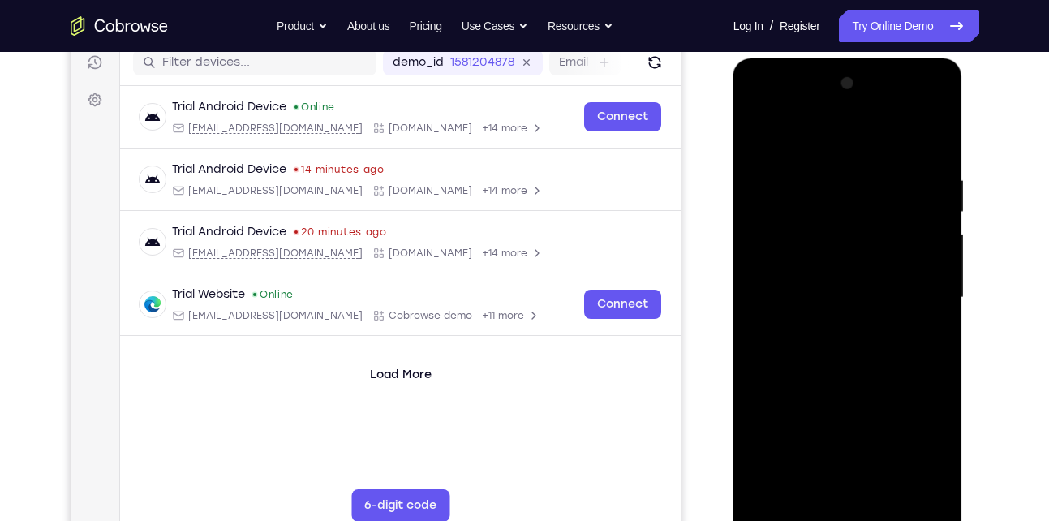
click at [918, 234] on div at bounding box center [847, 298] width 204 height 454
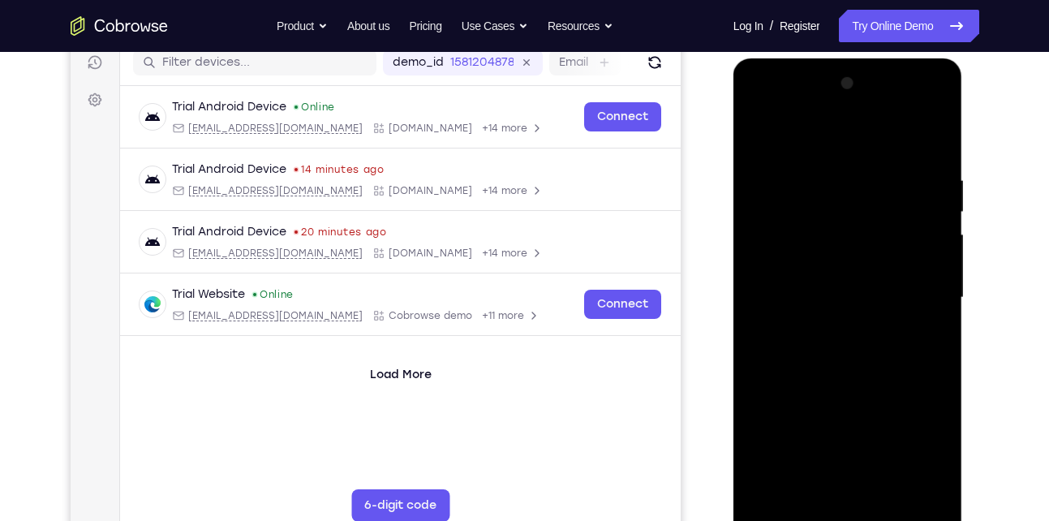
click at [918, 234] on div at bounding box center [847, 298] width 204 height 454
click at [758, 251] on div at bounding box center [847, 298] width 204 height 454
click at [930, 144] on div at bounding box center [847, 298] width 204 height 454
click at [882, 484] on div at bounding box center [847, 298] width 204 height 454
click at [825, 384] on div at bounding box center [847, 298] width 204 height 454
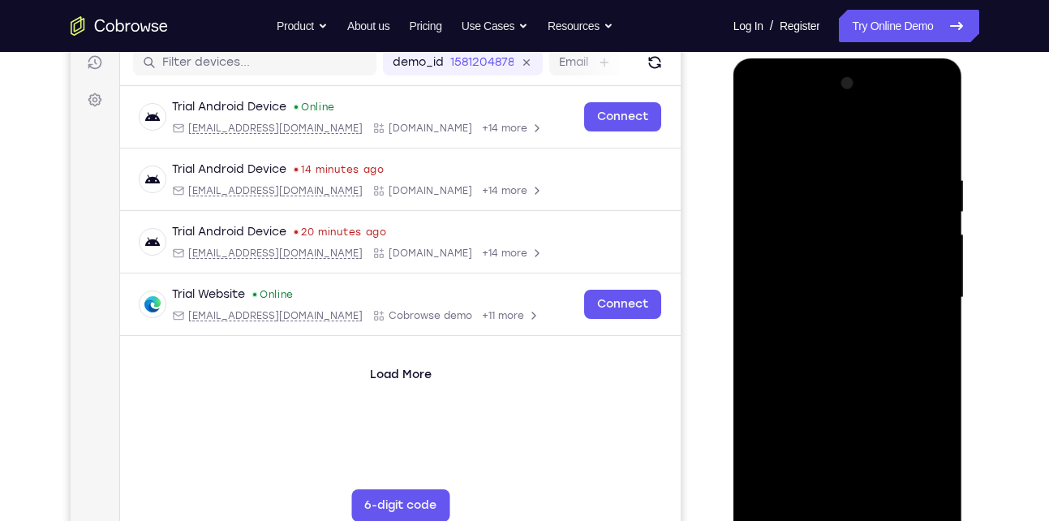
click at [760, 128] on div at bounding box center [847, 298] width 204 height 454
drag, startPoint x: 865, startPoint y: 169, endPoint x: 854, endPoint y: 375, distance: 206.3
click at [854, 375] on div at bounding box center [847, 298] width 204 height 454
click at [827, 170] on div at bounding box center [847, 298] width 204 height 454
click at [924, 208] on div at bounding box center [847, 298] width 204 height 454
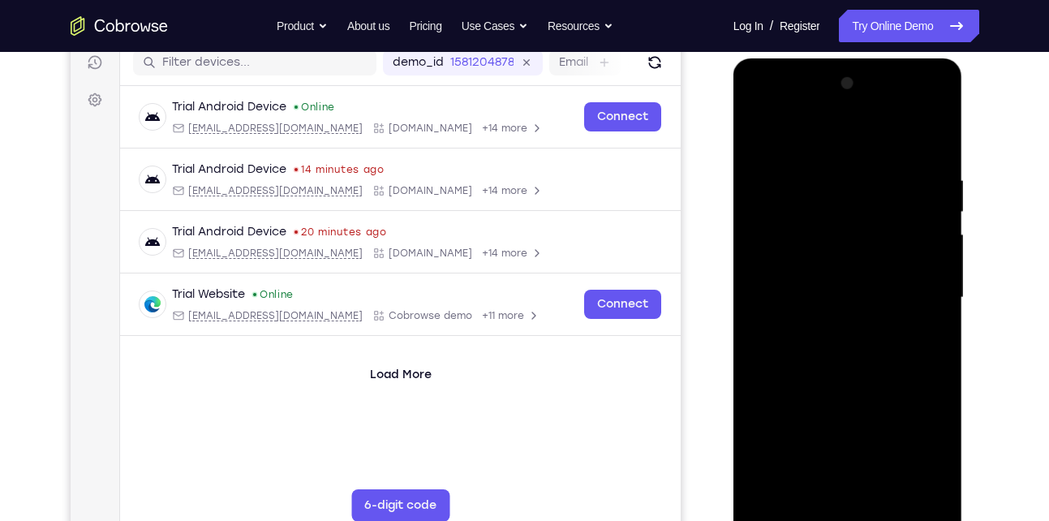
click at [924, 208] on div at bounding box center [847, 298] width 204 height 454
click at [763, 135] on div at bounding box center [847, 298] width 204 height 454
click at [805, 135] on div at bounding box center [847, 298] width 204 height 454
drag, startPoint x: 863, startPoint y: 309, endPoint x: 854, endPoint y: 247, distance: 62.3
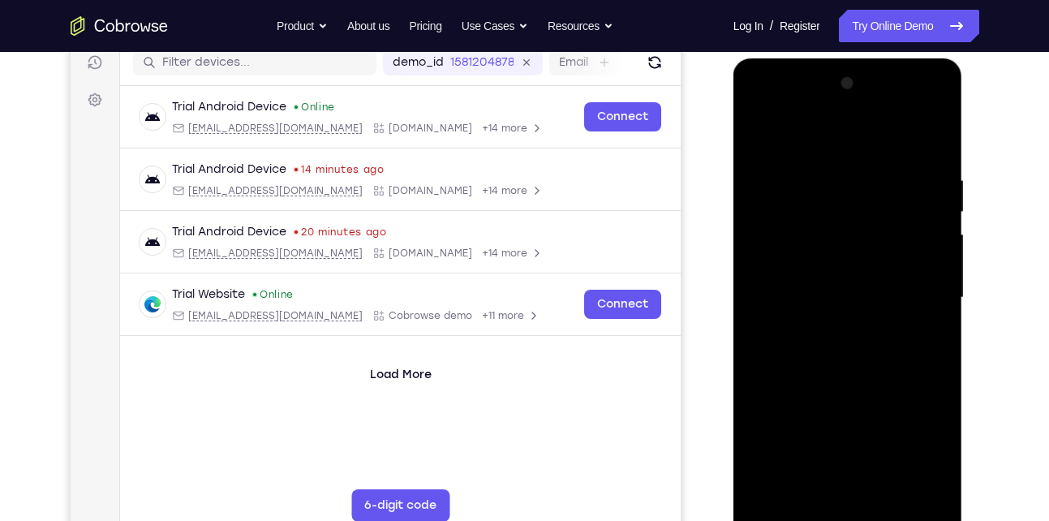
click at [854, 247] on div at bounding box center [847, 298] width 204 height 454
click at [918, 233] on div at bounding box center [847, 298] width 204 height 454
drag, startPoint x: 834, startPoint y: 258, endPoint x: 844, endPoint y: 413, distance: 155.2
click at [844, 413] on div at bounding box center [847, 298] width 204 height 454
click at [821, 331] on div at bounding box center [847, 298] width 204 height 454
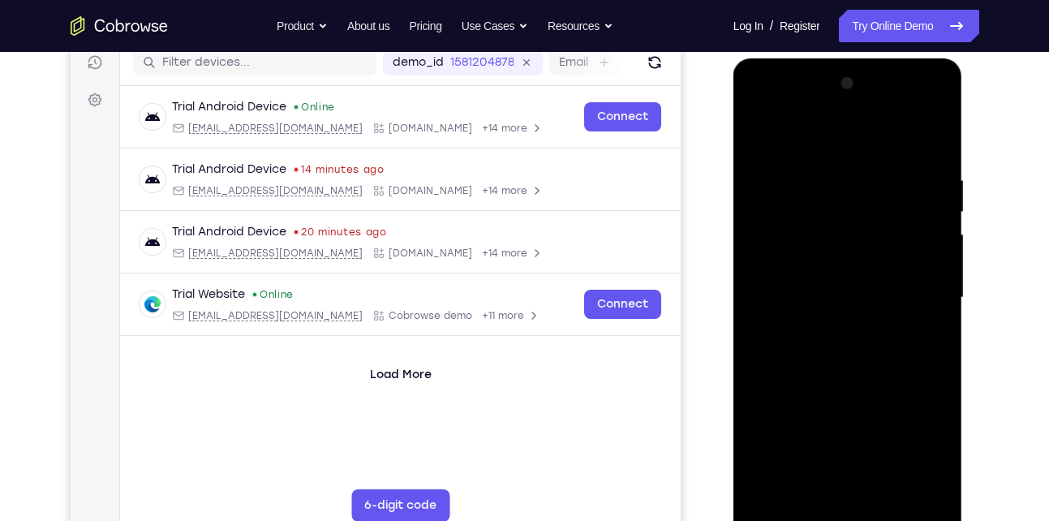
click at [818, 188] on div at bounding box center [847, 298] width 204 height 454
drag, startPoint x: 895, startPoint y: 392, endPoint x: 870, endPoint y: 269, distance: 125.0
click at [870, 269] on div at bounding box center [847, 298] width 204 height 454
drag, startPoint x: 905, startPoint y: 367, endPoint x: 881, endPoint y: 251, distance: 119.3
click at [881, 251] on div at bounding box center [847, 298] width 204 height 454
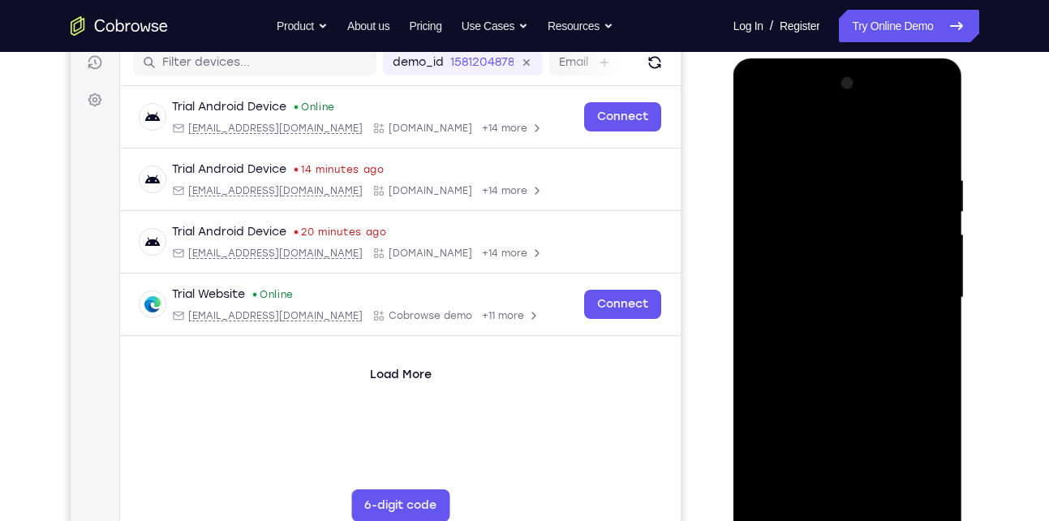
click at [801, 363] on div at bounding box center [847, 298] width 204 height 454
drag, startPoint x: 855, startPoint y: 307, endPoint x: 852, endPoint y: 395, distance: 87.7
click at [852, 395] on div at bounding box center [847, 298] width 204 height 454
click at [931, 286] on div at bounding box center [847, 298] width 204 height 454
click at [932, 286] on div at bounding box center [847, 298] width 204 height 454
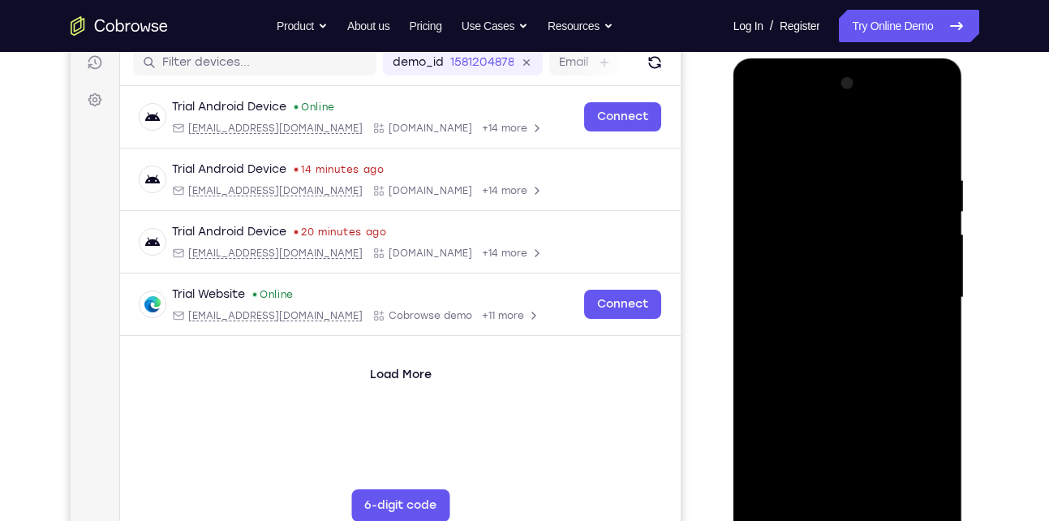
click at [932, 286] on div at bounding box center [847, 298] width 204 height 454
click at [886, 481] on div at bounding box center [847, 298] width 204 height 454
click at [818, 282] on div at bounding box center [847, 298] width 204 height 454
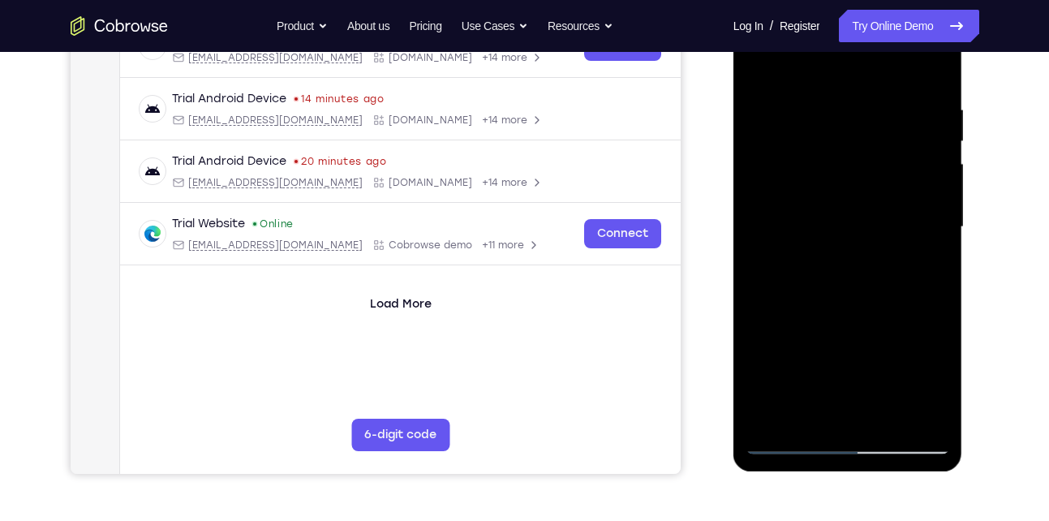
scroll to position [287, 0]
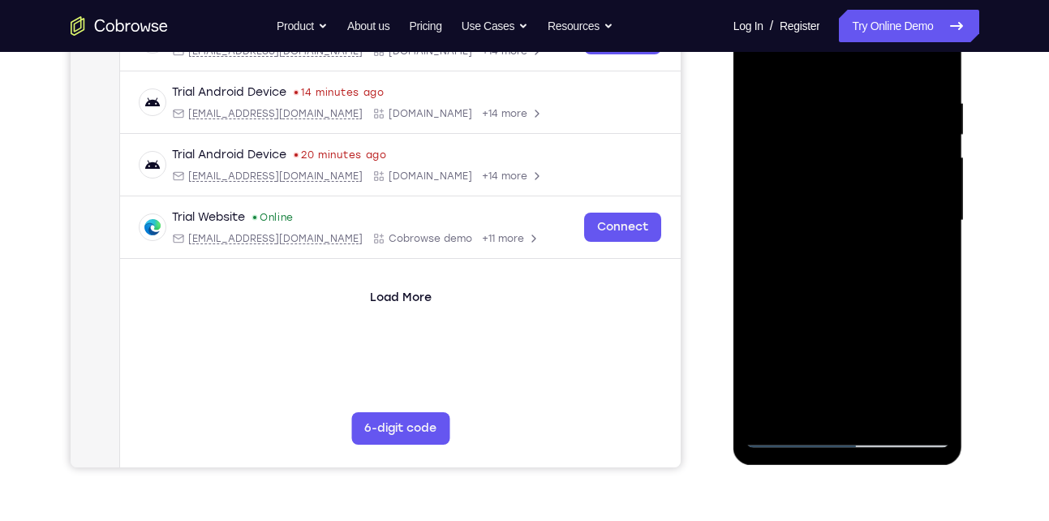
click at [829, 400] on div at bounding box center [847, 221] width 204 height 454
click at [806, 406] on div at bounding box center [847, 221] width 204 height 454
click at [896, 318] on div at bounding box center [847, 221] width 204 height 454
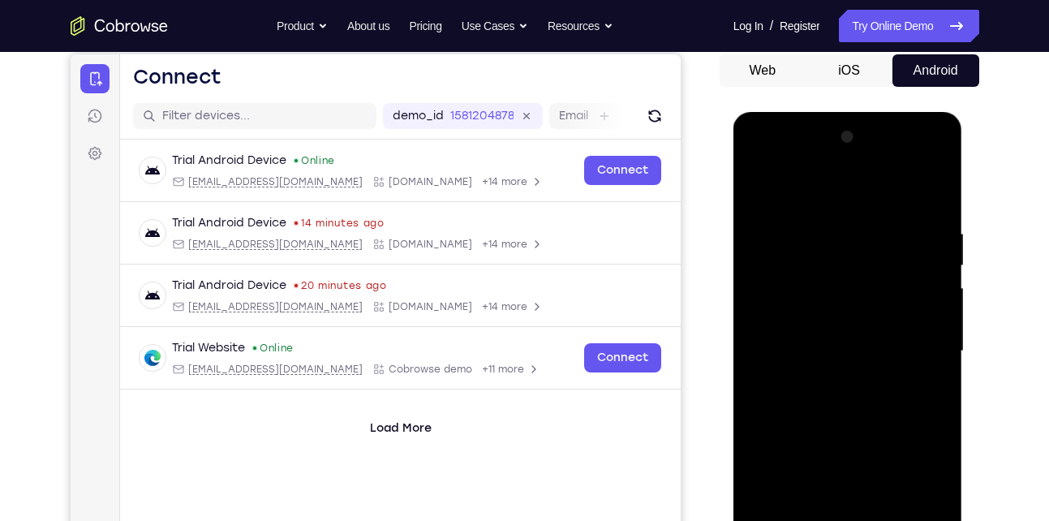
scroll to position [155, 0]
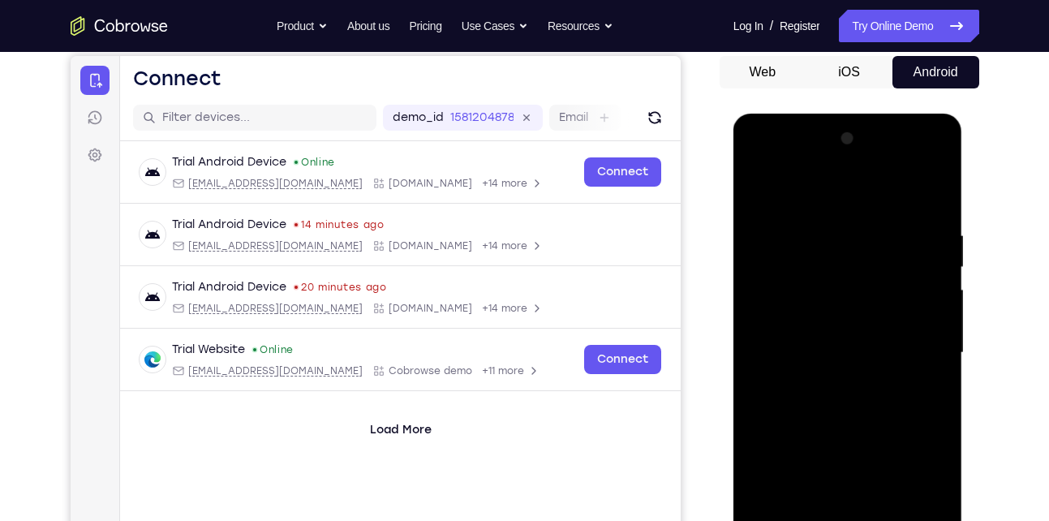
click at [758, 192] on div at bounding box center [847, 353] width 204 height 454
drag, startPoint x: 835, startPoint y: 237, endPoint x: 831, endPoint y: 383, distance: 146.0
click at [831, 383] on div at bounding box center [847, 353] width 204 height 454
drag, startPoint x: 866, startPoint y: 209, endPoint x: 852, endPoint y: 442, distance: 233.2
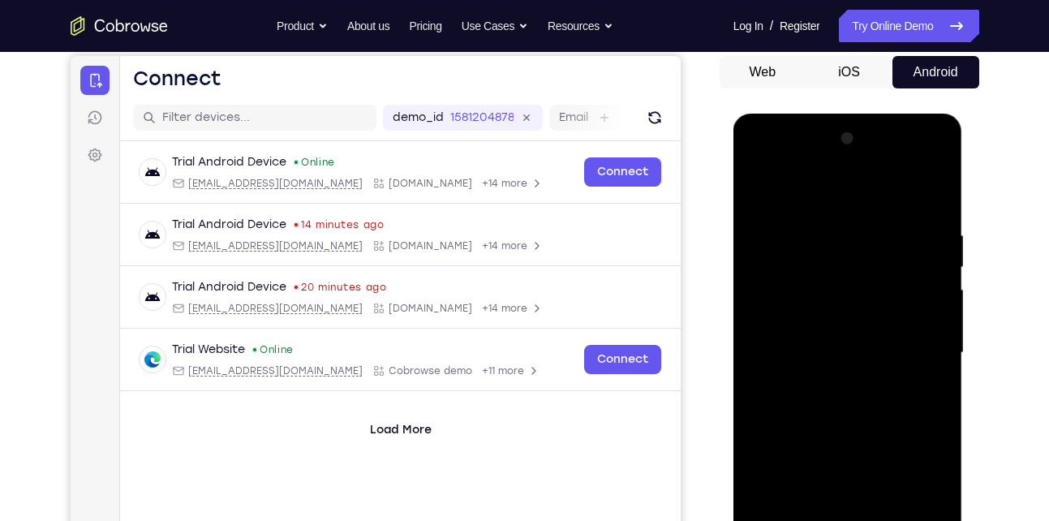
click at [852, 442] on div at bounding box center [847, 353] width 204 height 454
click at [828, 236] on div at bounding box center [847, 353] width 204 height 454
click at [921, 243] on div at bounding box center [847, 353] width 204 height 454
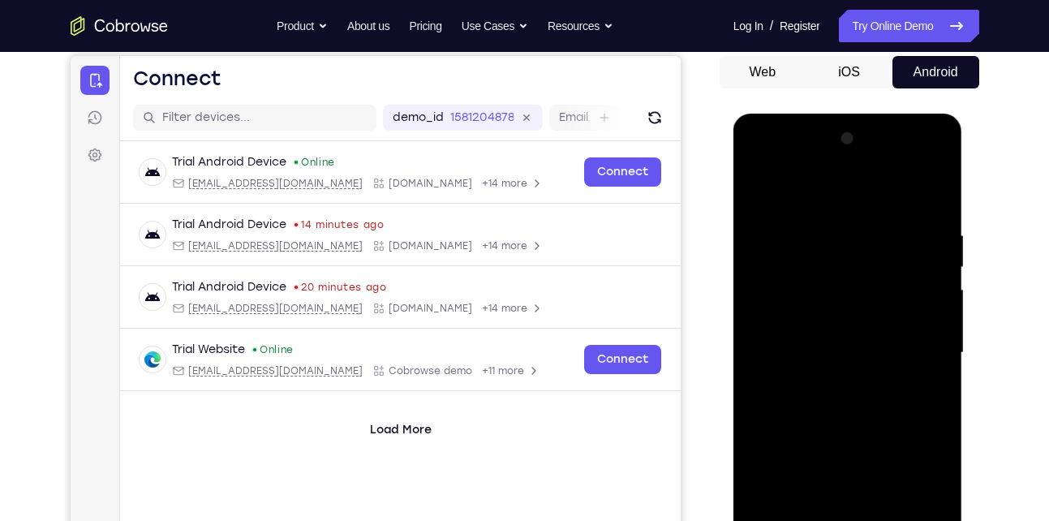
click at [921, 243] on div at bounding box center [847, 353] width 204 height 454
click at [921, 268] on div at bounding box center [847, 353] width 204 height 454
click at [908, 238] on div at bounding box center [847, 353] width 204 height 454
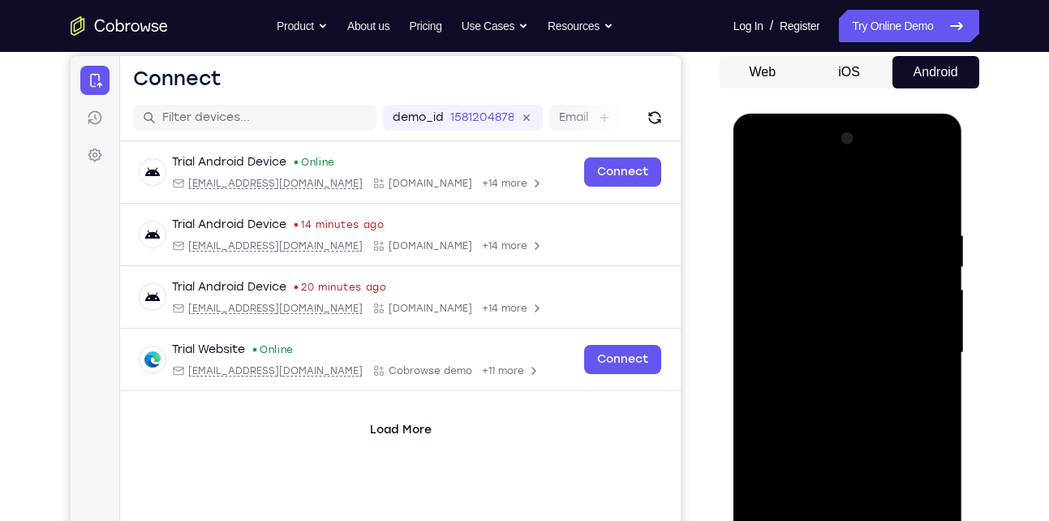
click at [918, 238] on div at bounding box center [847, 353] width 204 height 454
click at [930, 202] on div at bounding box center [847, 353] width 204 height 454
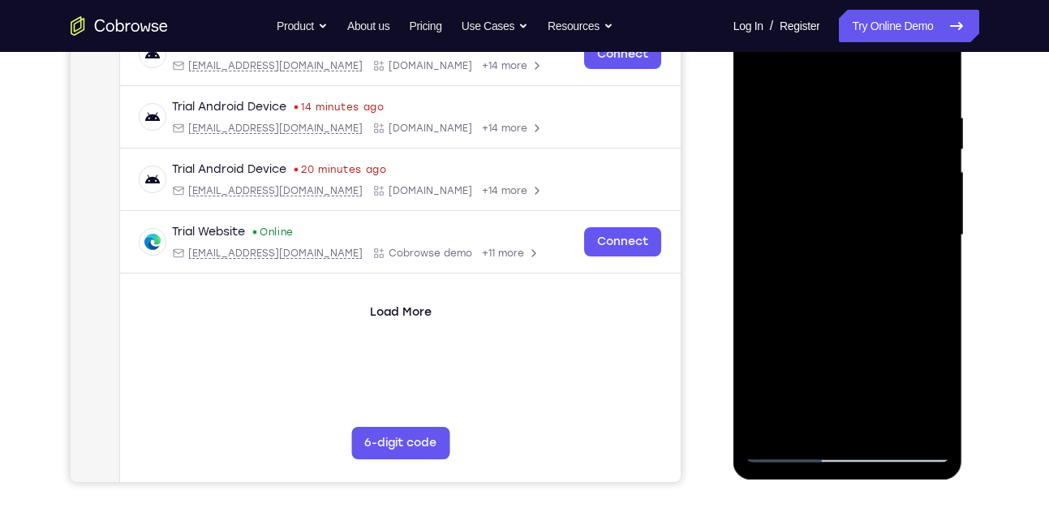
scroll to position [281, 0]
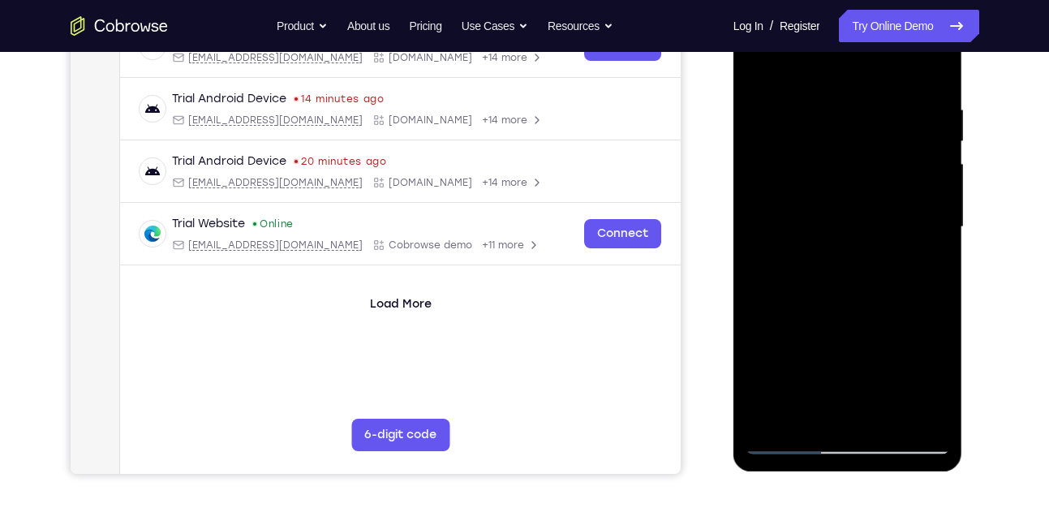
click at [930, 411] on div at bounding box center [847, 227] width 204 height 454
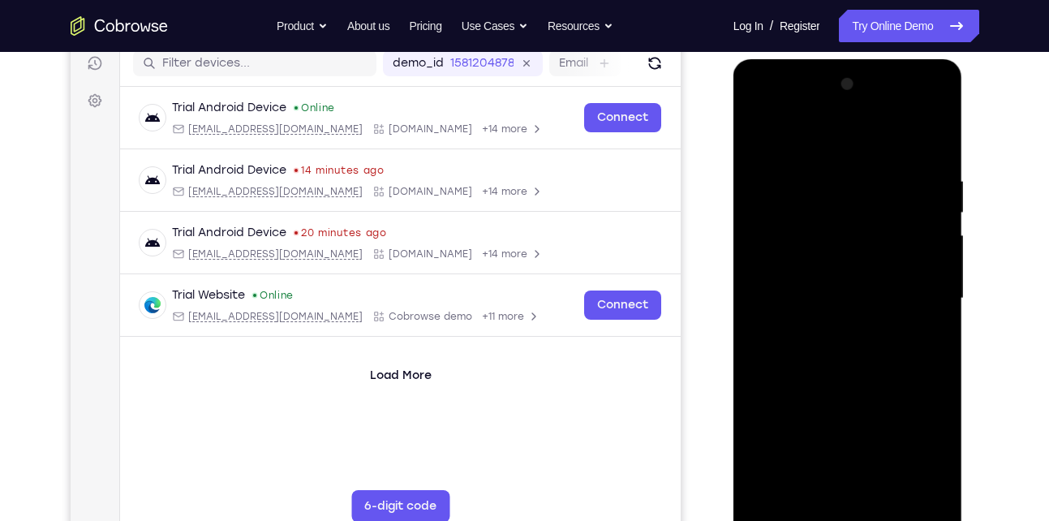
scroll to position [208, 0]
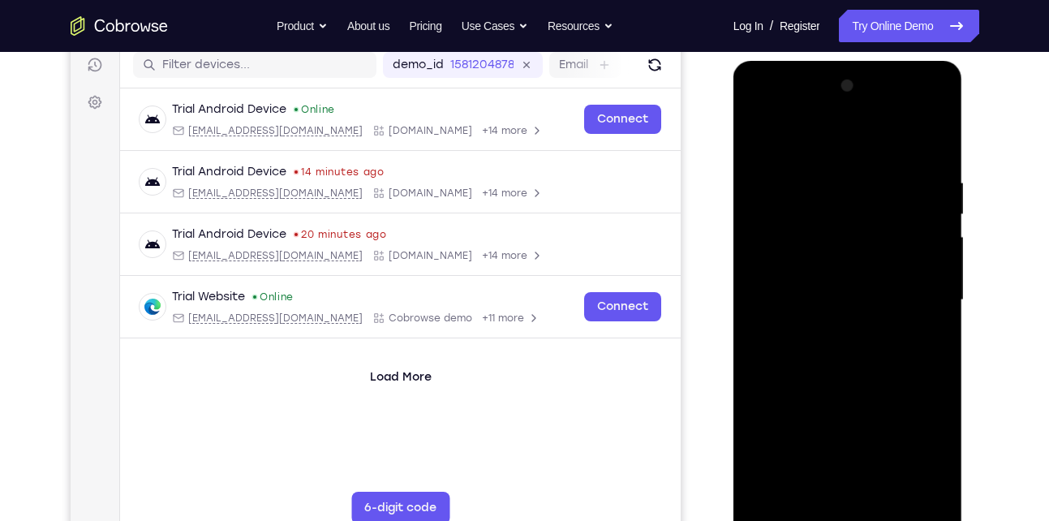
click at [852, 311] on div at bounding box center [847, 300] width 204 height 454
click at [814, 159] on div at bounding box center [847, 300] width 204 height 454
drag, startPoint x: 850, startPoint y: 276, endPoint x: 811, endPoint y: 127, distance: 153.5
click at [811, 127] on div at bounding box center [847, 300] width 204 height 454
drag, startPoint x: 812, startPoint y: 154, endPoint x: 810, endPoint y: 328, distance: 173.6
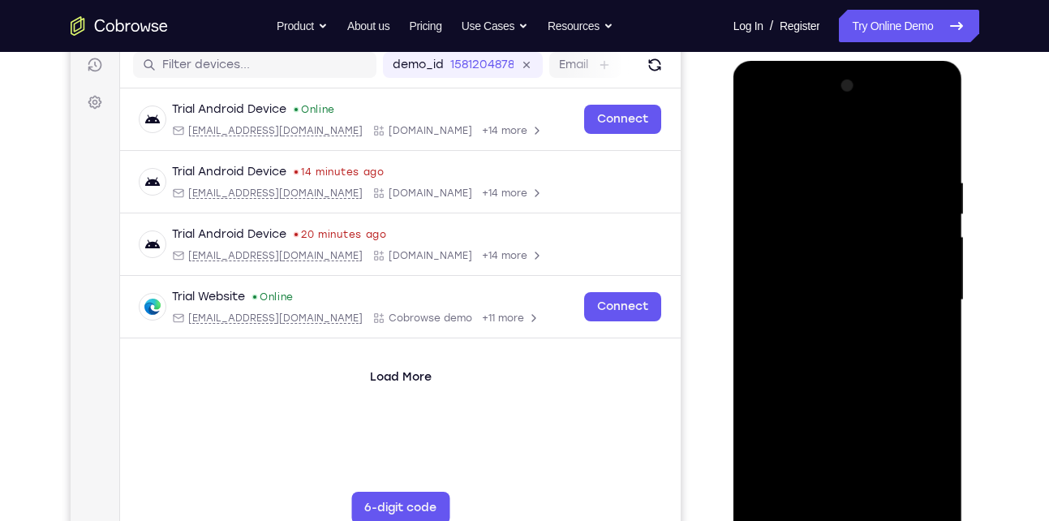
click at [810, 328] on div at bounding box center [847, 300] width 204 height 454
click at [896, 322] on div at bounding box center [847, 300] width 204 height 454
click at [937, 261] on div at bounding box center [847, 300] width 204 height 454
click at [827, 165] on div at bounding box center [847, 300] width 204 height 454
click at [771, 139] on div at bounding box center [847, 300] width 204 height 454
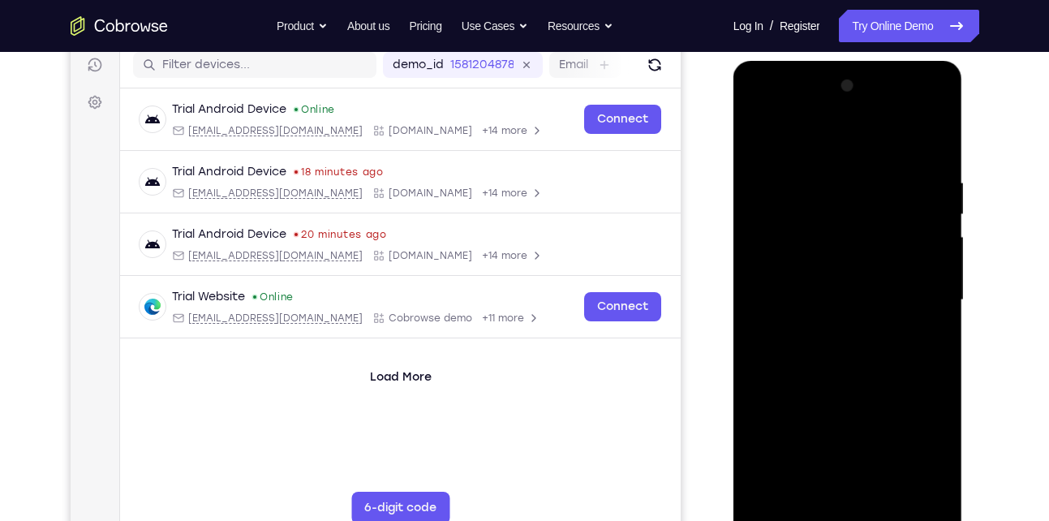
click at [771, 139] on div at bounding box center [847, 300] width 204 height 454
drag, startPoint x: 838, startPoint y: 194, endPoint x: 833, endPoint y: 466, distance: 272.6
click at [833, 466] on div at bounding box center [847, 300] width 204 height 454
drag, startPoint x: 827, startPoint y: 195, endPoint x: 849, endPoint y: 411, distance: 217.8
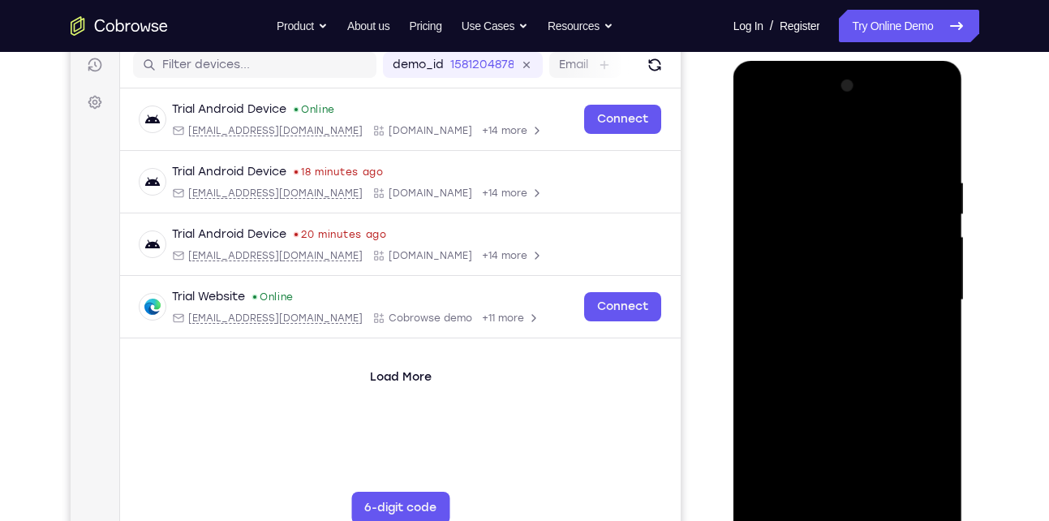
click at [849, 411] on div at bounding box center [847, 300] width 204 height 454
click at [819, 174] on div at bounding box center [847, 300] width 204 height 454
click at [936, 494] on div at bounding box center [847, 300] width 204 height 454
click at [925, 385] on div at bounding box center [847, 300] width 204 height 454
click at [912, 328] on div at bounding box center [847, 300] width 204 height 454
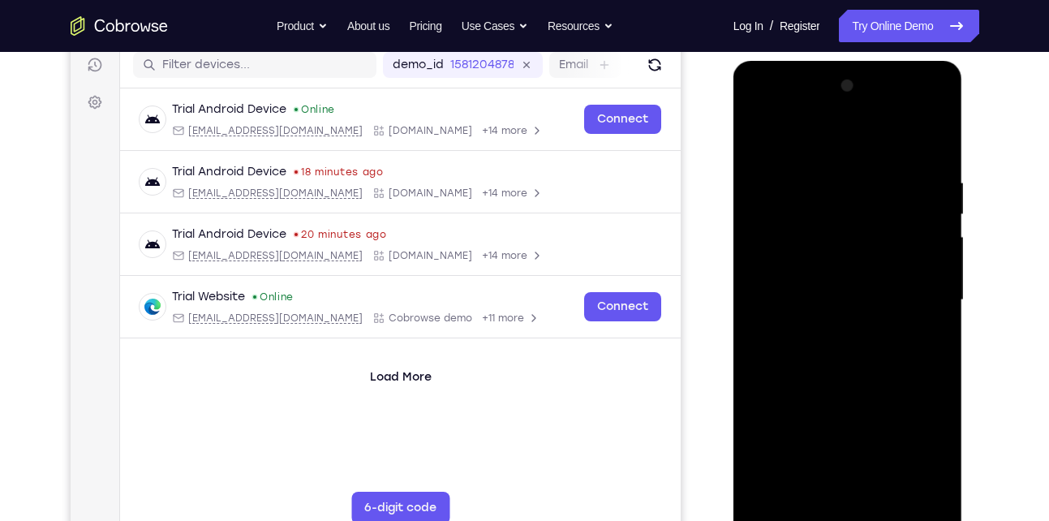
click at [912, 328] on div at bounding box center [847, 300] width 204 height 454
click at [927, 247] on div at bounding box center [847, 300] width 204 height 454
drag, startPoint x: 927, startPoint y: 247, endPoint x: 812, endPoint y: 260, distance: 115.9
click at [812, 260] on div at bounding box center [847, 300] width 204 height 454
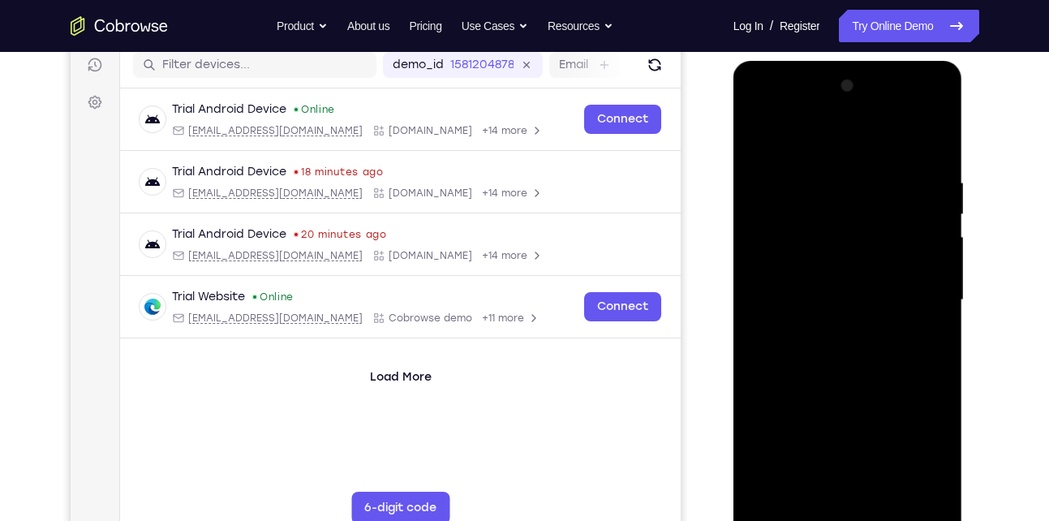
drag, startPoint x: 925, startPoint y: 268, endPoint x: 797, endPoint y: 268, distance: 128.2
click at [797, 268] on div at bounding box center [847, 300] width 204 height 454
drag, startPoint x: 917, startPoint y: 243, endPoint x: 772, endPoint y: 252, distance: 144.7
click at [772, 252] on div at bounding box center [847, 300] width 204 height 454
drag, startPoint x: 893, startPoint y: 243, endPoint x: 740, endPoint y: 251, distance: 153.6
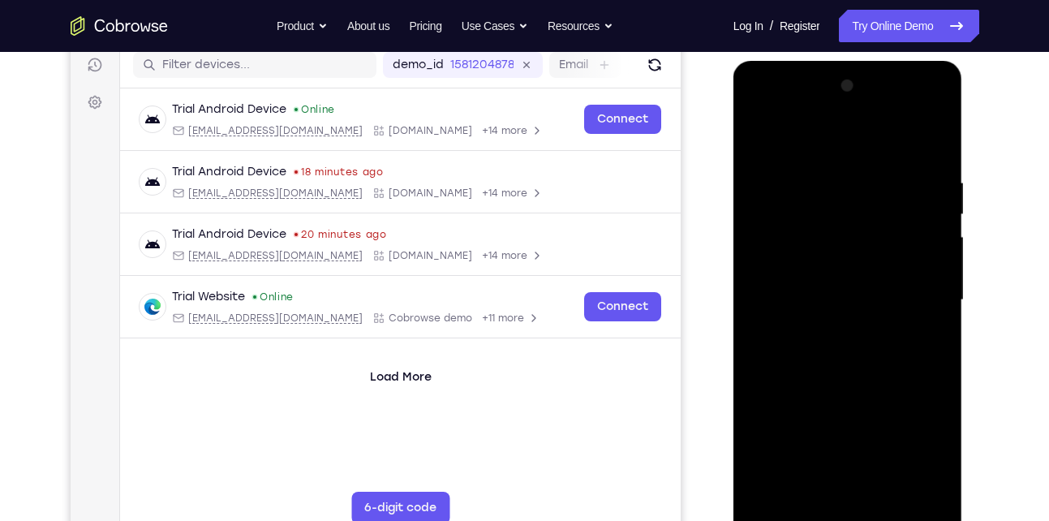
click at [740, 251] on div at bounding box center [848, 302] width 230 height 483
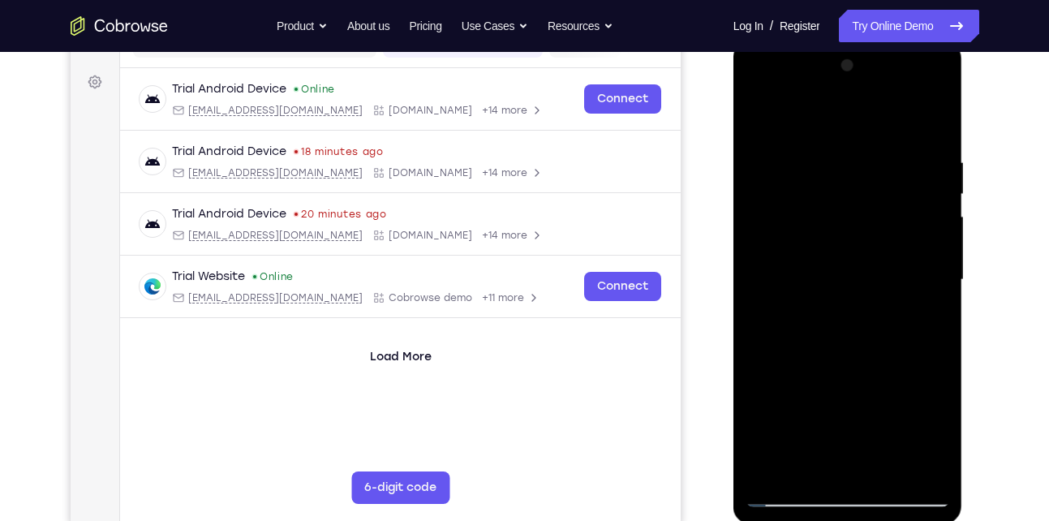
scroll to position [227, 0]
click at [906, 168] on div at bounding box center [847, 281] width 204 height 454
click at [930, 163] on div at bounding box center [847, 281] width 204 height 454
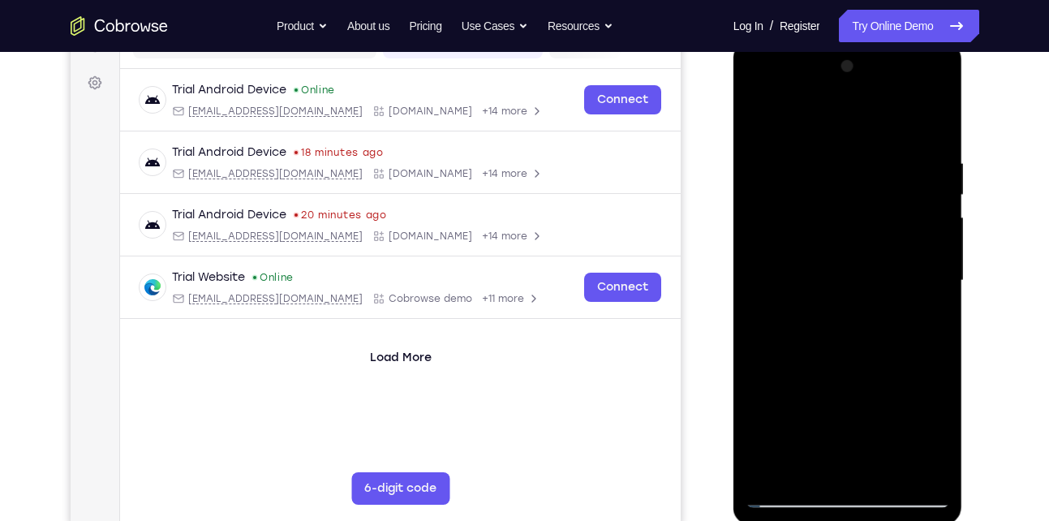
click at [934, 134] on div at bounding box center [847, 281] width 204 height 454
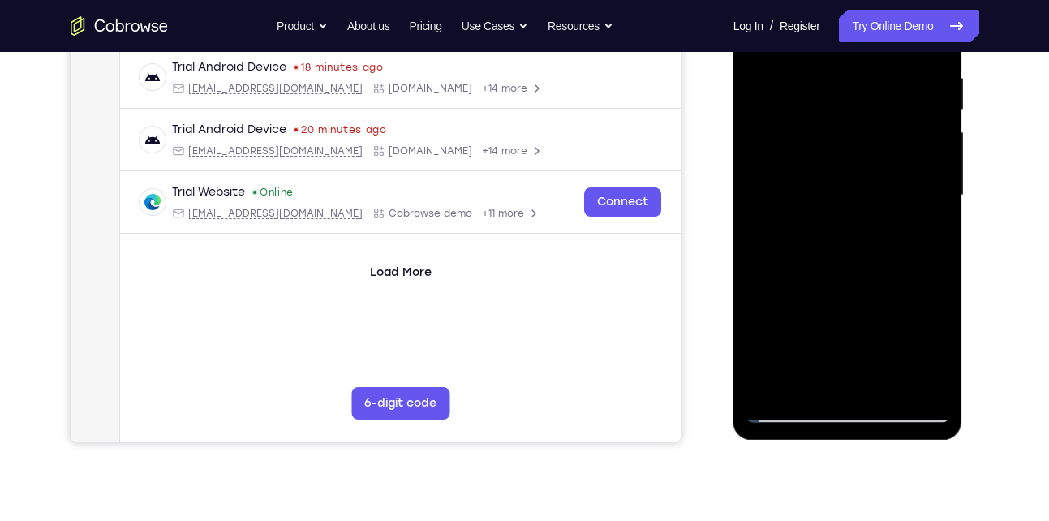
scroll to position [313, 0]
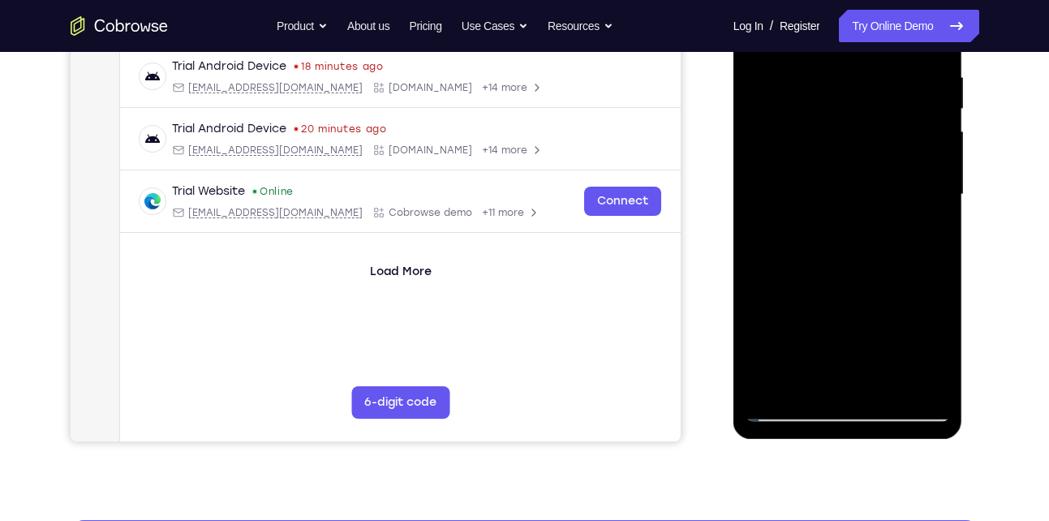
click at [888, 387] on div at bounding box center [847, 195] width 204 height 454
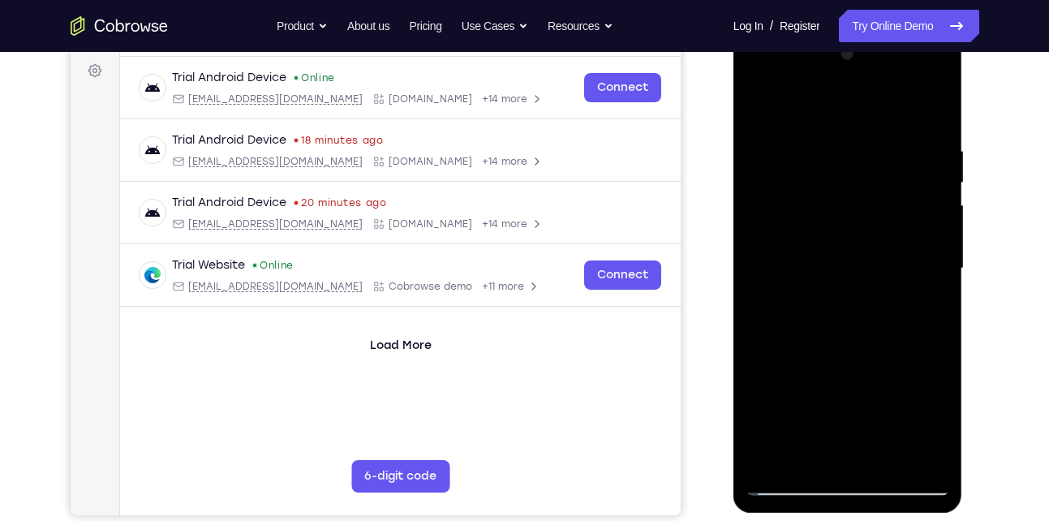
scroll to position [238, 0]
click at [760, 105] on div at bounding box center [847, 269] width 204 height 454
drag, startPoint x: 818, startPoint y: 127, endPoint x: 806, endPoint y: 366, distance: 238.8
click at [806, 366] on div at bounding box center [847, 269] width 204 height 454
click at [829, 137] on div at bounding box center [847, 269] width 204 height 454
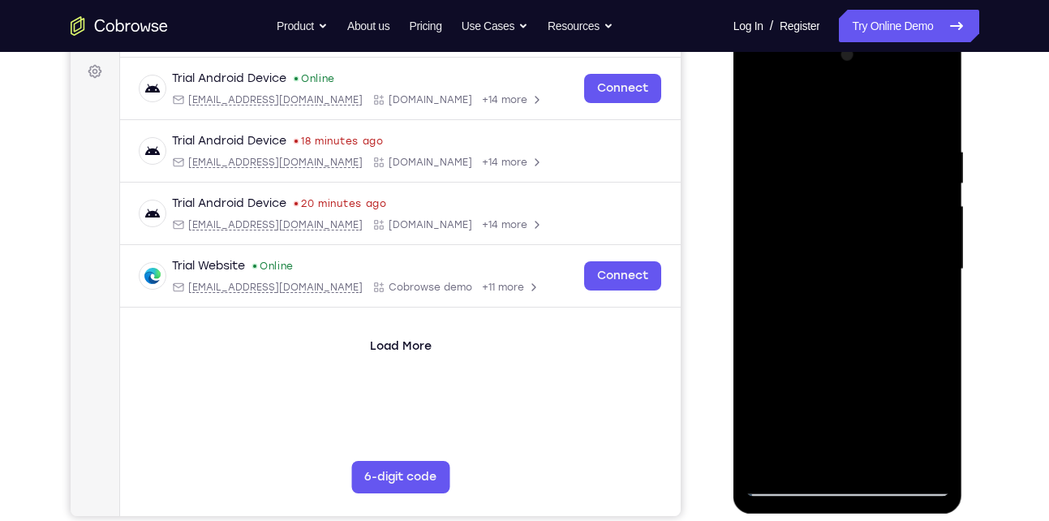
click at [938, 458] on div at bounding box center [847, 269] width 204 height 454
click at [909, 457] on div at bounding box center [847, 269] width 204 height 454
click at [761, 260] on div at bounding box center [847, 269] width 204 height 454
